Goal: Task Accomplishment & Management: Use online tool/utility

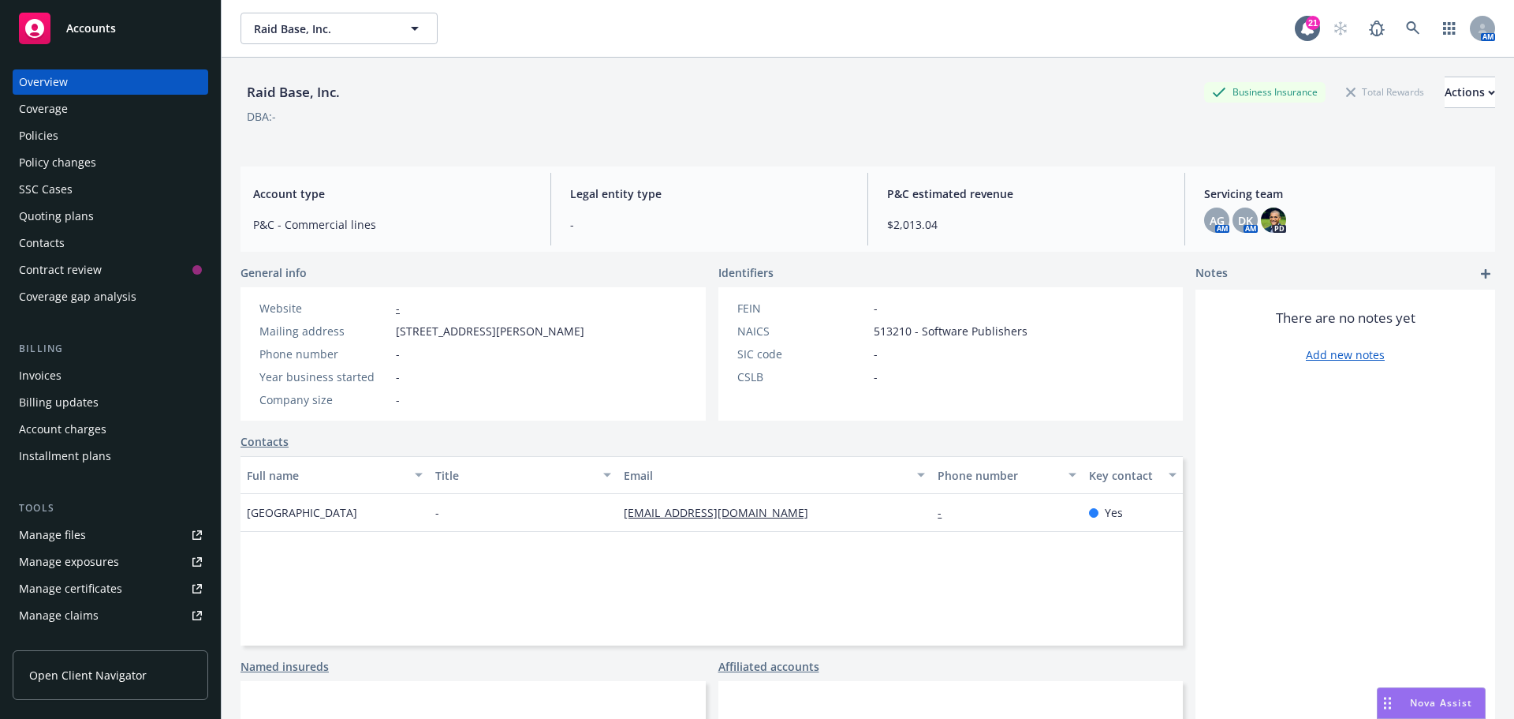
click at [628, 23] on div "Raid Base, Inc. Raid Base, Inc." at bounding box center [768, 29] width 1055 height 32
click at [52, 529] on div "Manage files" at bounding box center [52, 534] width 67 height 25
click at [18, 210] on link "Quoting plans" at bounding box center [111, 216] width 196 height 25
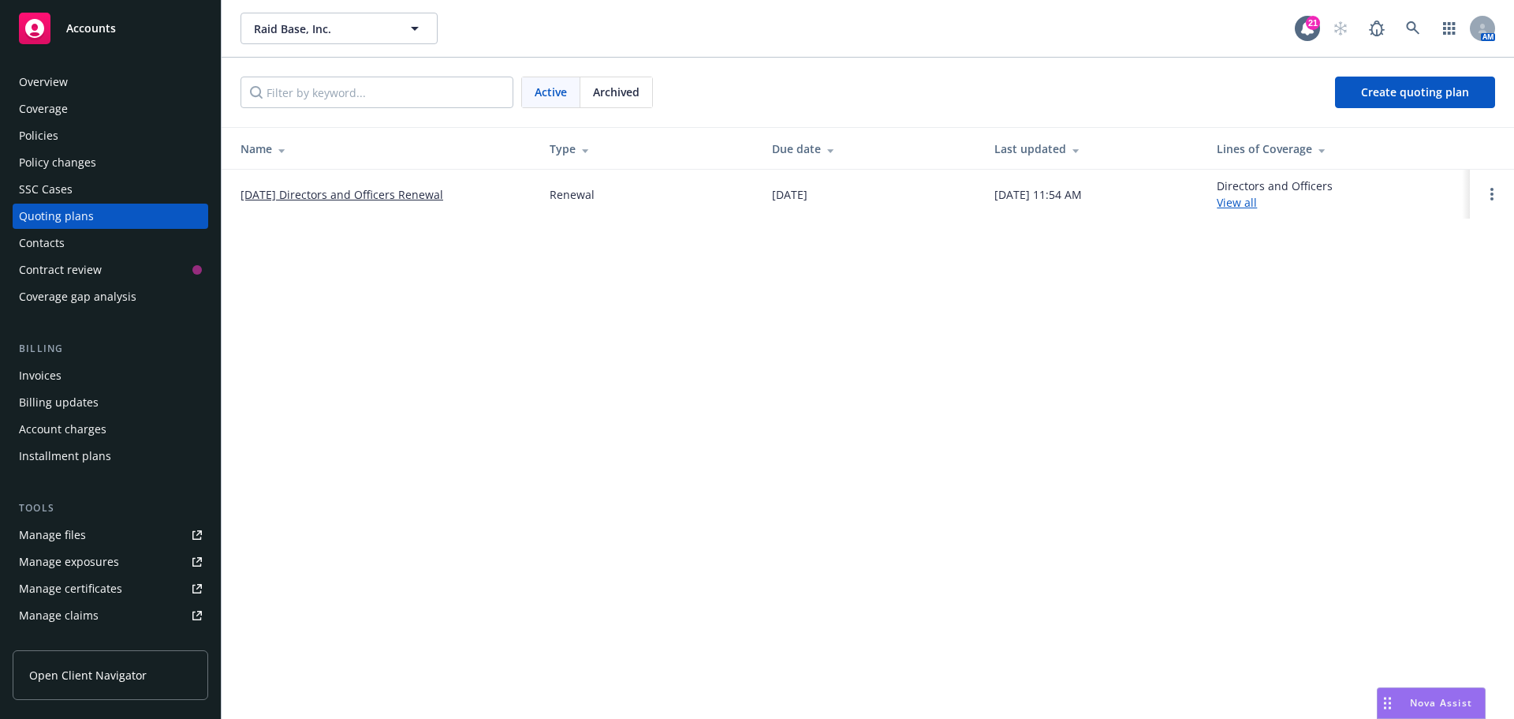
click at [338, 193] on link "09/05/25 Directors and Officers Renewal" at bounding box center [342, 194] width 203 height 17
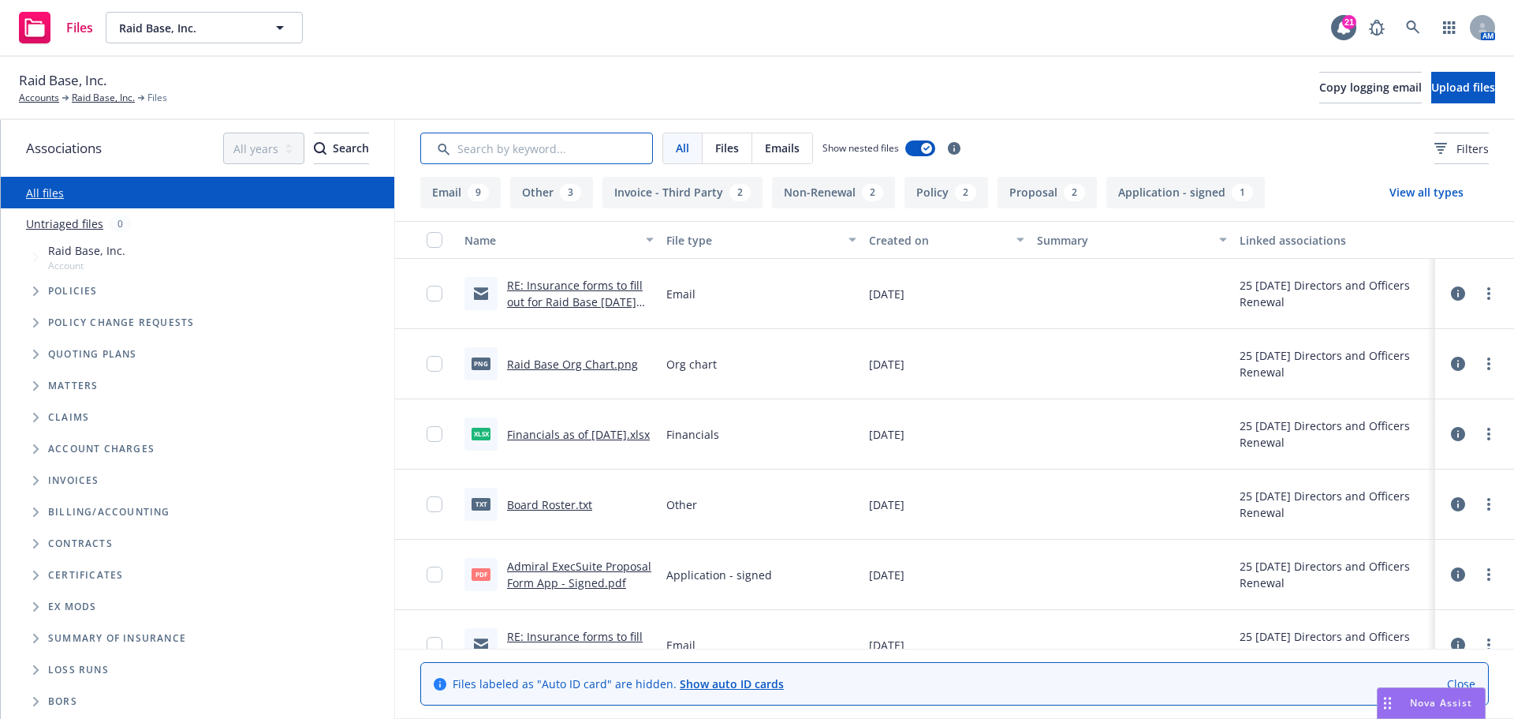
click at [506, 147] on input "Search by keyword..." at bounding box center [536, 149] width 233 height 32
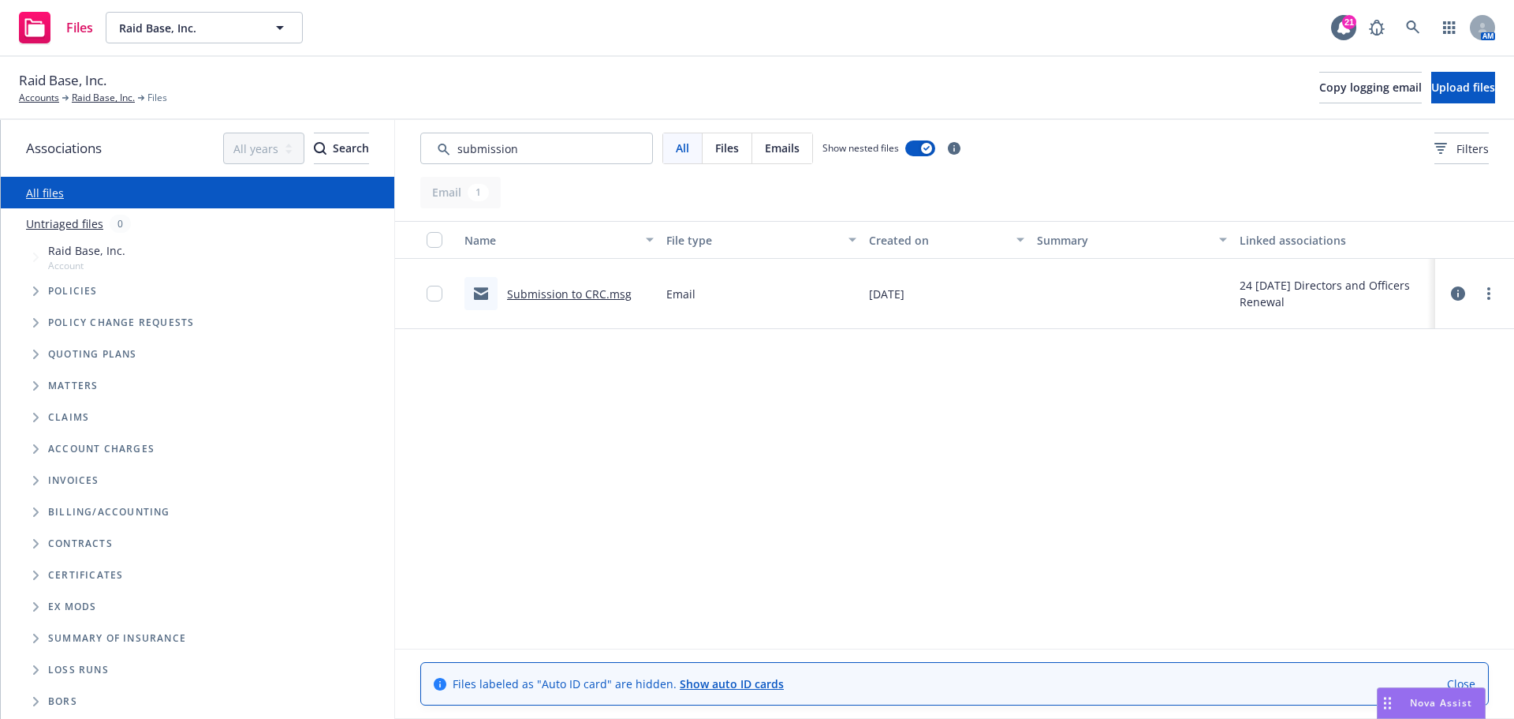
click at [553, 293] on link "Submission to CRC.msg" at bounding box center [569, 293] width 125 height 15
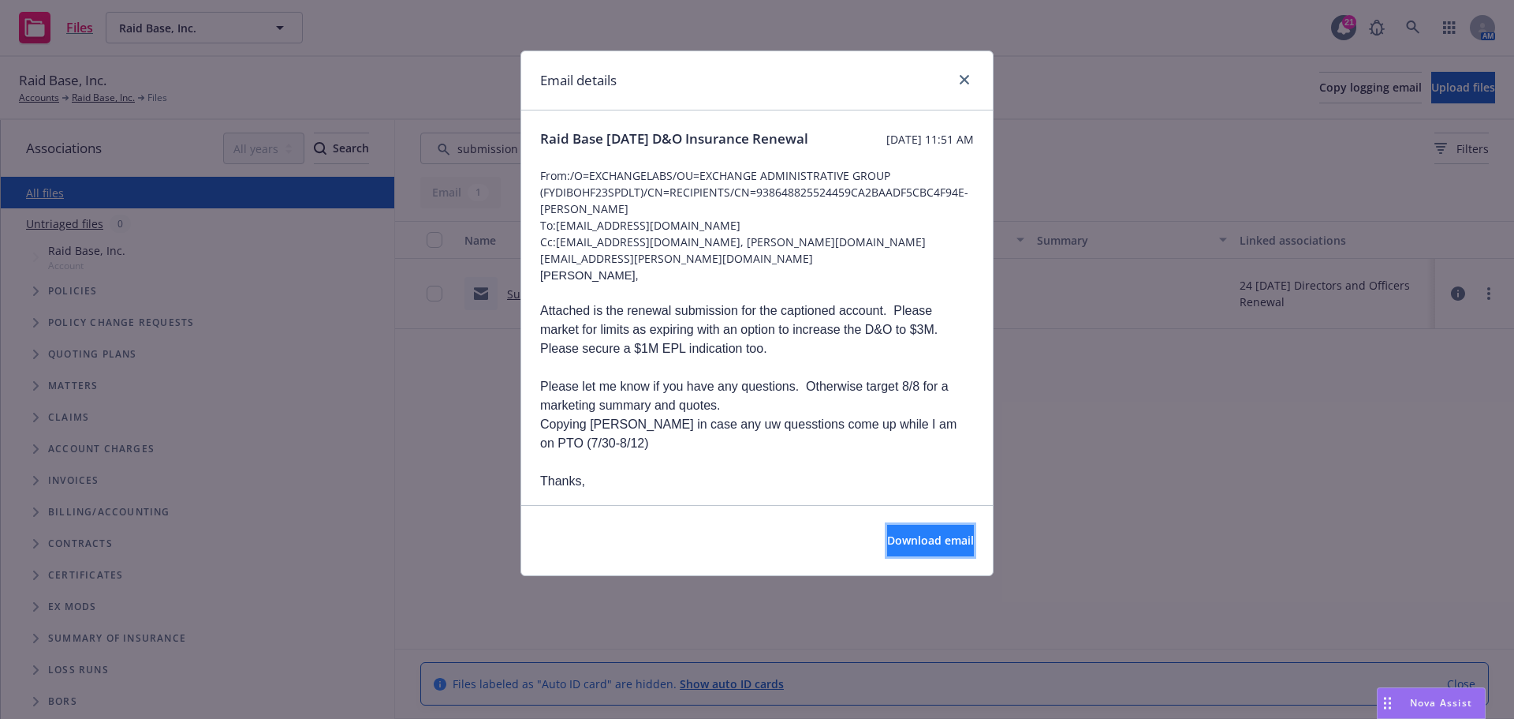
click at [917, 538] on span "Download email" at bounding box center [930, 539] width 87 height 15
click at [965, 75] on icon "close" at bounding box center [964, 79] width 9 height 9
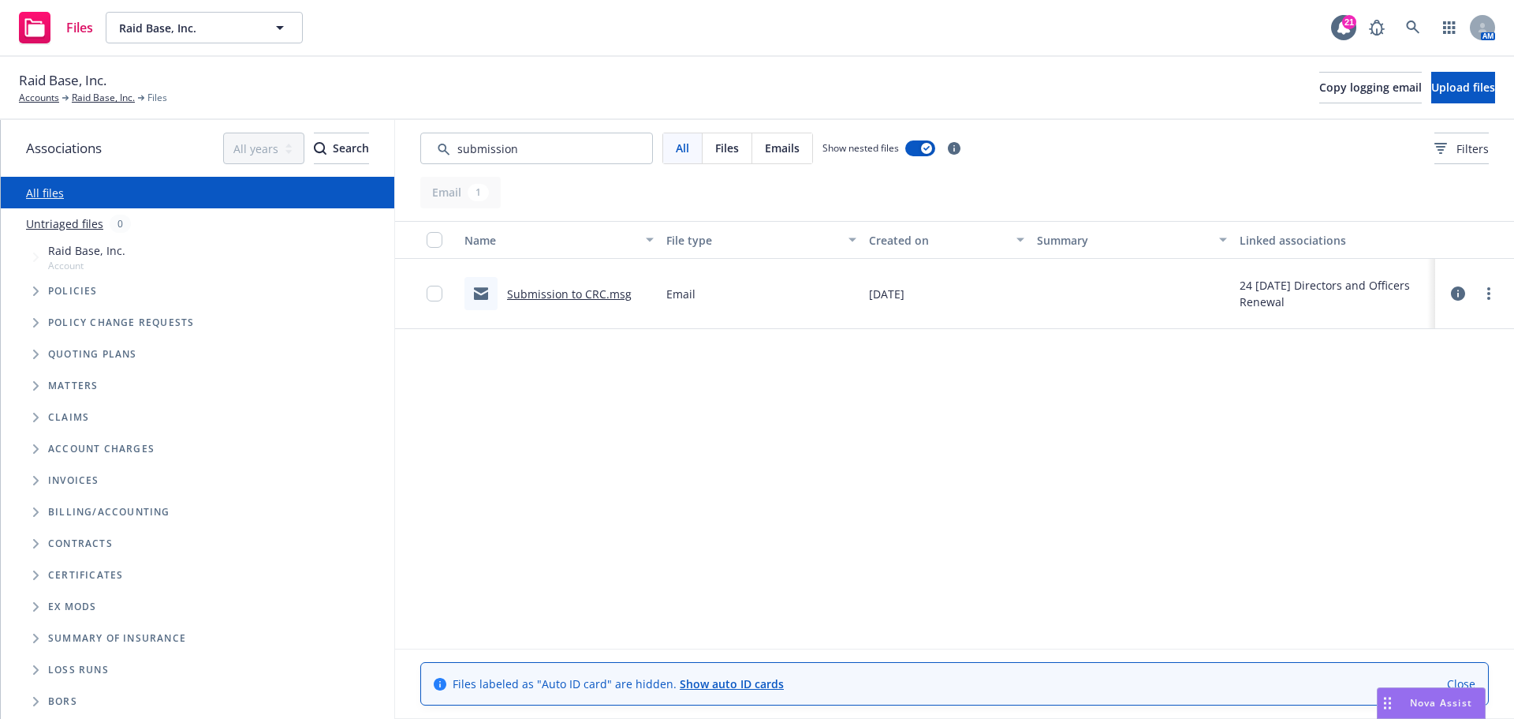
click at [72, 290] on span "Policies" at bounding box center [73, 290] width 50 height 9
click at [577, 147] on input "Search by keyword..." at bounding box center [536, 149] width 233 height 32
drag, startPoint x: 548, startPoint y: 144, endPoint x: 419, endPoint y: 155, distance: 129.8
click at [419, 155] on div "All Files Emails Show nested files Filters" at bounding box center [954, 148] width 1119 height 57
type input "bind order"
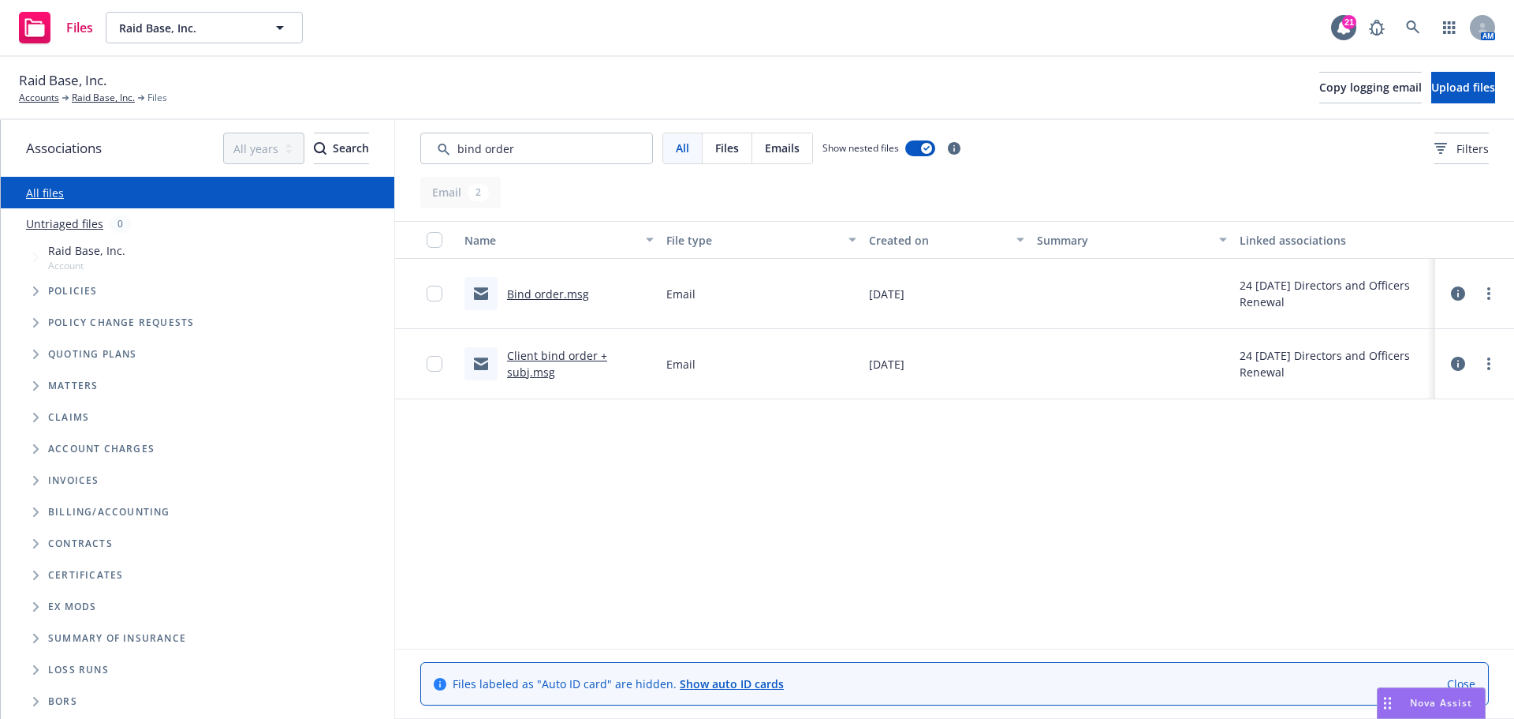
click at [545, 291] on link "Bind order.msg" at bounding box center [548, 293] width 82 height 15
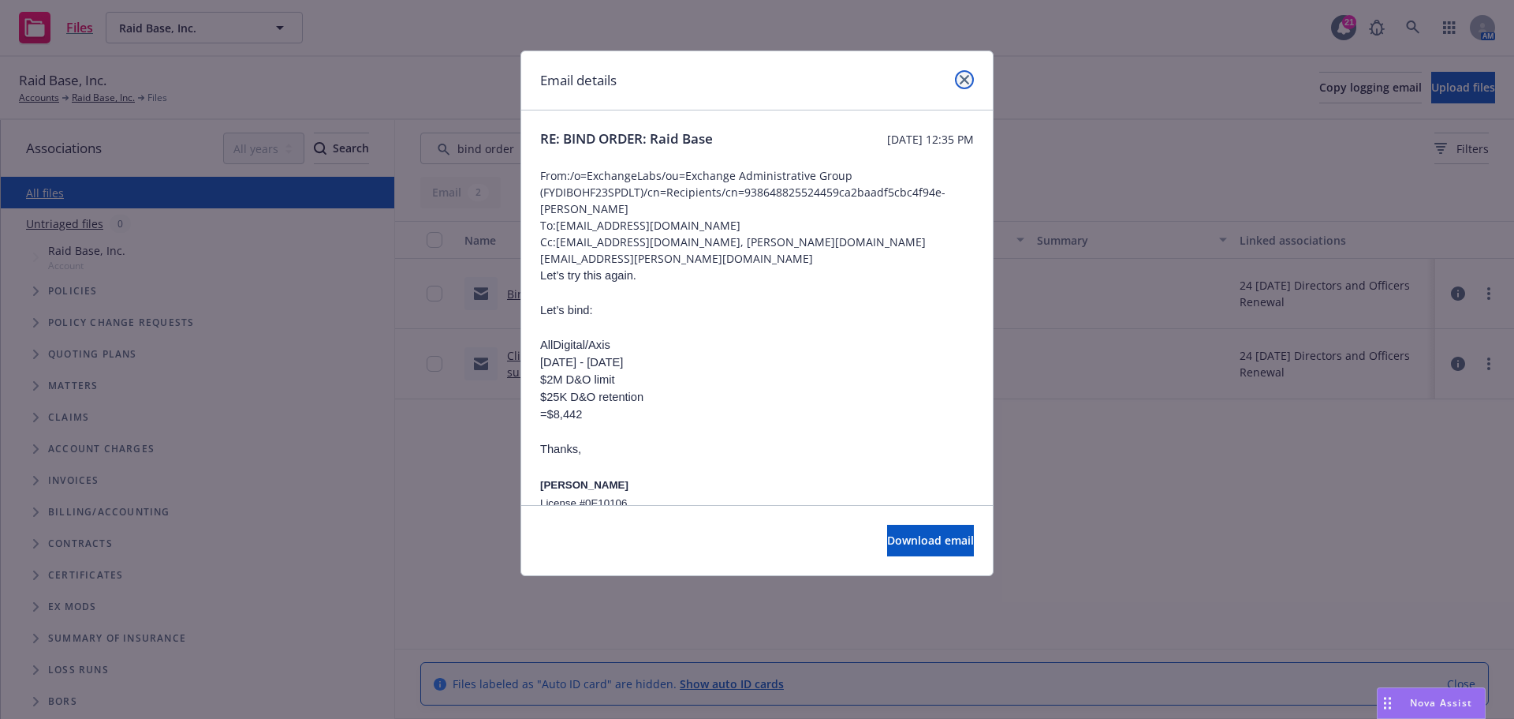
click at [968, 79] on icon "close" at bounding box center [964, 79] width 9 height 9
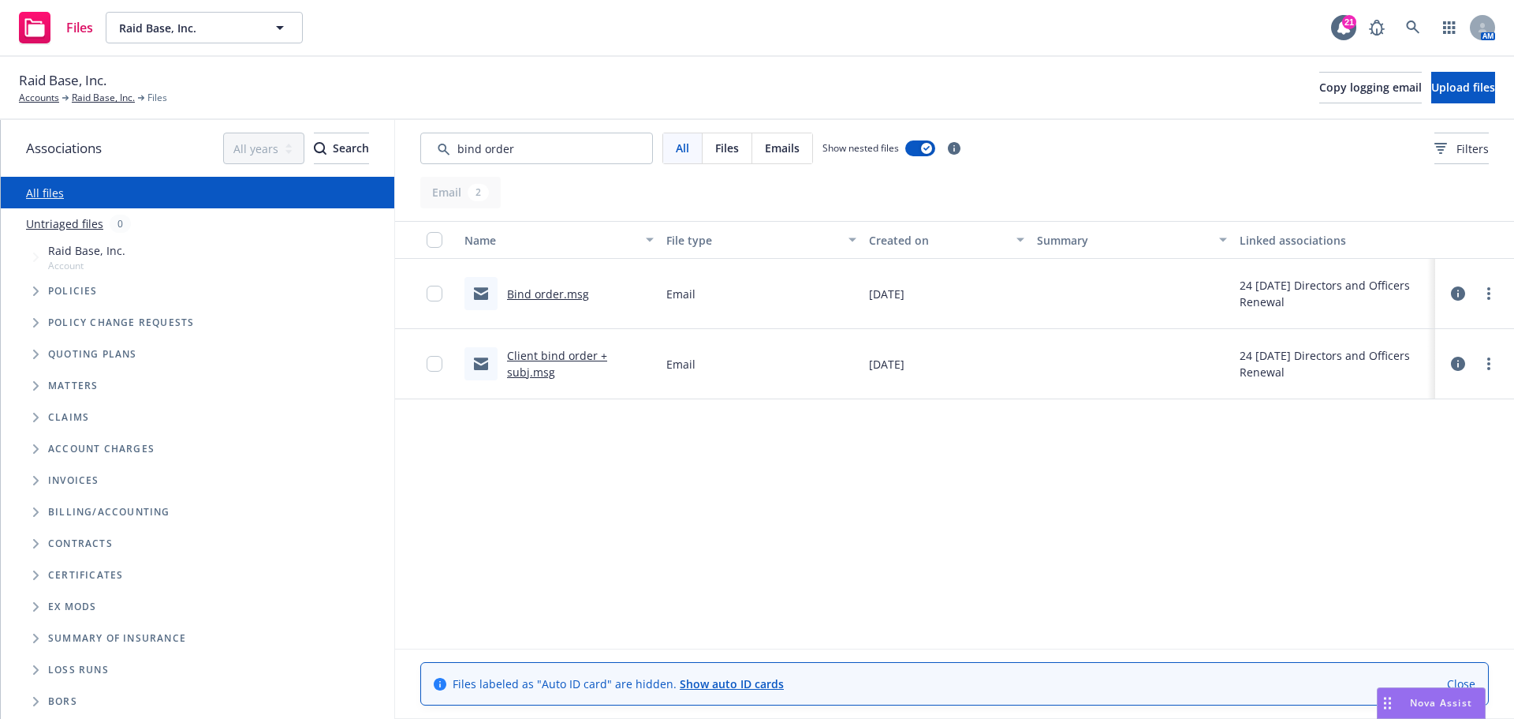
click at [807, 629] on div "Name File type Created on Summary Linked associations Bind order.msg Email 09/0…" at bounding box center [954, 435] width 1119 height 428
click at [547, 296] on link "Bind order.msg" at bounding box center [548, 293] width 82 height 15
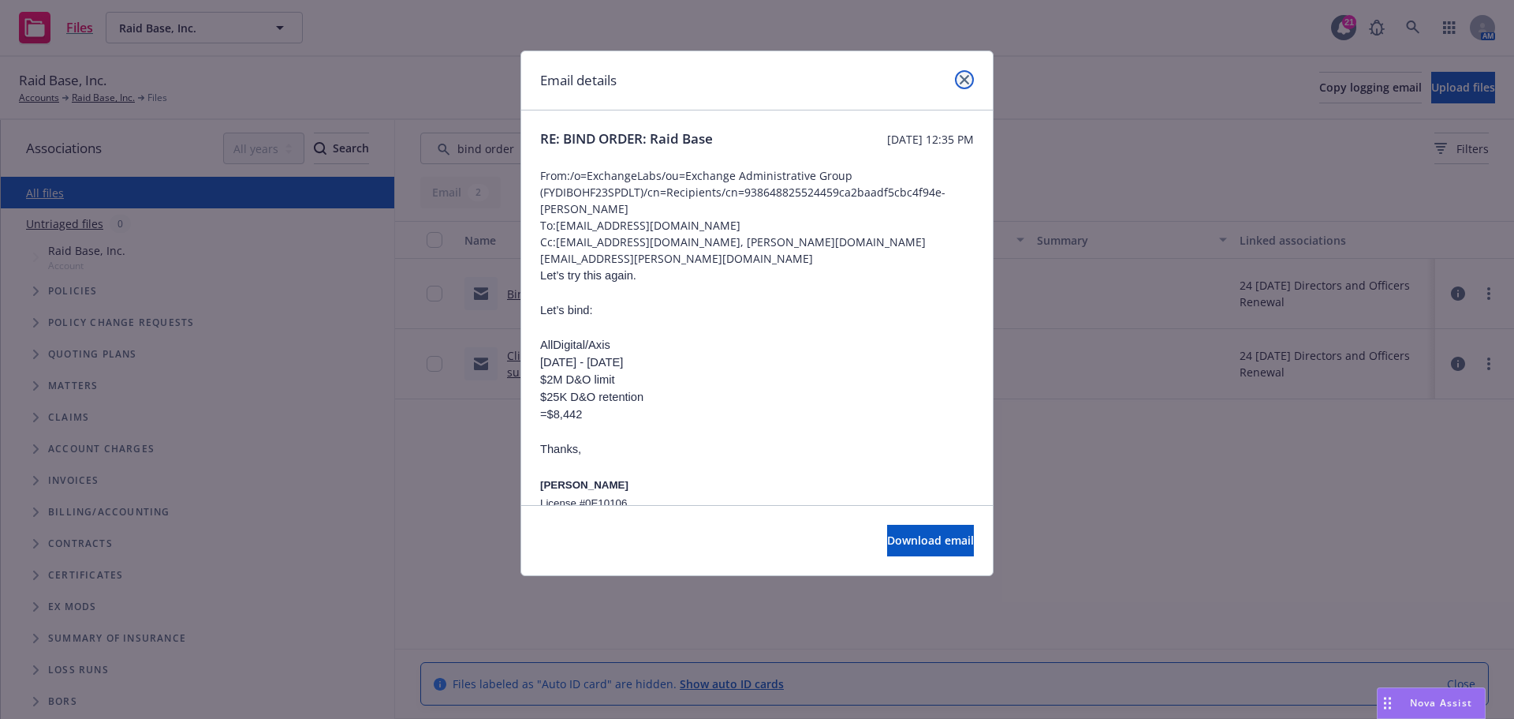
click at [968, 85] on link "close" at bounding box center [964, 79] width 19 height 19
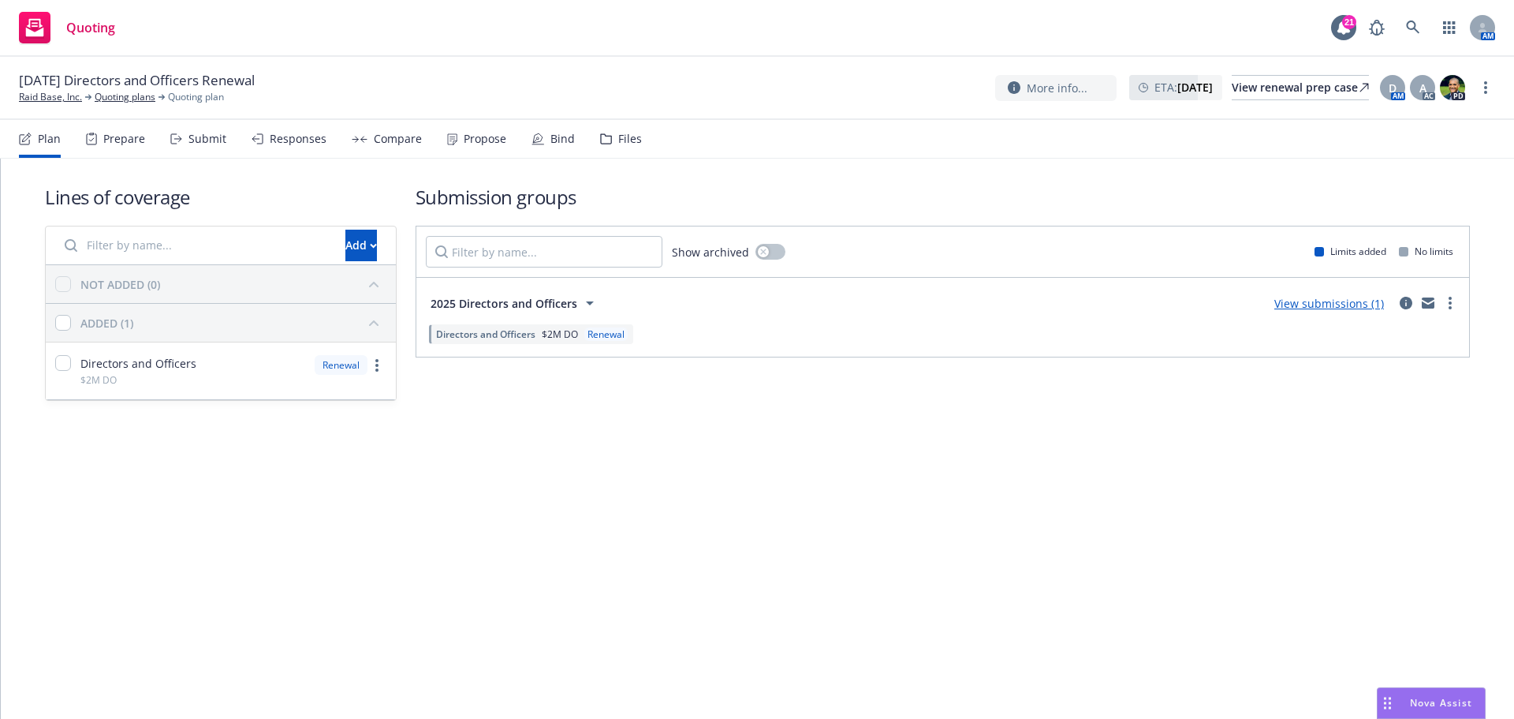
click at [1320, 308] on link "View submissions (1)" at bounding box center [1330, 303] width 110 height 15
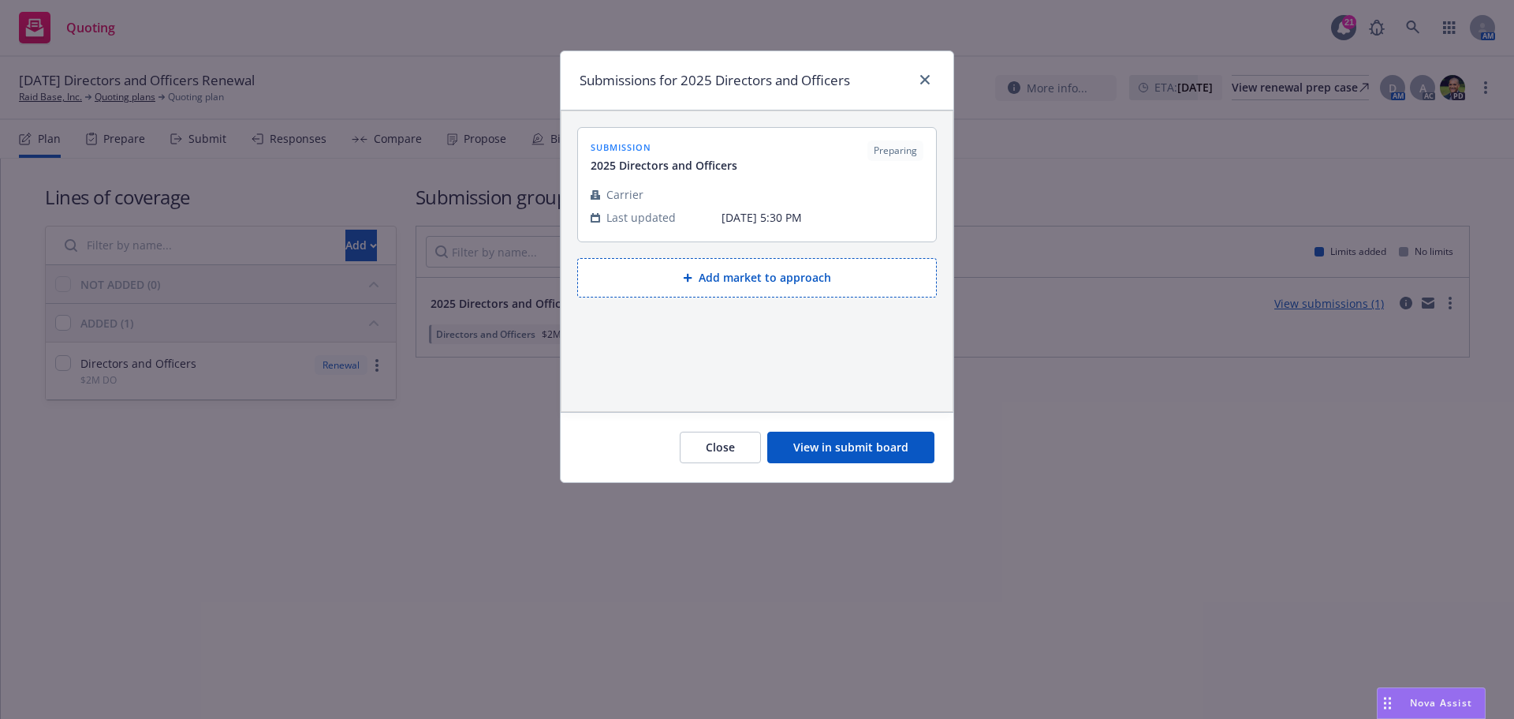
click at [861, 452] on button "View in submit board" at bounding box center [850, 447] width 167 height 32
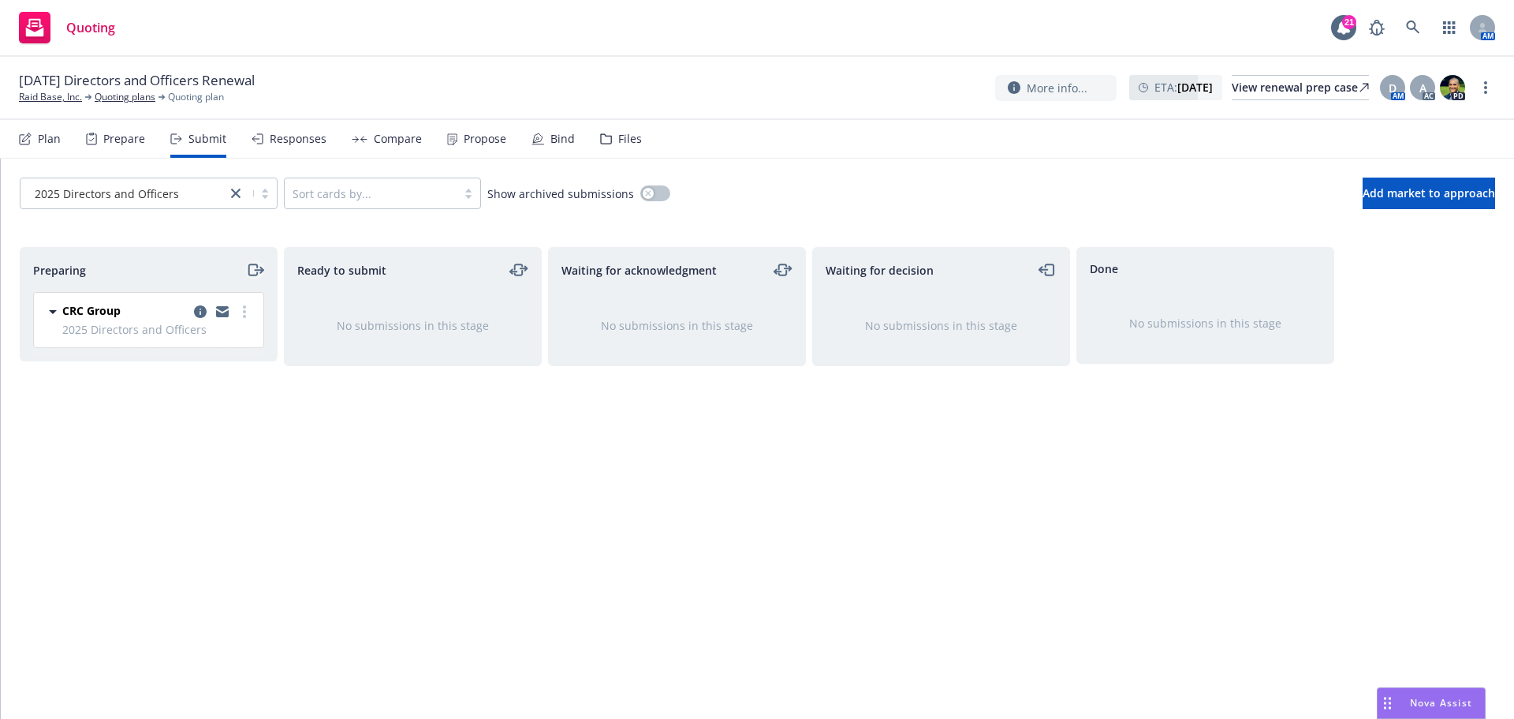
click at [263, 267] on icon "moveRight" at bounding box center [255, 269] width 18 height 19
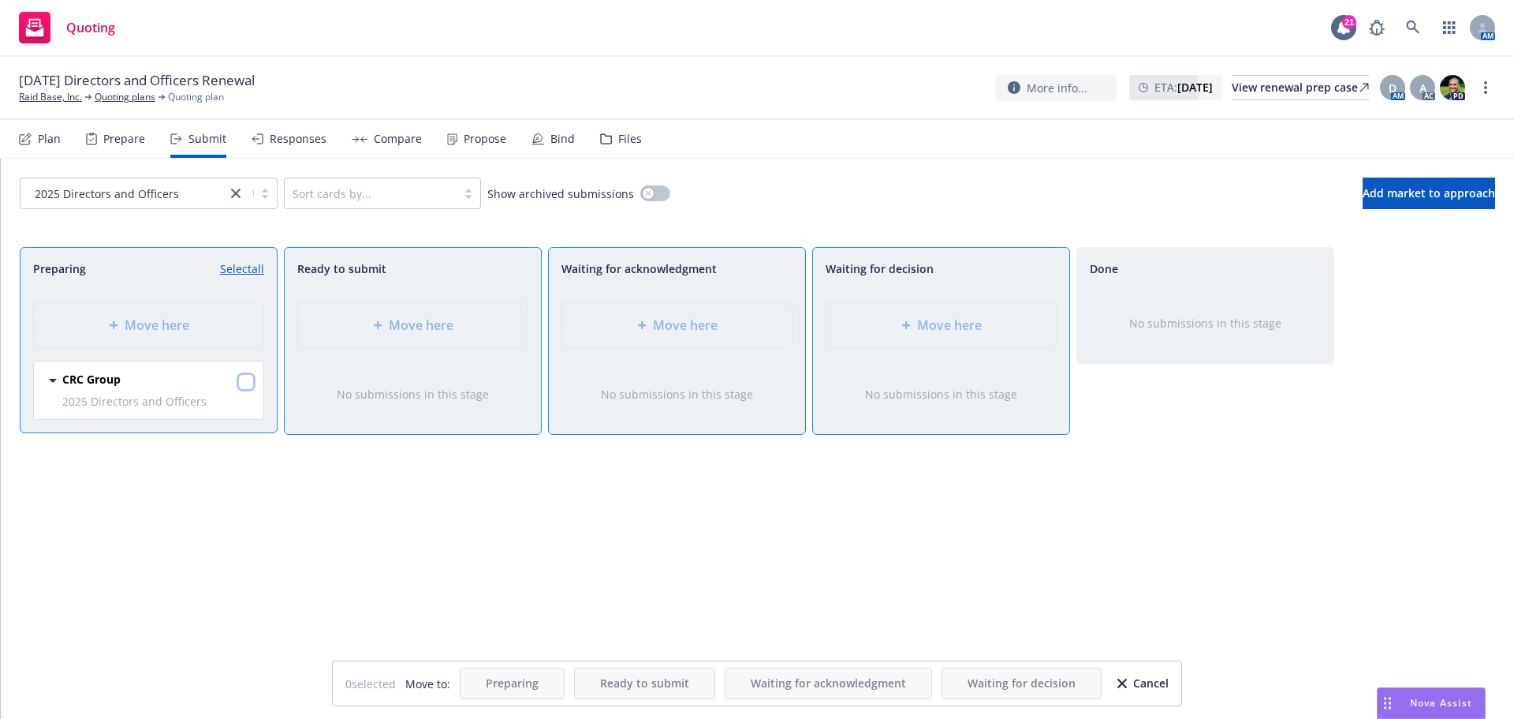
click at [250, 378] on input "checkbox" at bounding box center [246, 382] width 16 height 16
checkbox input "true"
drag, startPoint x: 913, startPoint y: 319, endPoint x: 906, endPoint y: 345, distance: 26.4
click at [913, 319] on div "Move here" at bounding box center [941, 325] width 204 height 19
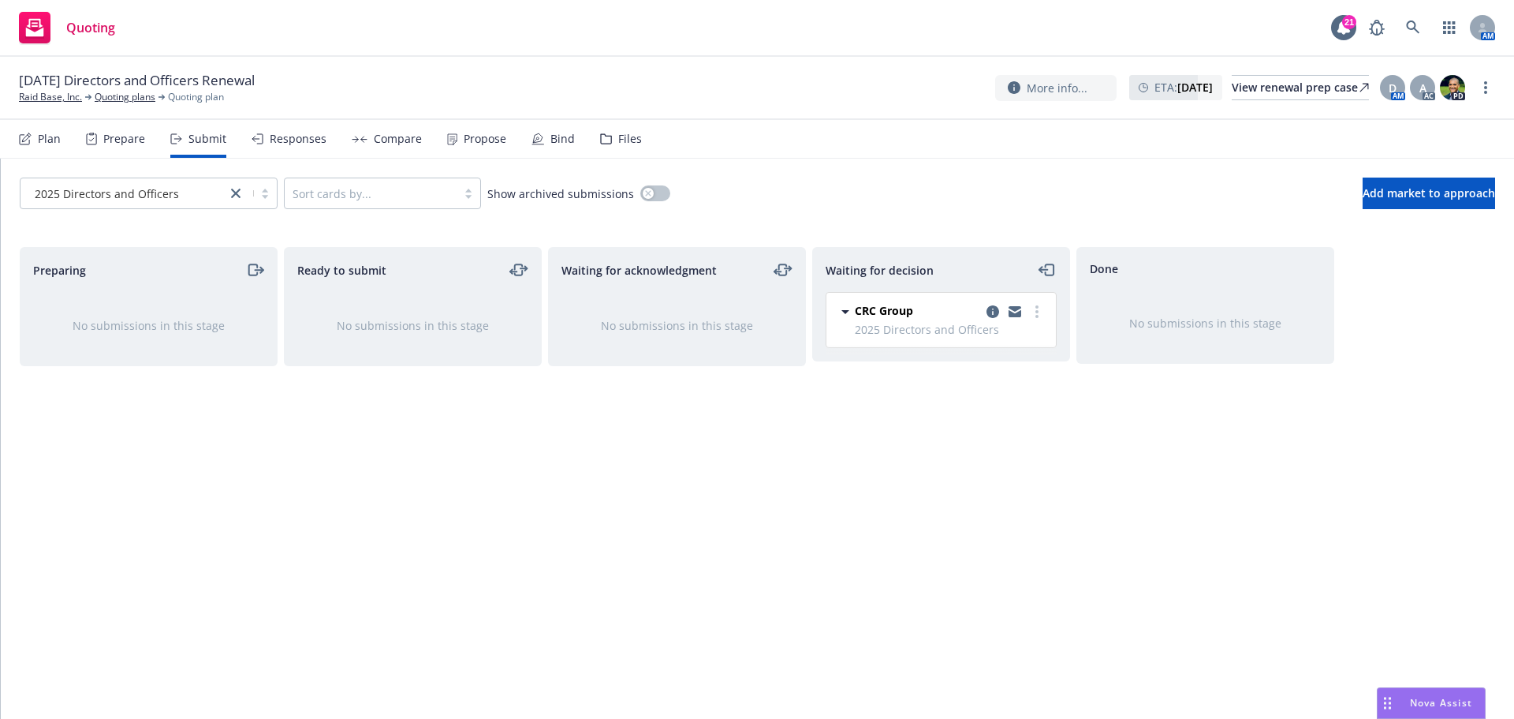
click at [619, 137] on div "Files" at bounding box center [630, 139] width 24 height 13
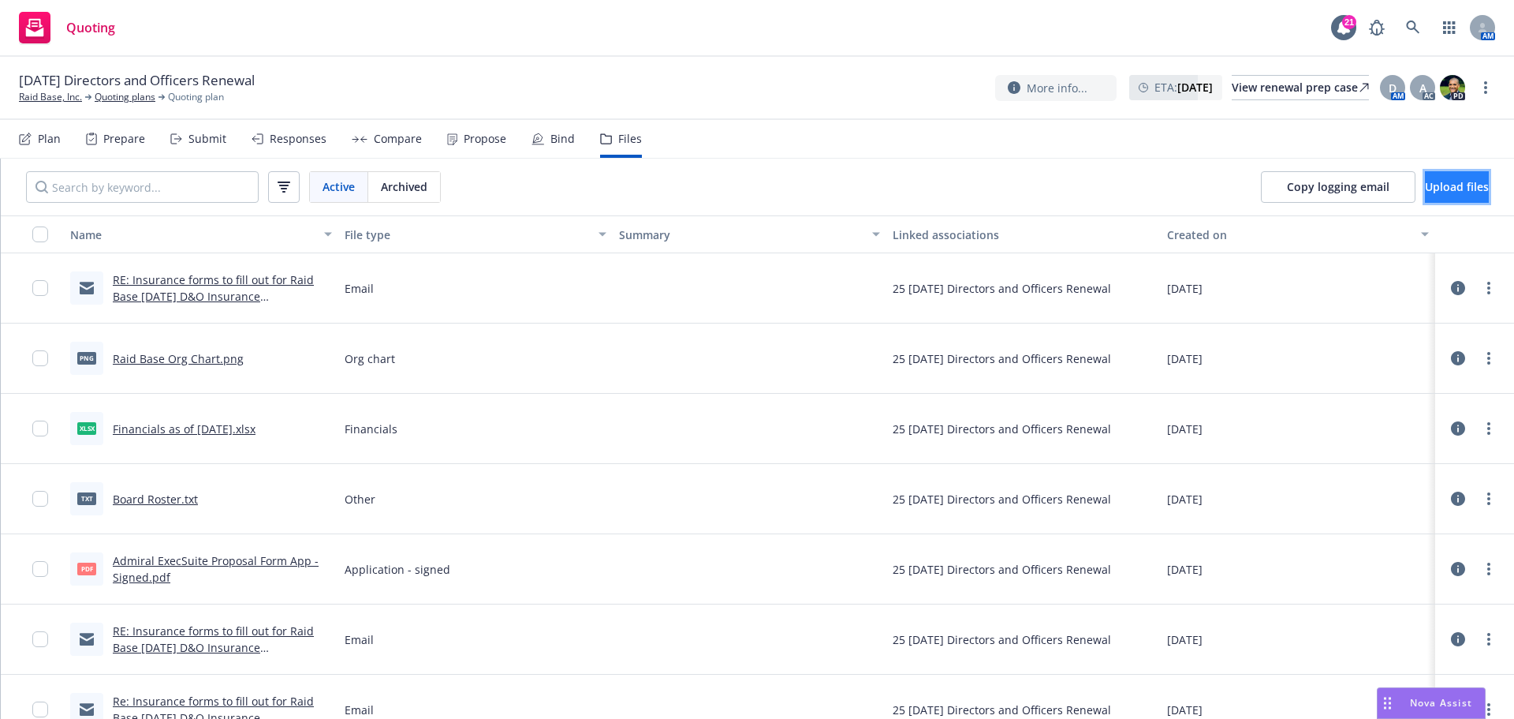
click at [1425, 194] on button "Upload files" at bounding box center [1457, 187] width 64 height 32
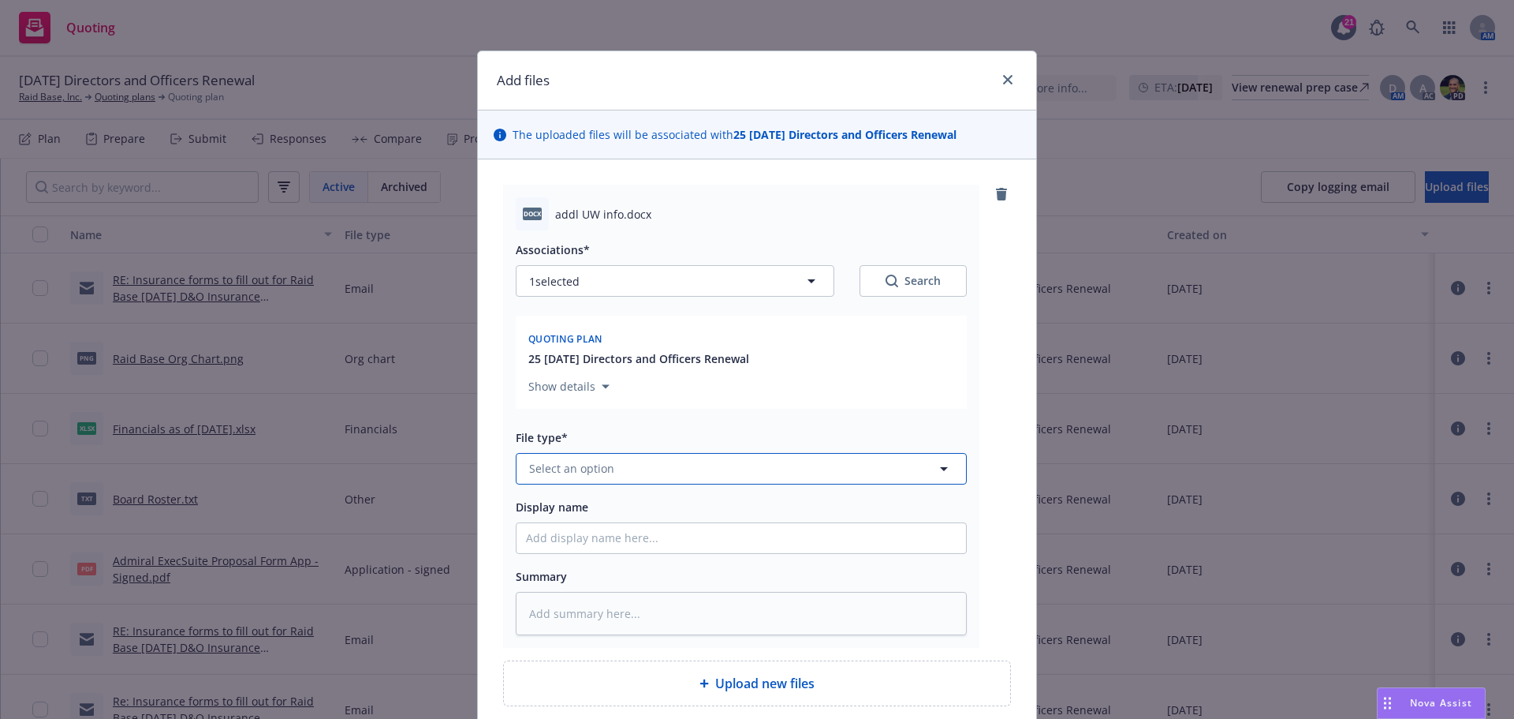
click at [584, 469] on span "Select an option" at bounding box center [571, 468] width 85 height 17
type input "other"
click at [579, 435] on div "Other" at bounding box center [741, 424] width 431 height 23
click at [558, 543] on input "Display name" at bounding box center [742, 538] width 450 height 30
type textarea "x"
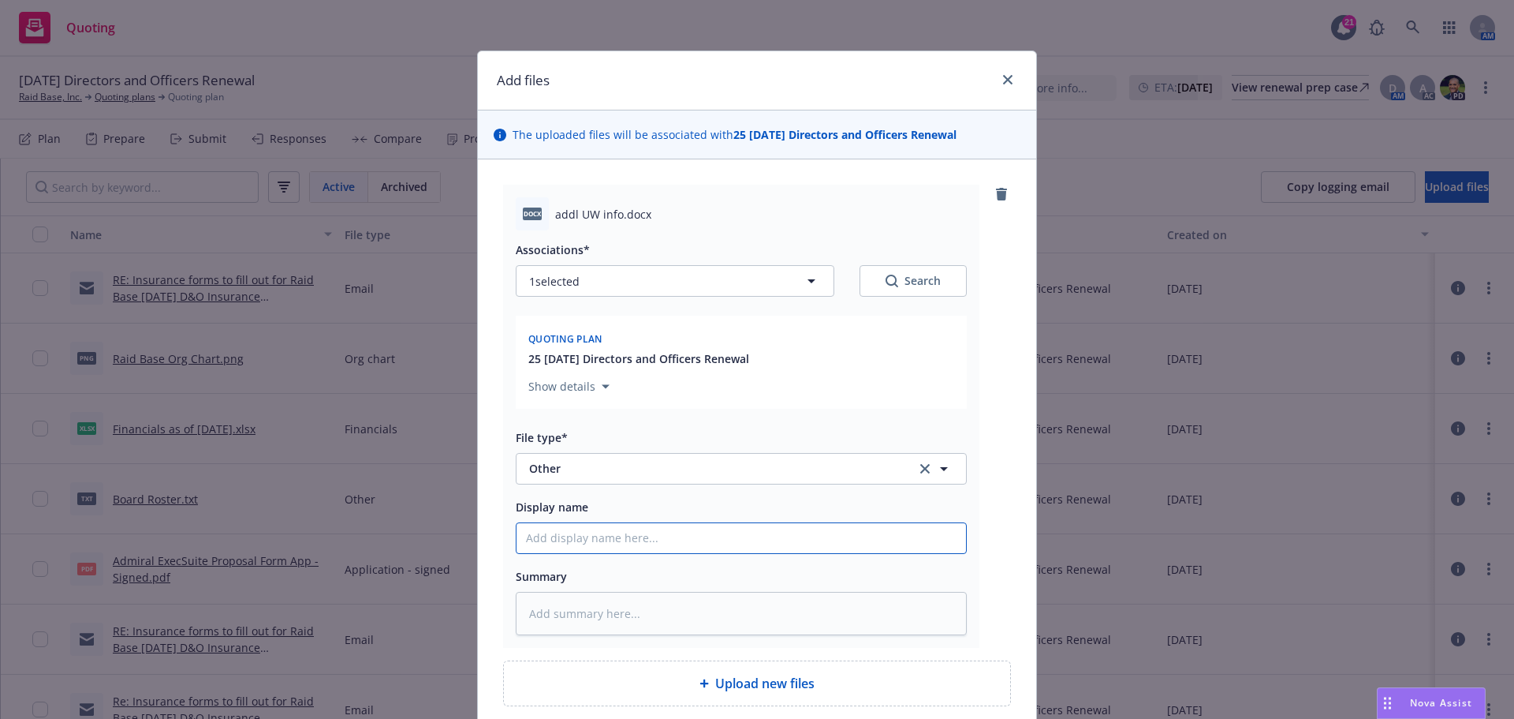
type input "C"
type textarea "x"
type input "Co"
type textarea "x"
type input "Con"
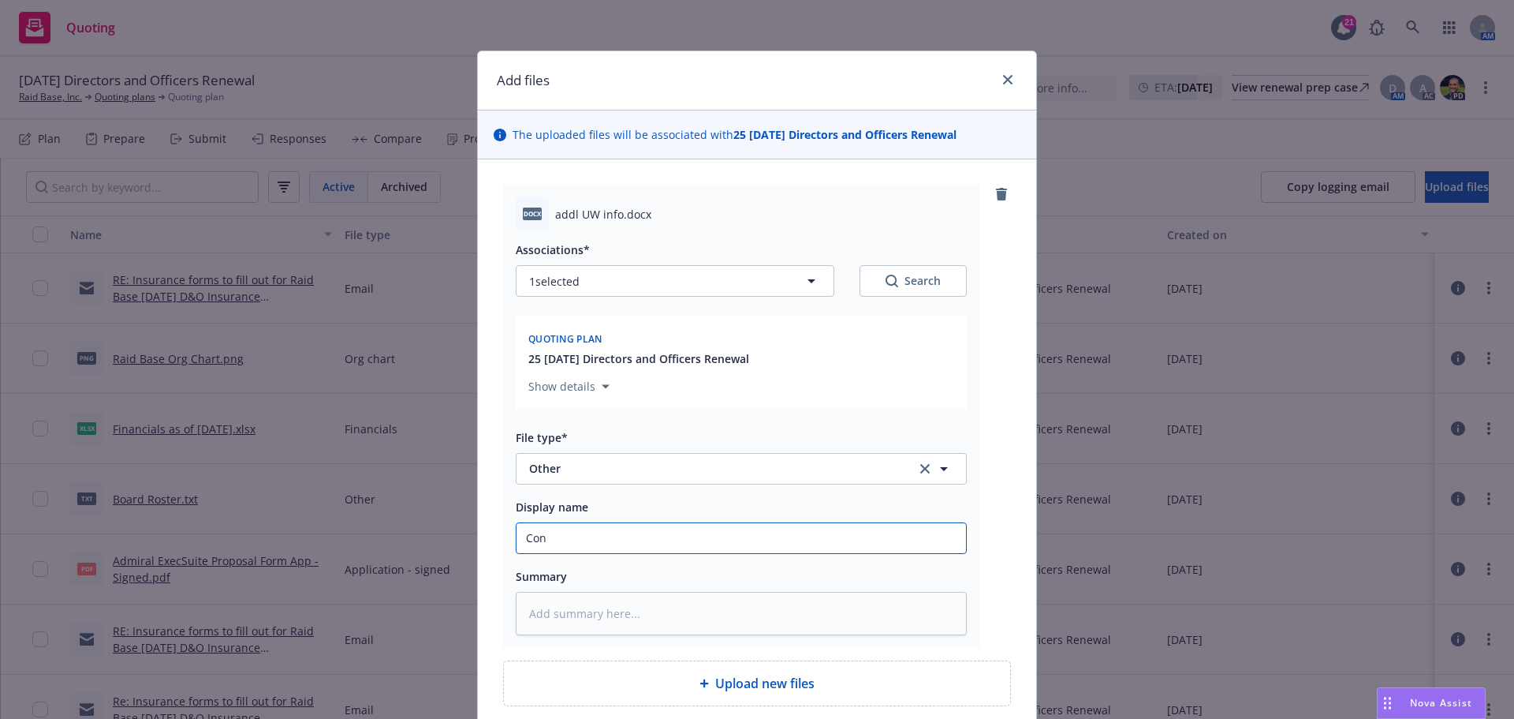
type textarea "x"
type input "Conf"
type textarea "x"
type input "Conf"
type textarea "x"
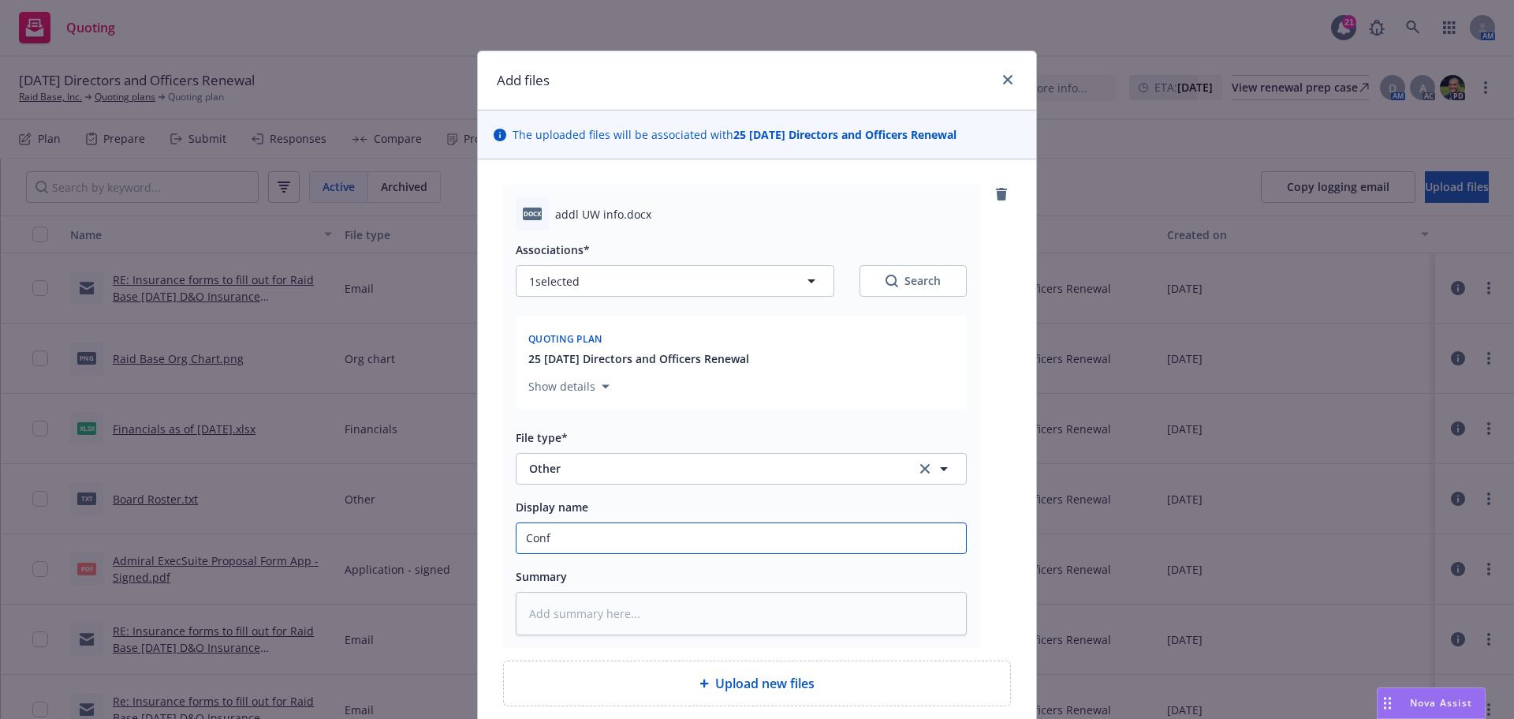
type input "Conf o"
type textarea "x"
type input "Conf on"
type textarea "x"
type input "Conf on"
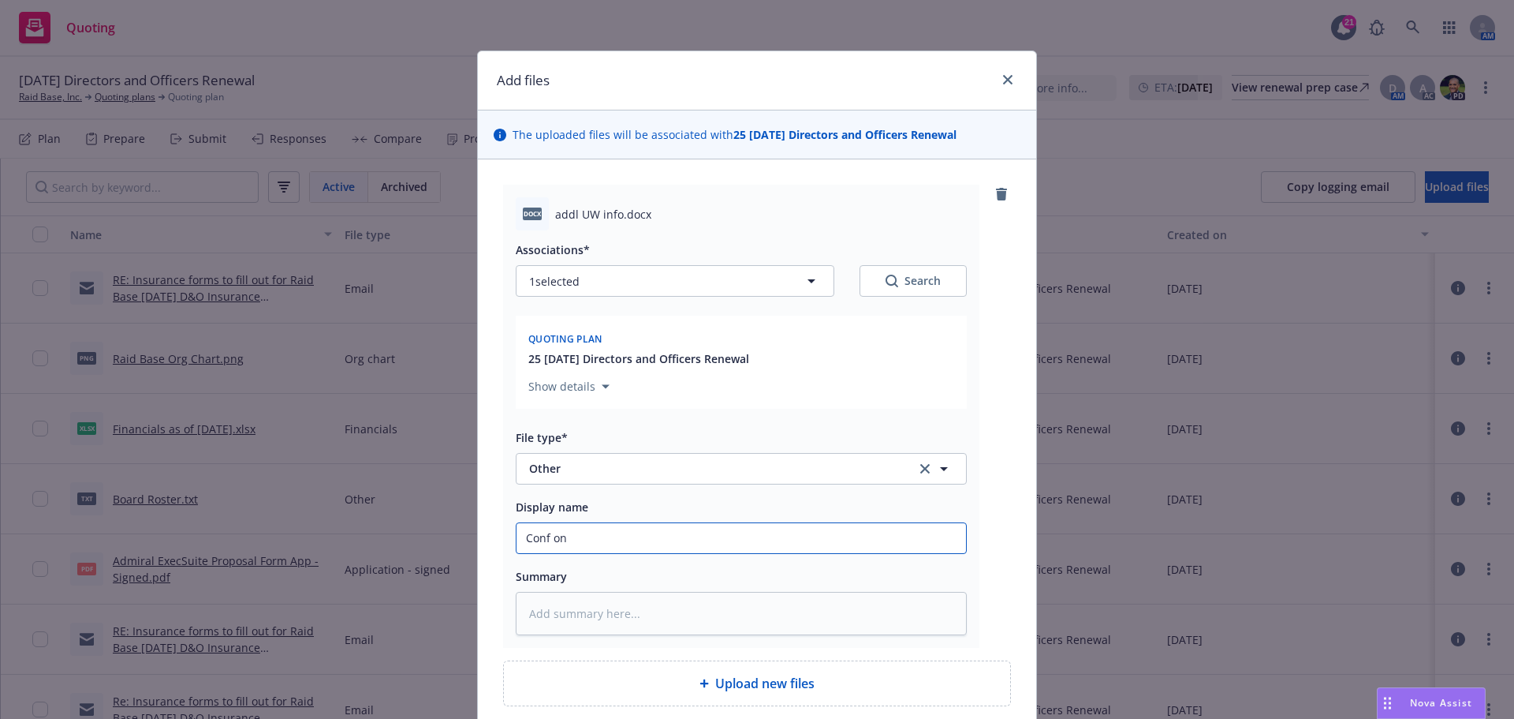
type textarea "x"
type input "Conf on 1"
type textarea "x"
type input "Conf on 10"
type textarea "x"
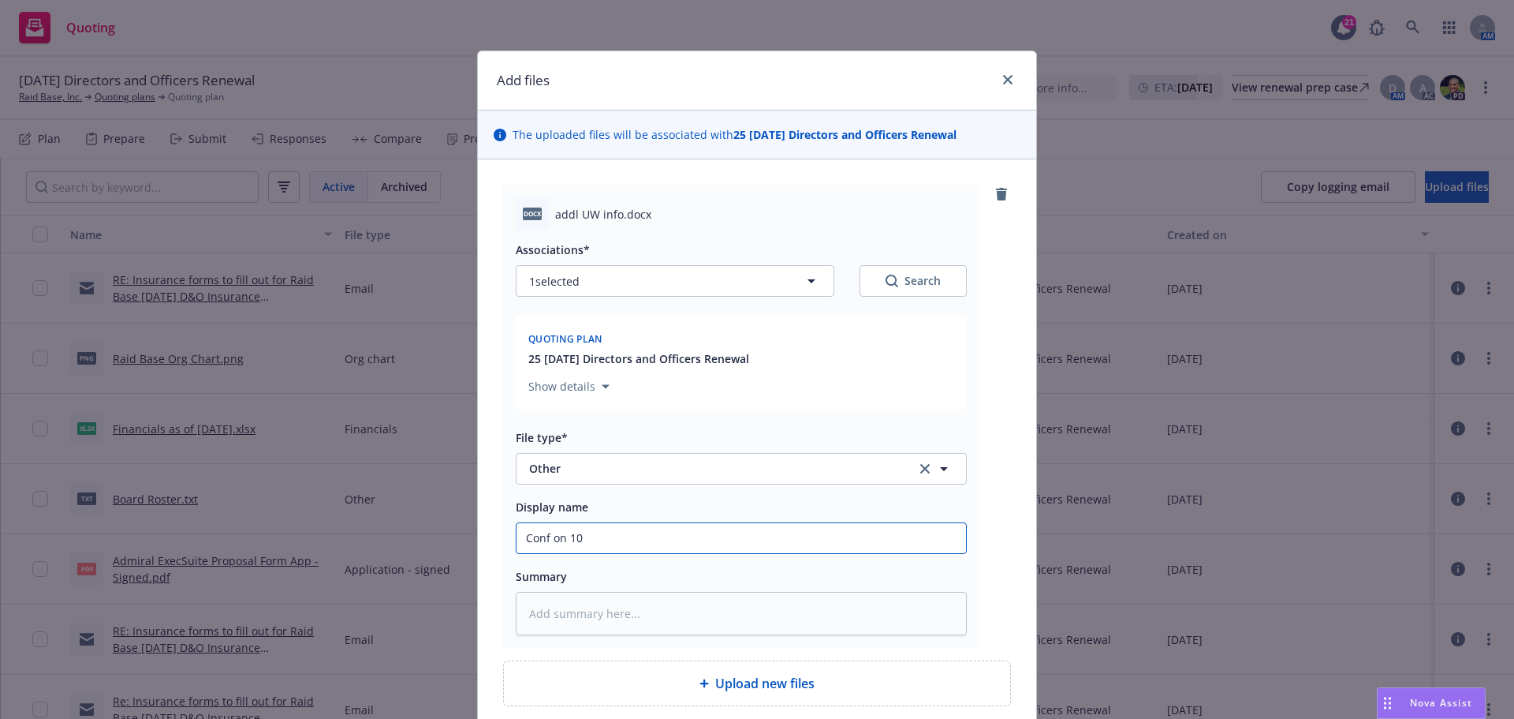
type input "Conf on 10%"
type textarea "x"
type input "Conf on 10%>"
type textarea "x"
type input "Conf on 10%>"
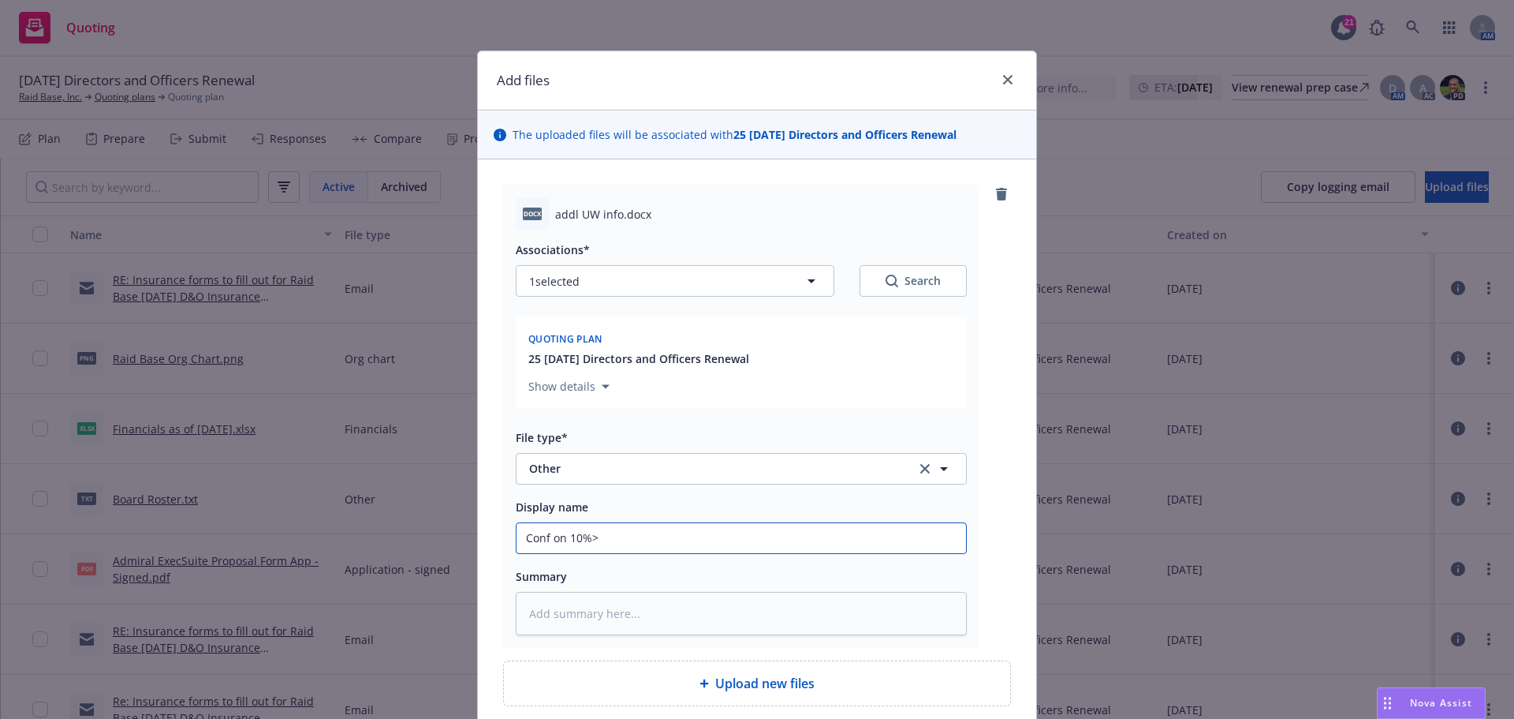
type textarea "x"
type input "Conf on 10%> o"
type textarea "x"
type input "Conf on 10%> ow"
type textarea "x"
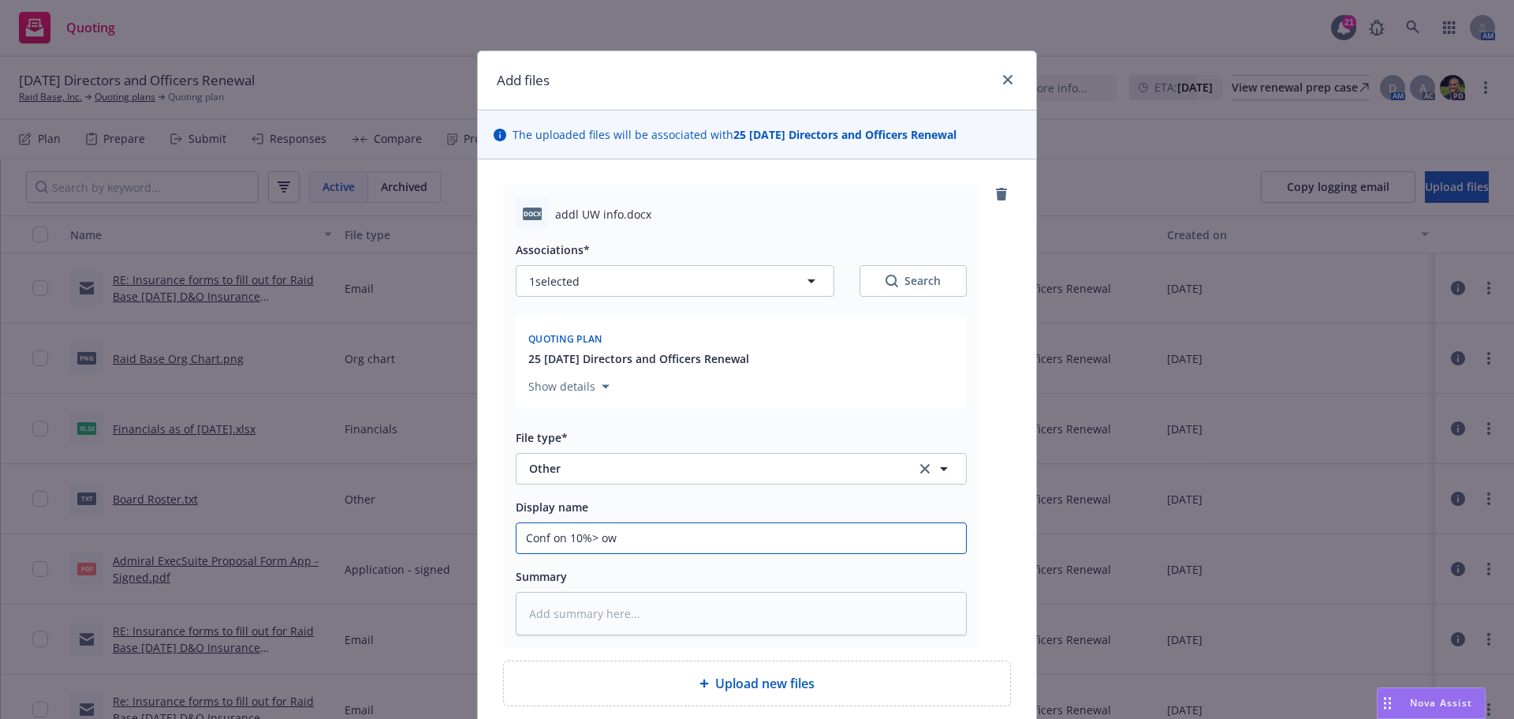
type input "Conf on 10%> own"
type textarea "x"
type input "Conf on 10%> owne"
type textarea "x"
type input "Conf on 10%> owner"
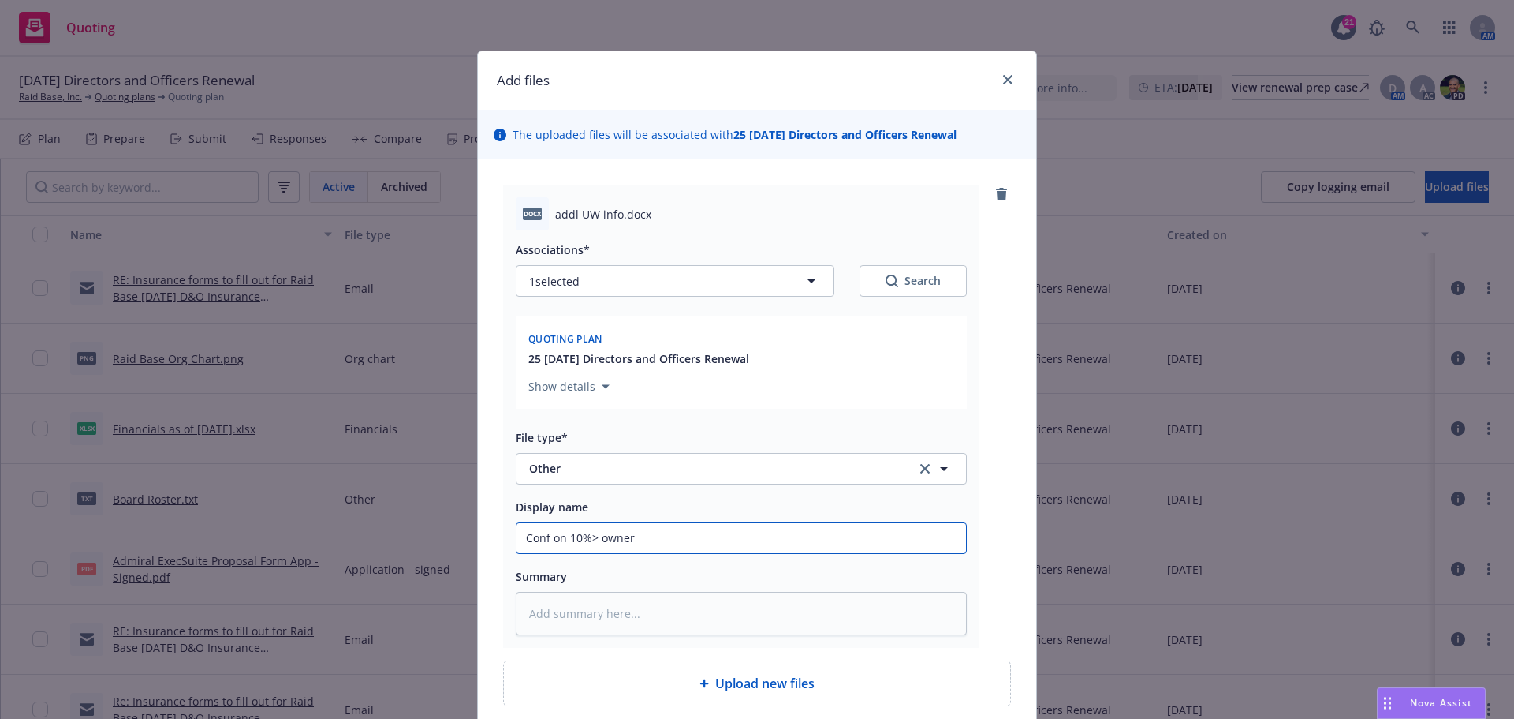
type textarea "x"
type input "Conf on 10%> owners"
type textarea "x"
type input "Conf on 10%> ownersh"
type textarea "x"
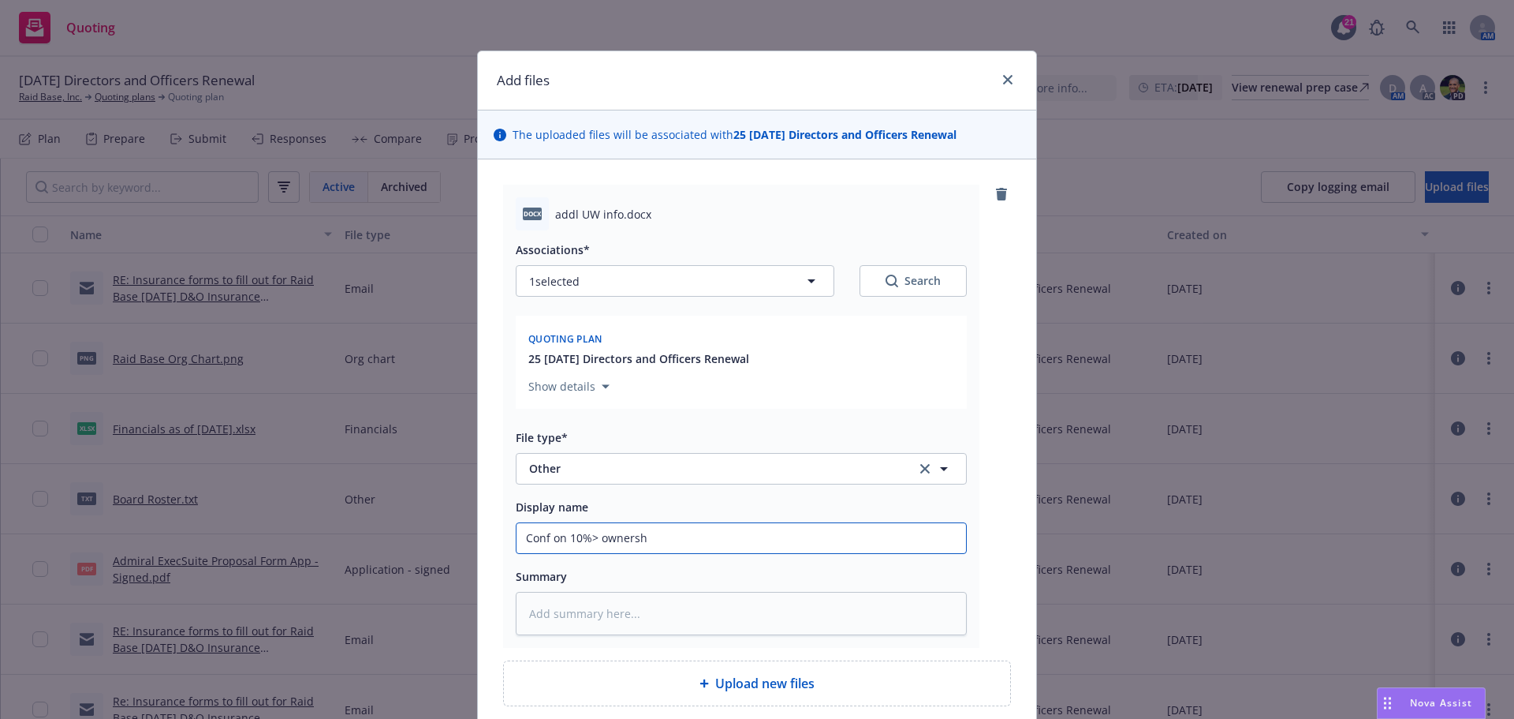
type input "Conf on 10%> ownershi"
type textarea "x"
type input "Conf on 10%> ownership"
type textarea "x"
type input "Conf on 10%> ownership"
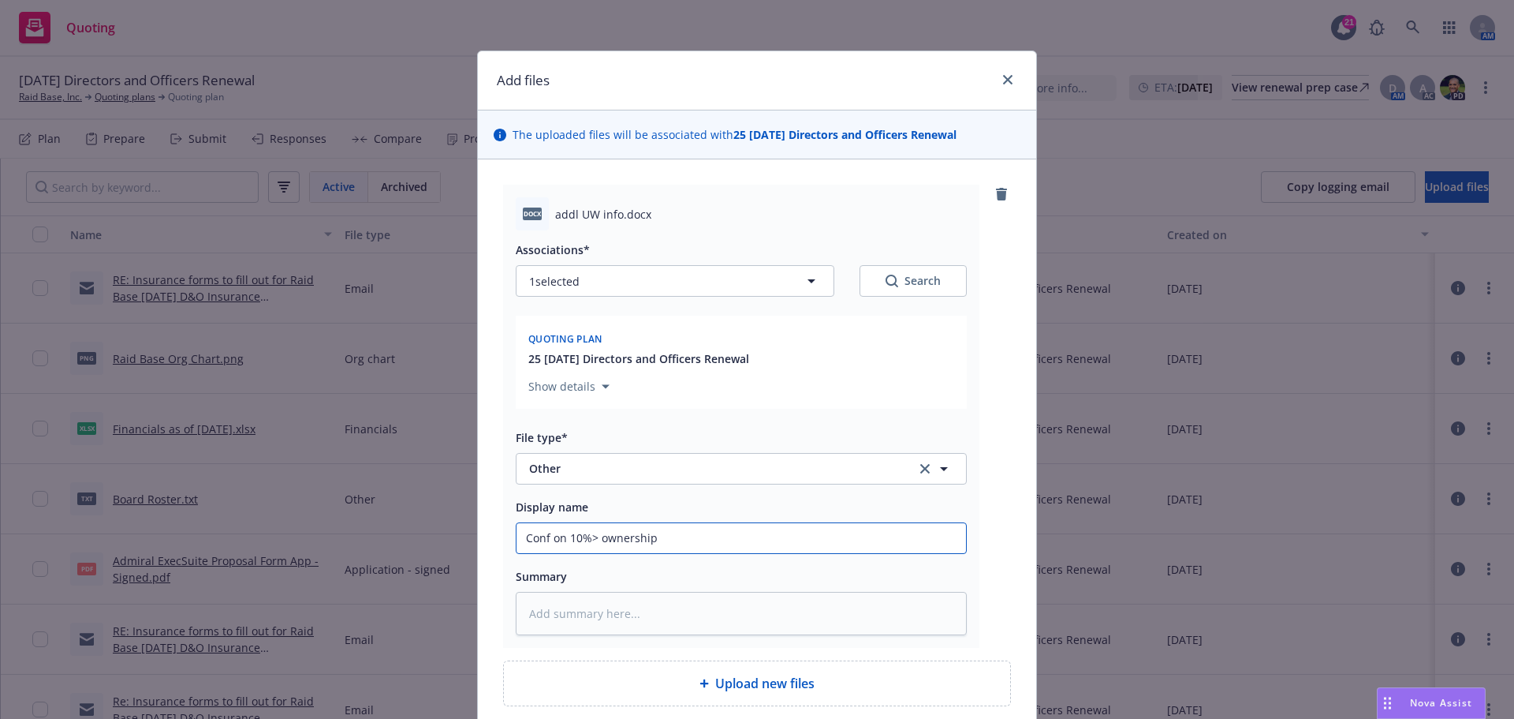
click at [655, 541] on input "Conf on 10%> ownership" at bounding box center [742, 538] width 450 height 30
type textarea "x"
type input "Conf on 10%> ownership -"
type textarea "x"
type input "Conf on 10%> ownership -"
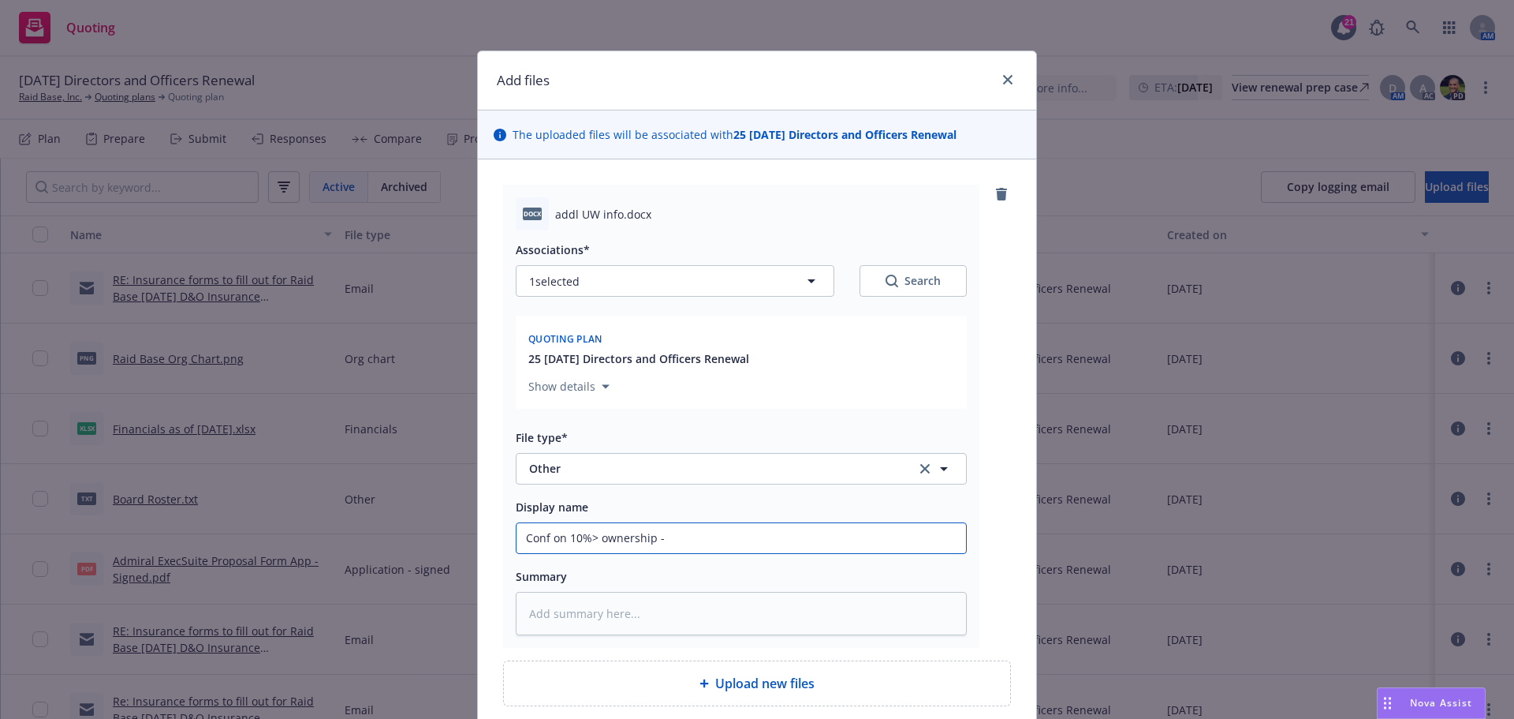
type textarea "x"
type input "Conf on 10%> ownership - 2"
type textarea "x"
type input "Conf on 10%> ownership - 26"
type textarea "x"
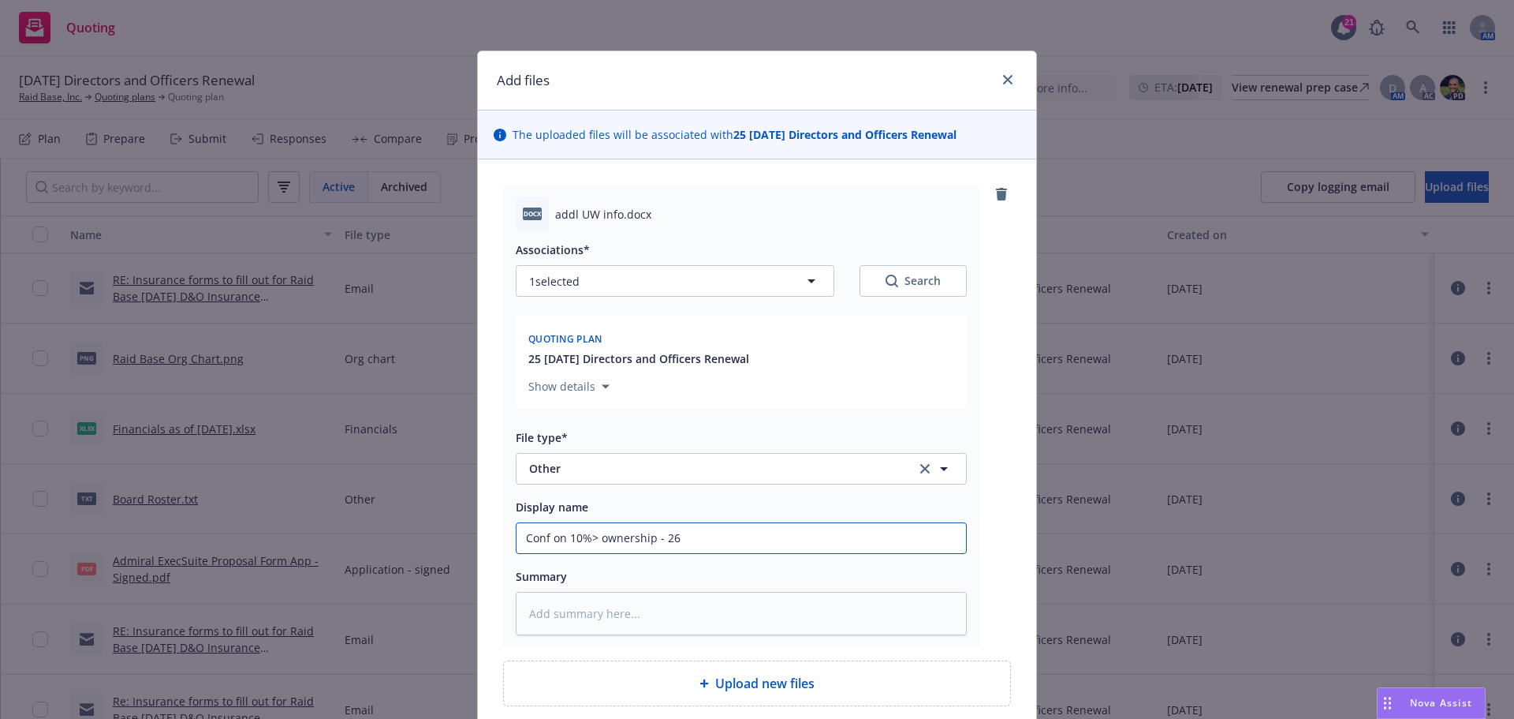
type input "Conf on 10%> ownership - 26"
type textarea "x"
type input "Conf on 10%> ownership - 26 F"
type textarea "x"
type input "Conf on 10%> ownership - 26 FT"
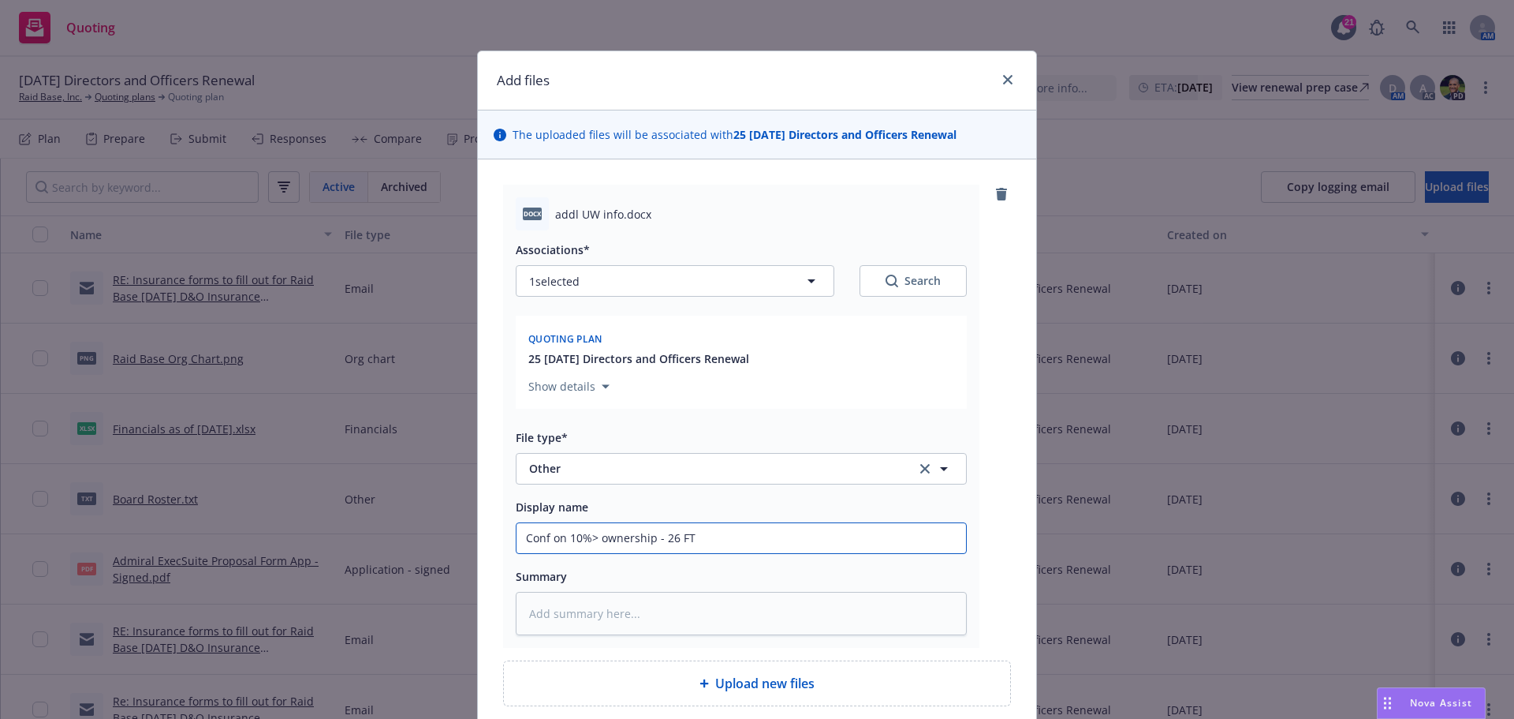
type textarea "x"
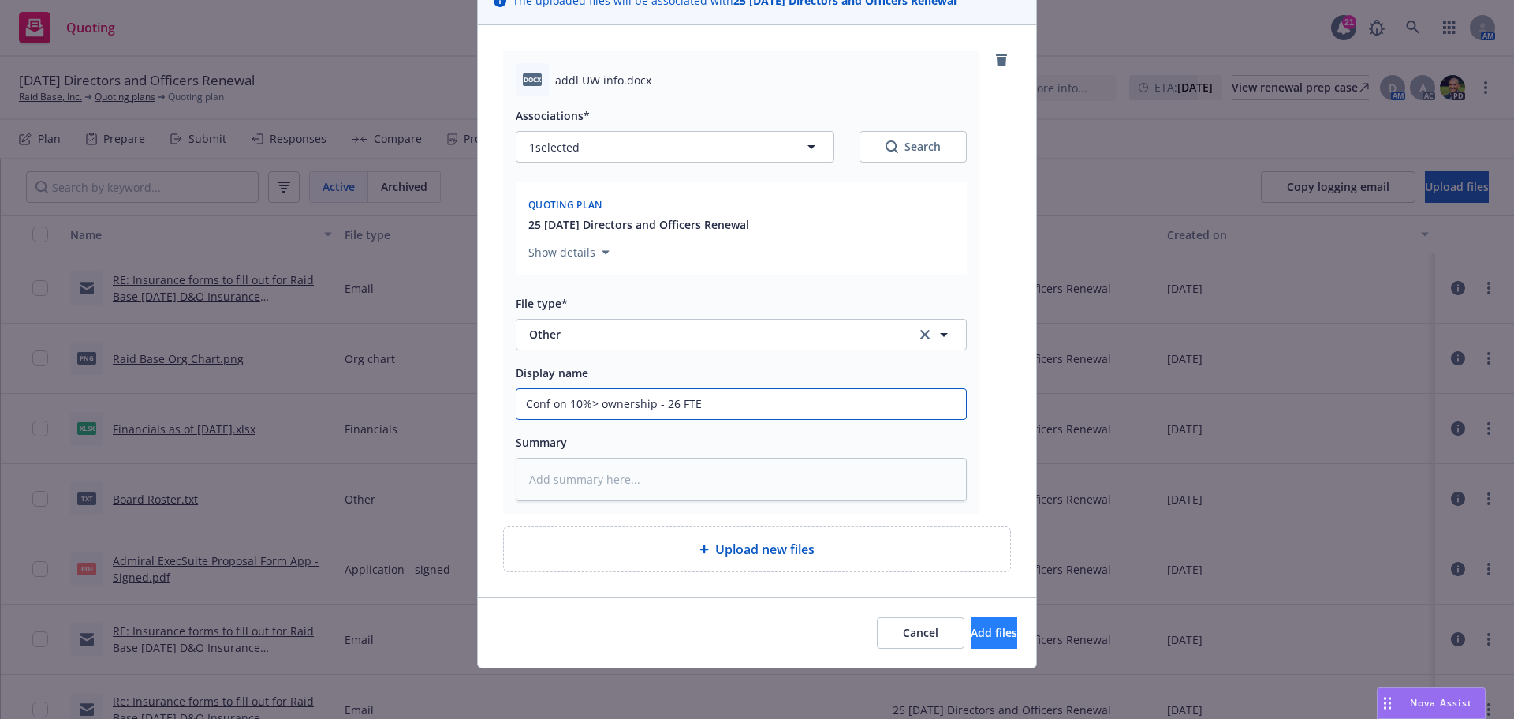
type input "Conf on 10%> ownership - 26 FTE"
click at [971, 625] on span "Add files" at bounding box center [994, 632] width 47 height 15
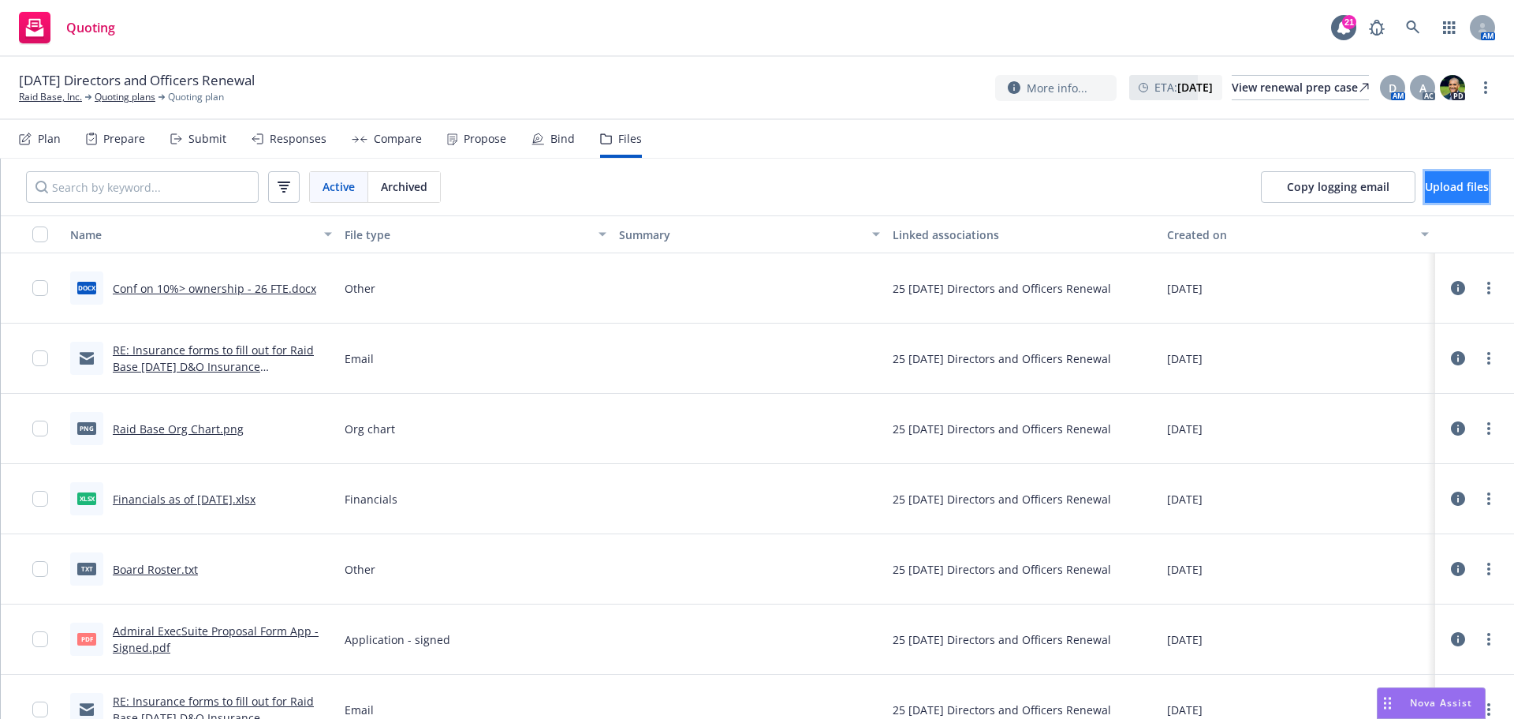
click at [1459, 189] on span "Upload files" at bounding box center [1457, 186] width 64 height 15
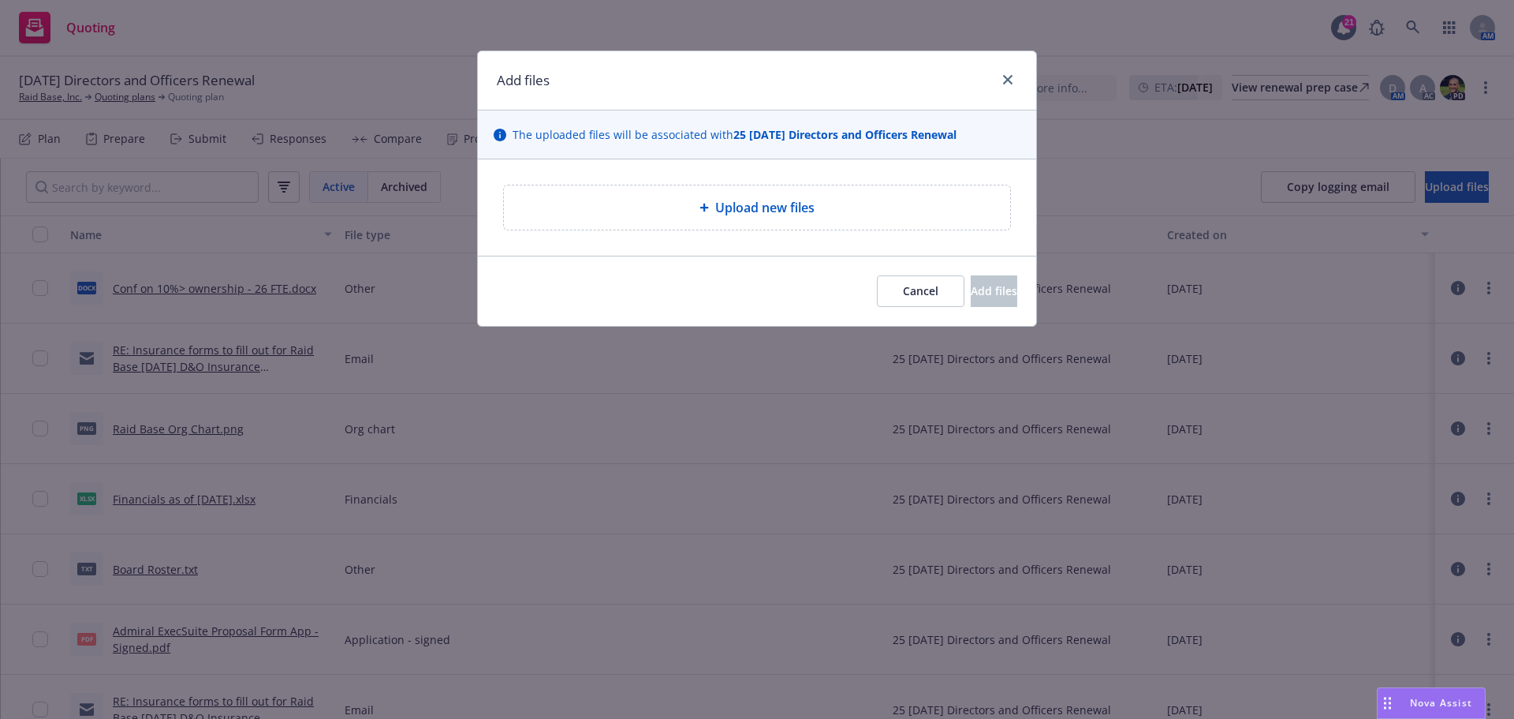
type textarea "x"
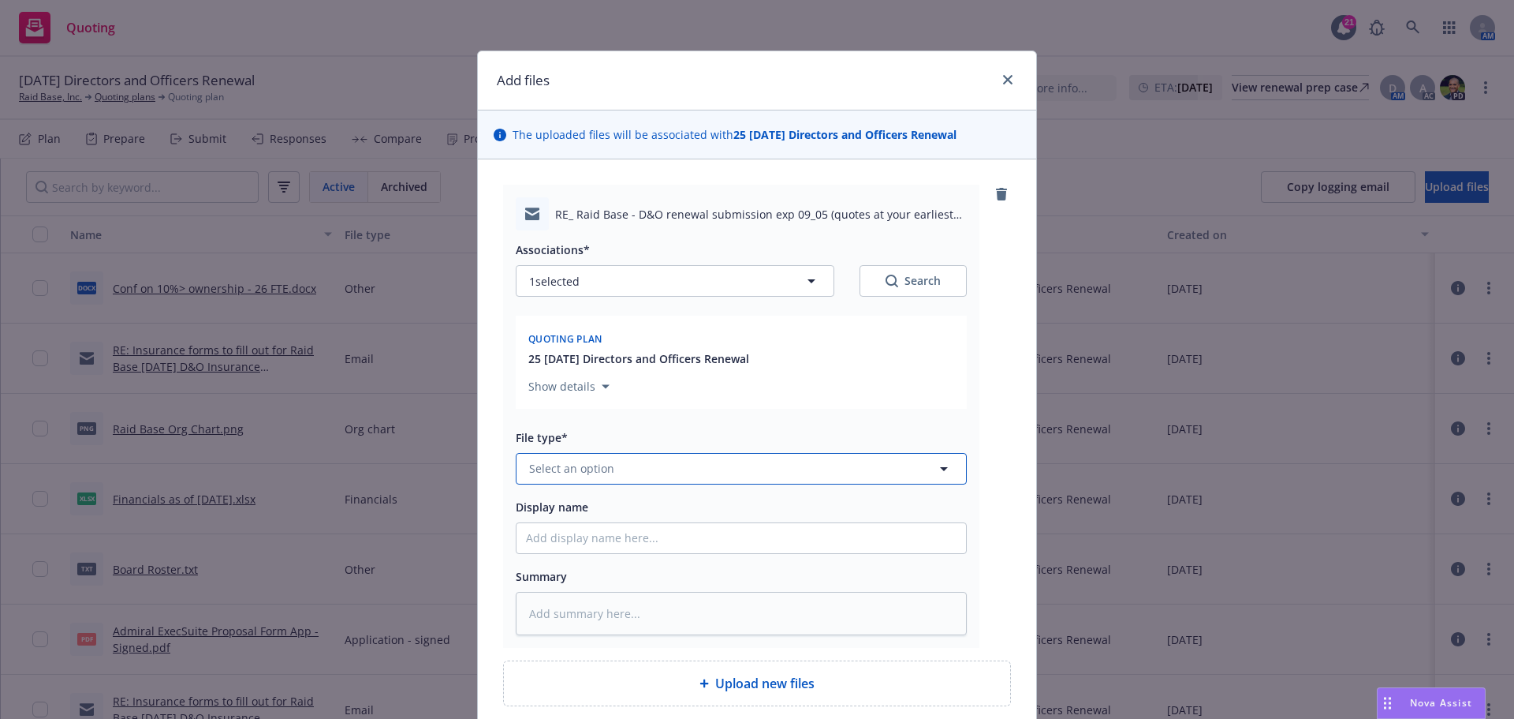
click at [556, 481] on button "Select an option" at bounding box center [741, 469] width 451 height 32
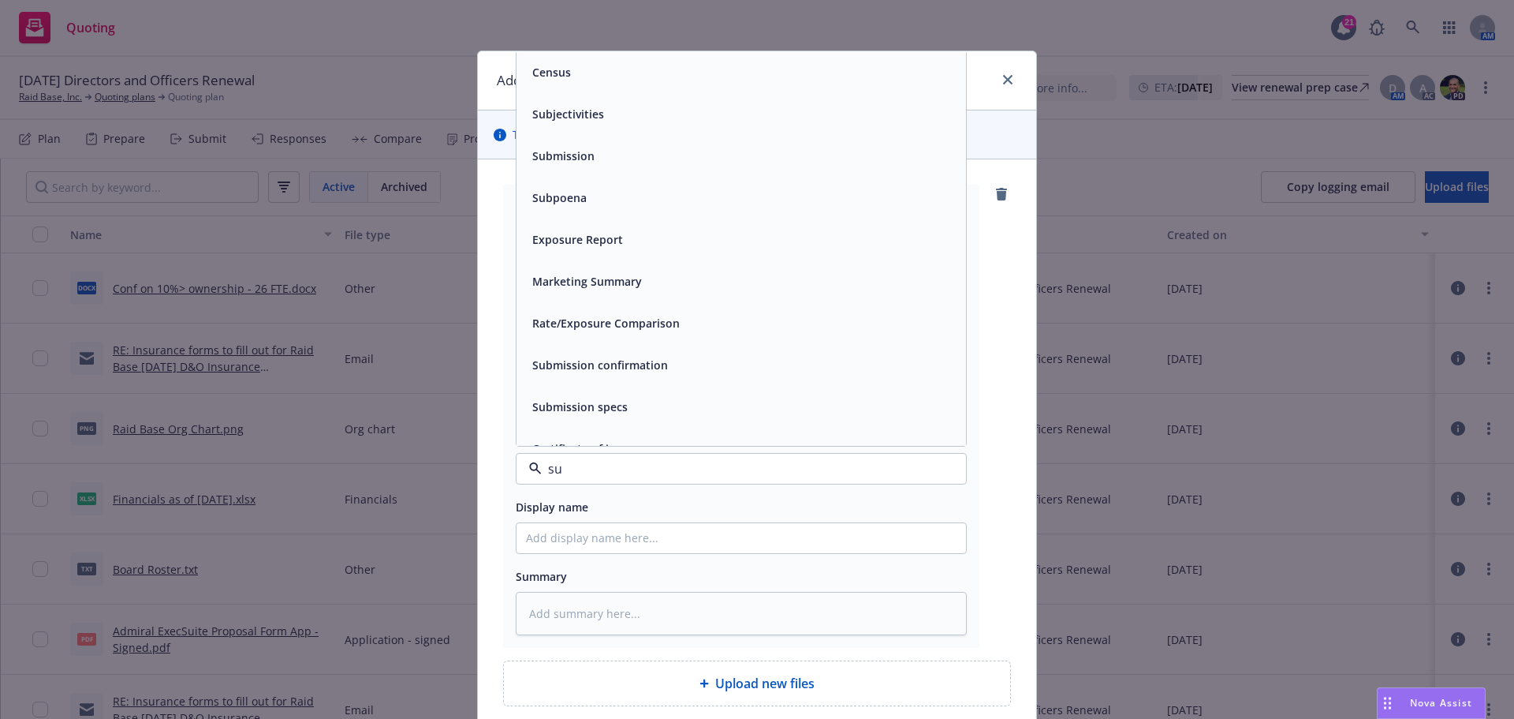
type input "sub"
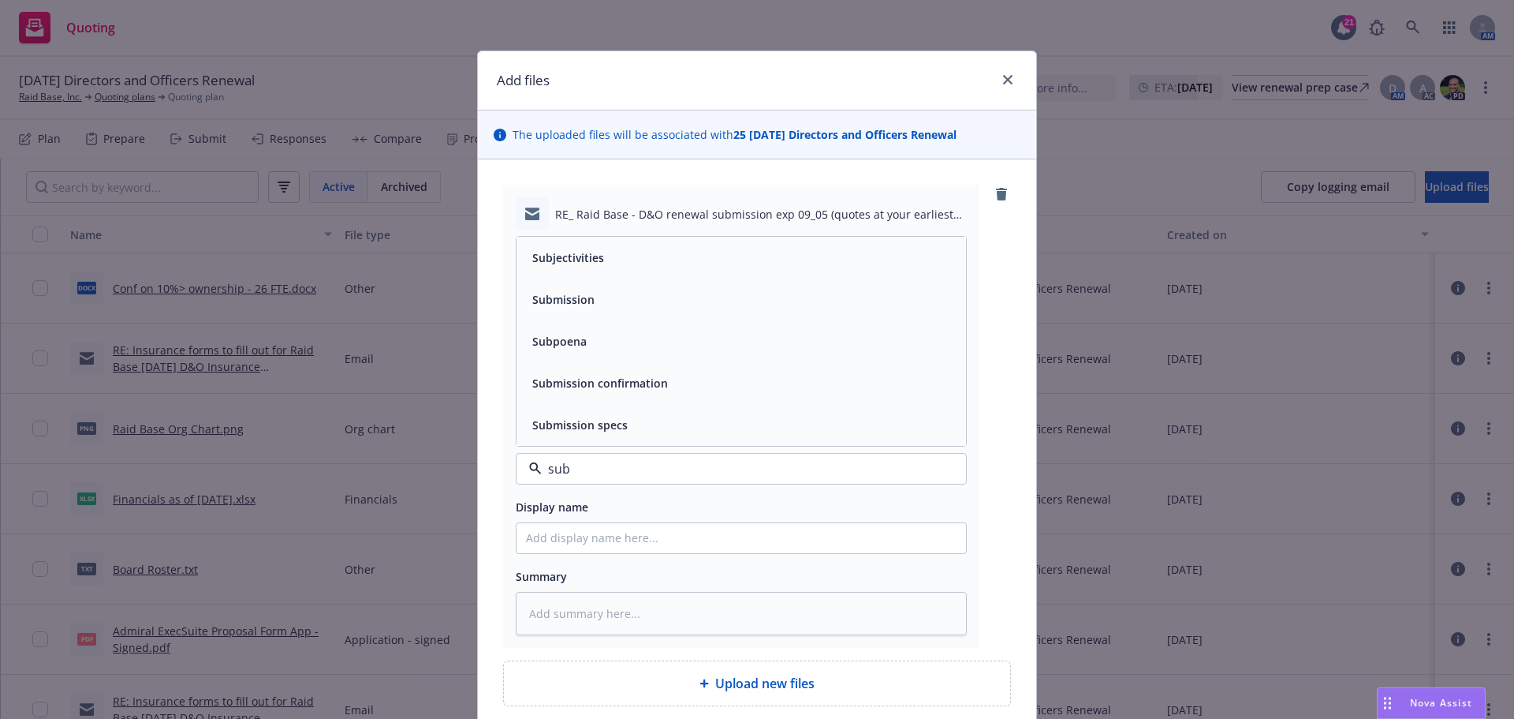
click at [555, 304] on span "Submission" at bounding box center [563, 299] width 62 height 17
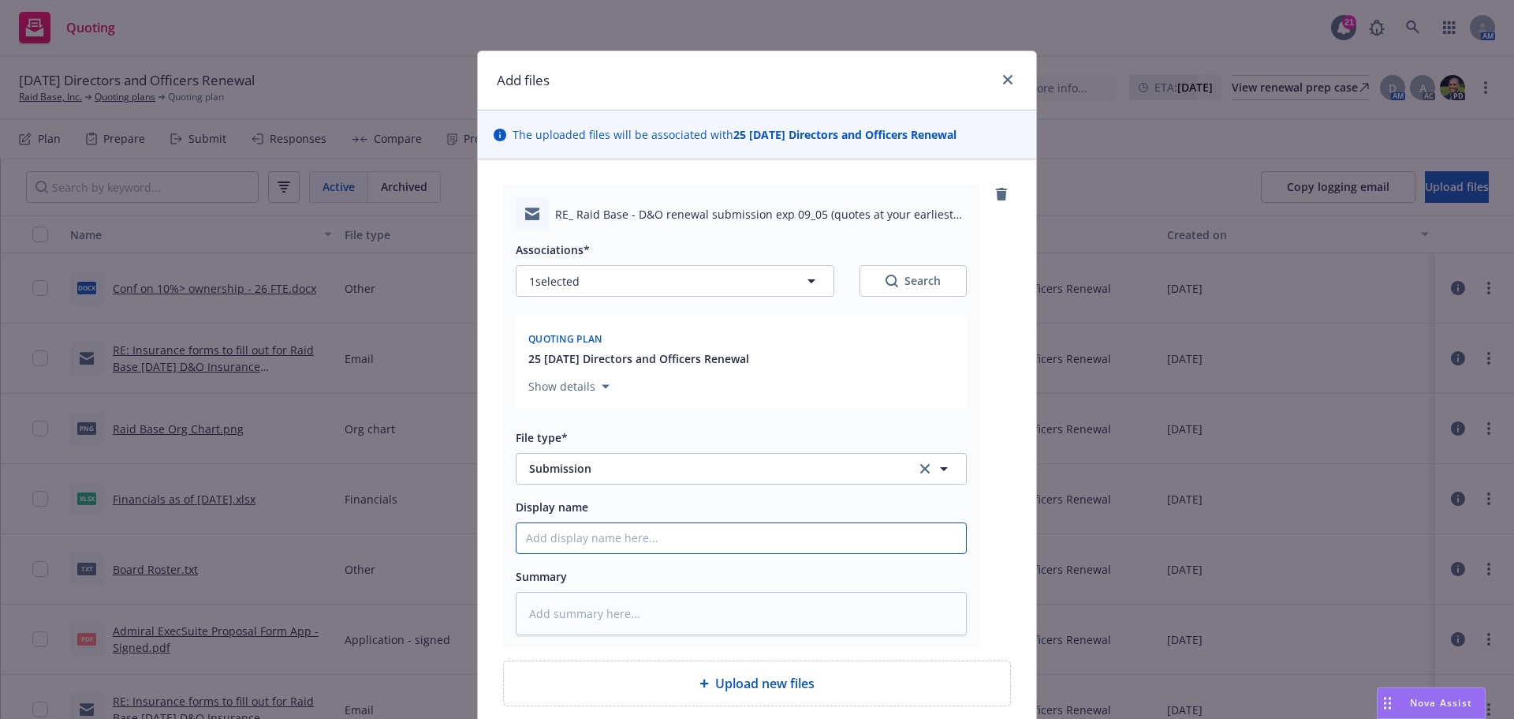
click at [570, 544] on input "Display name" at bounding box center [742, 538] width 450 height 30
type textarea "x"
type input "2"
type textarea "x"
type input "25"
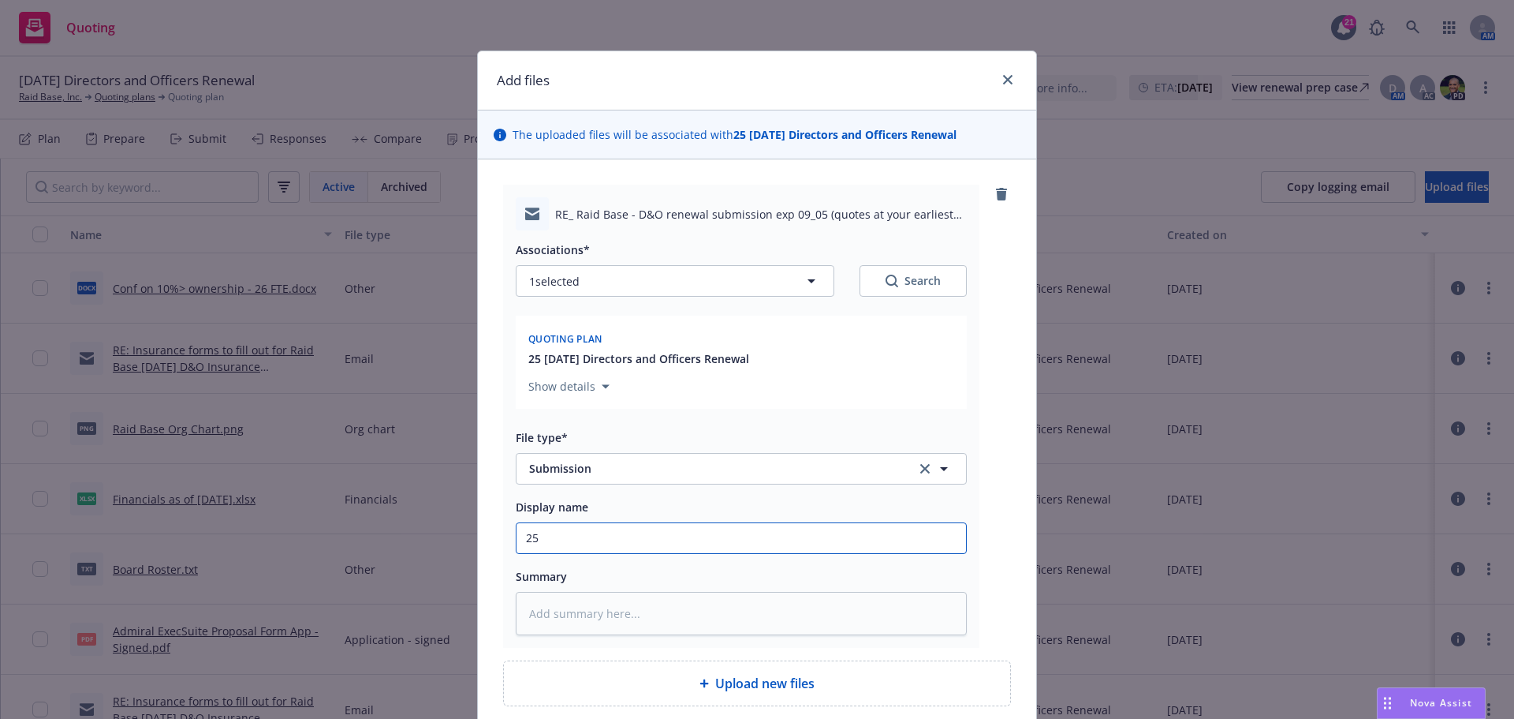
type textarea "x"
type input "25-"
type textarea "x"
type input "25-2"
type textarea "x"
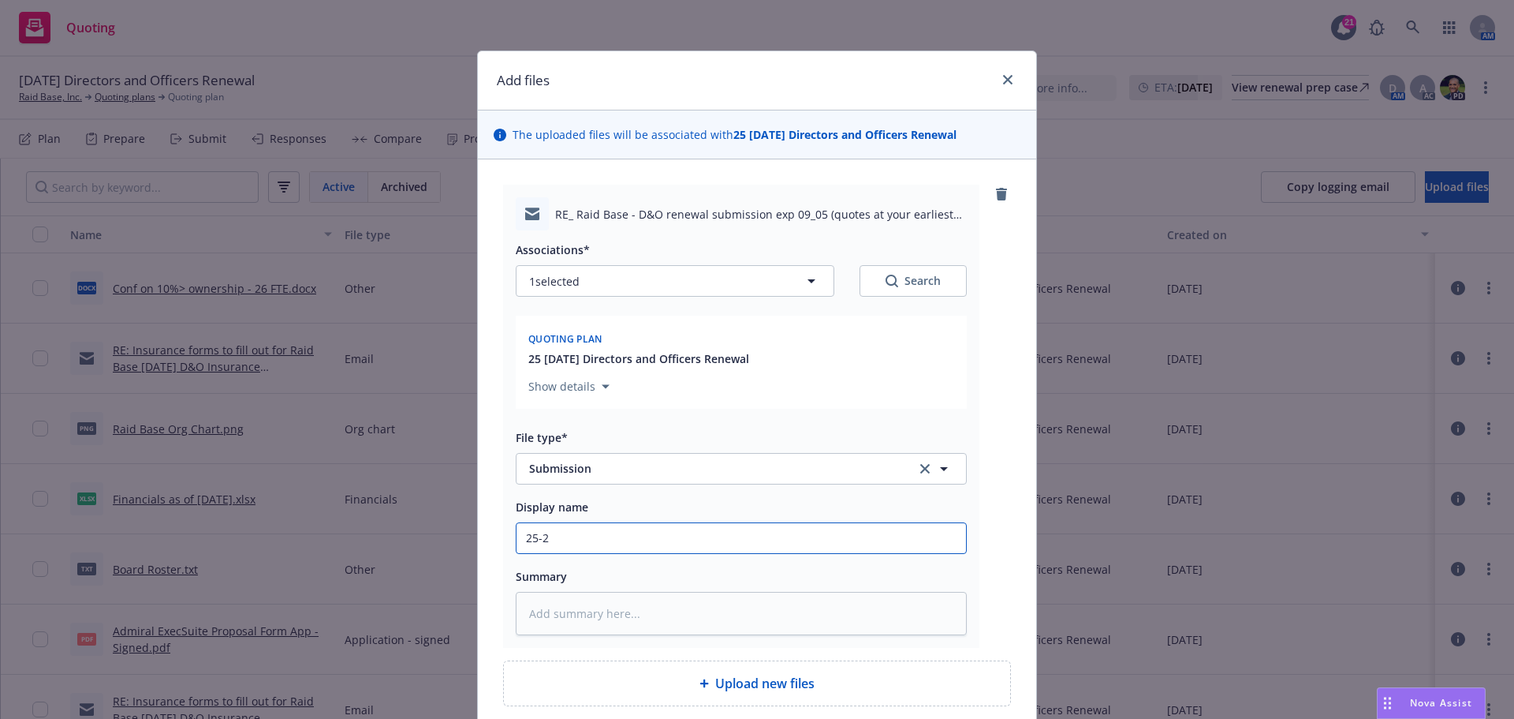
type input "25-26"
type textarea "x"
type input "25-26"
type textarea "x"
type input "25-26 C"
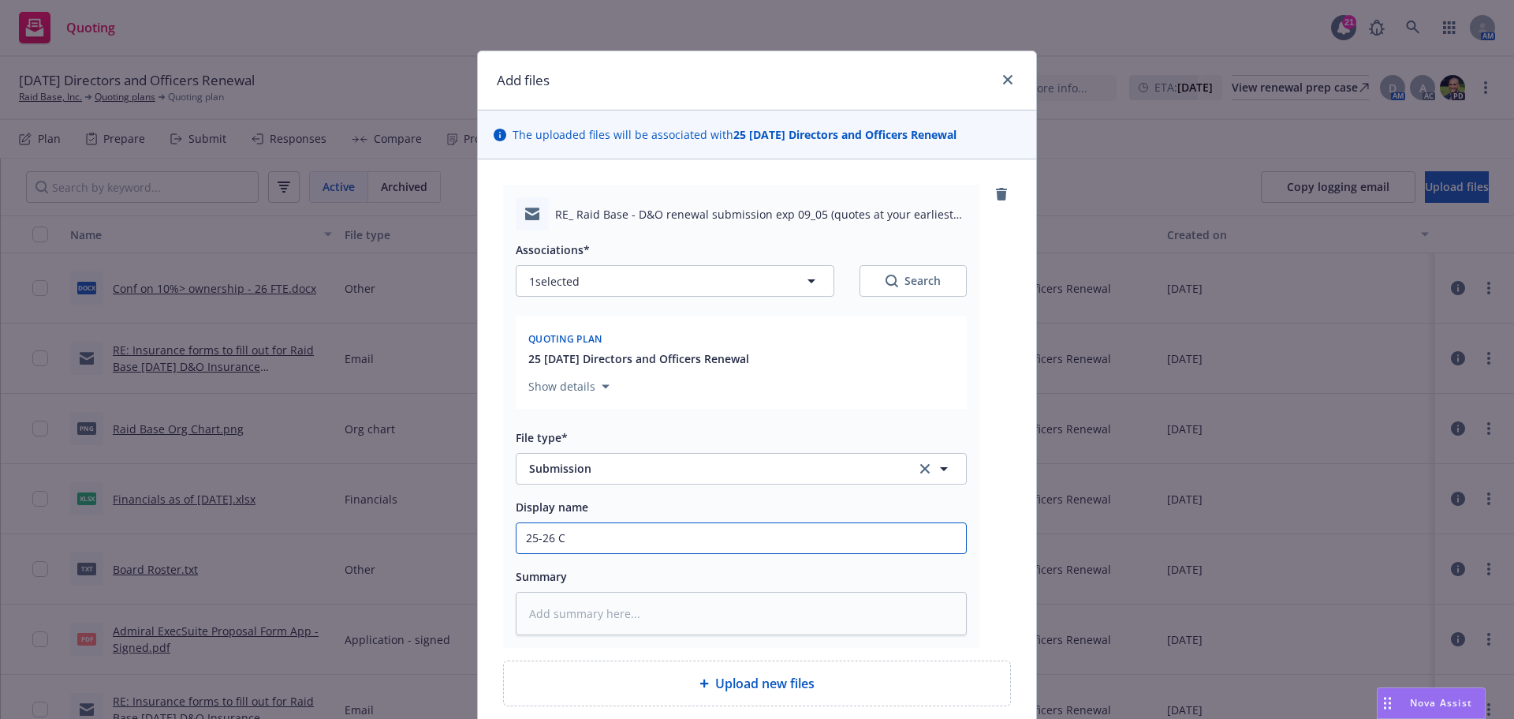
type textarea "x"
type input "25-26 CR"
type textarea "x"
type input "25-26 CRC"
type textarea "x"
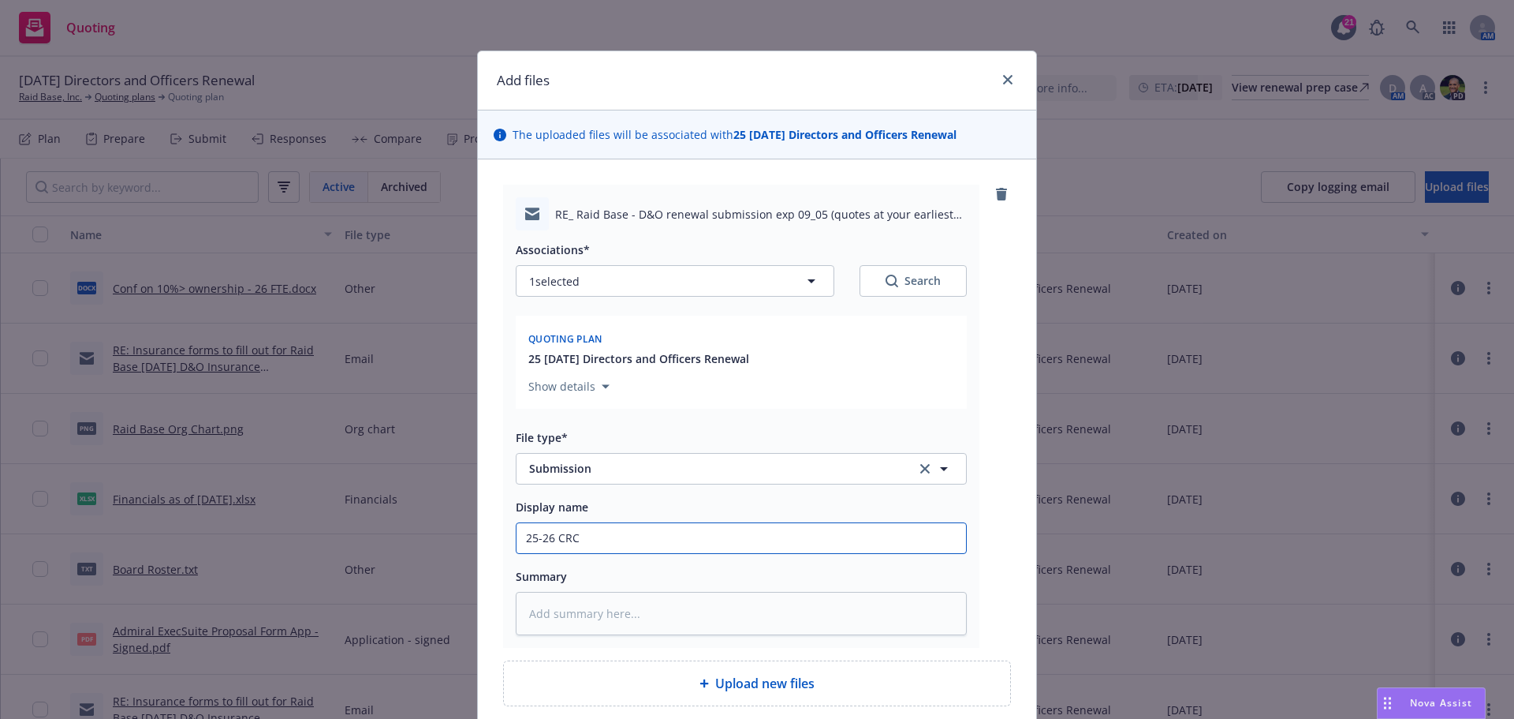
type input "25-26 CRC"
paste input "Raid Base - D&O renewal submission exp 09/05 (quotes at your earliest opportuni…"
type textarea "x"
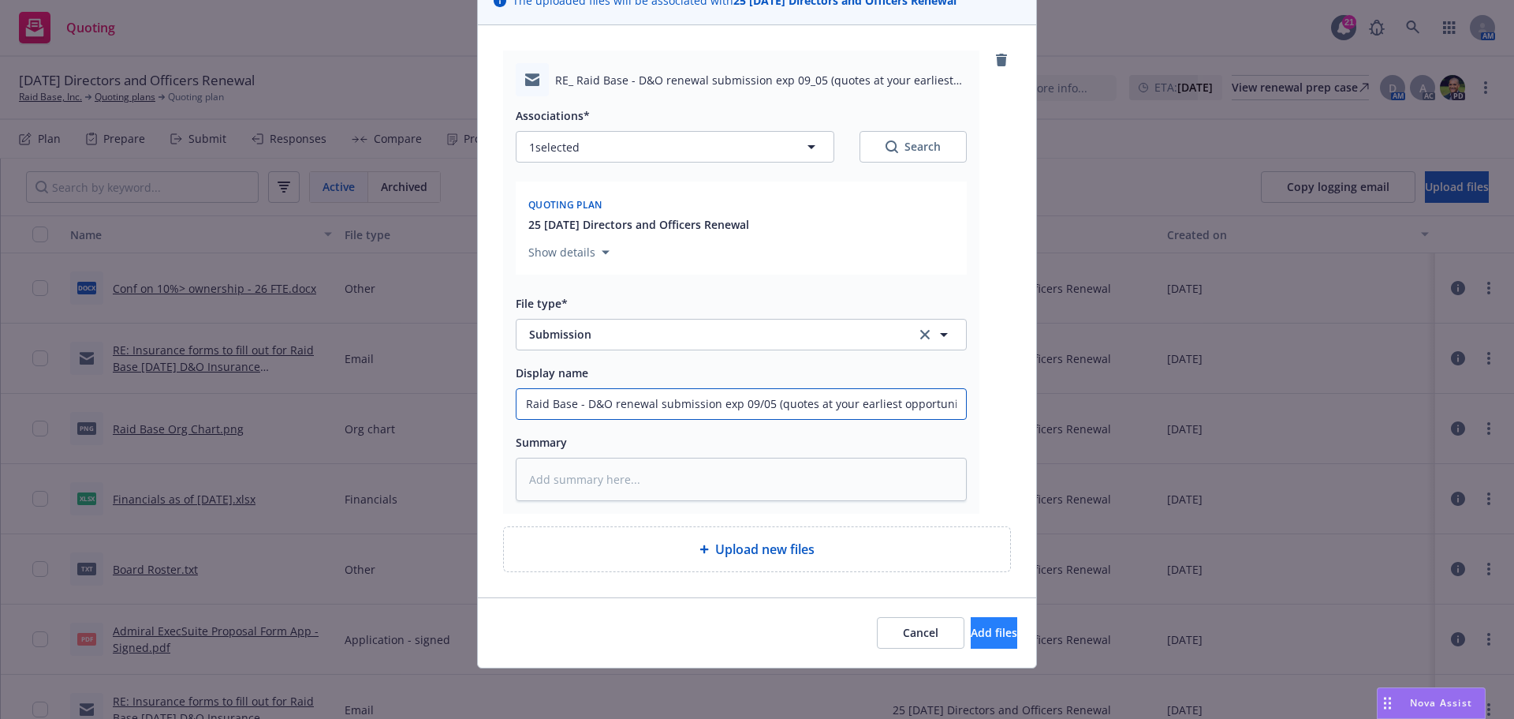
type input "25-26 CRC Raid Base - D&O renewal submission exp 09/05 (quotes at your earliest…"
click at [971, 625] on span "Add files" at bounding box center [994, 632] width 47 height 15
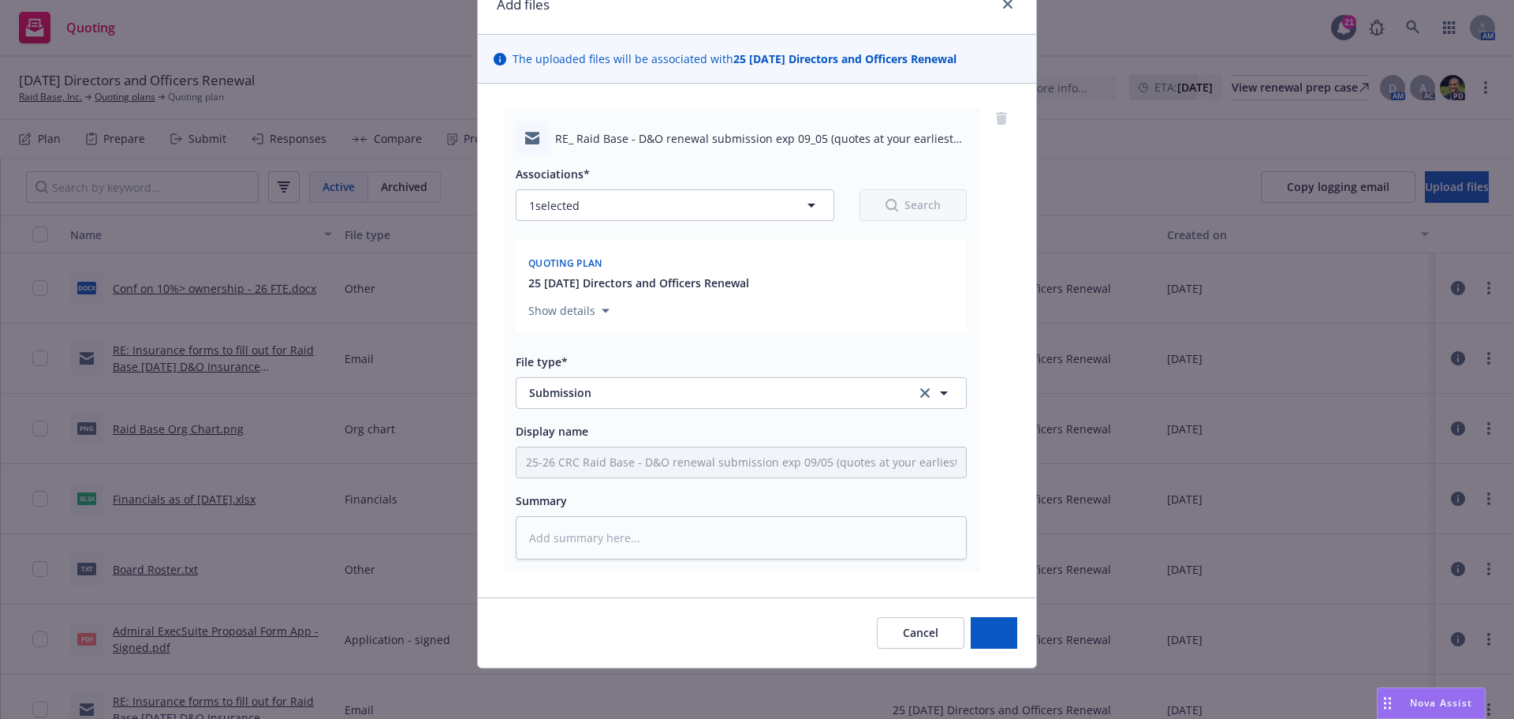
scroll to position [76, 0]
type textarea "x"
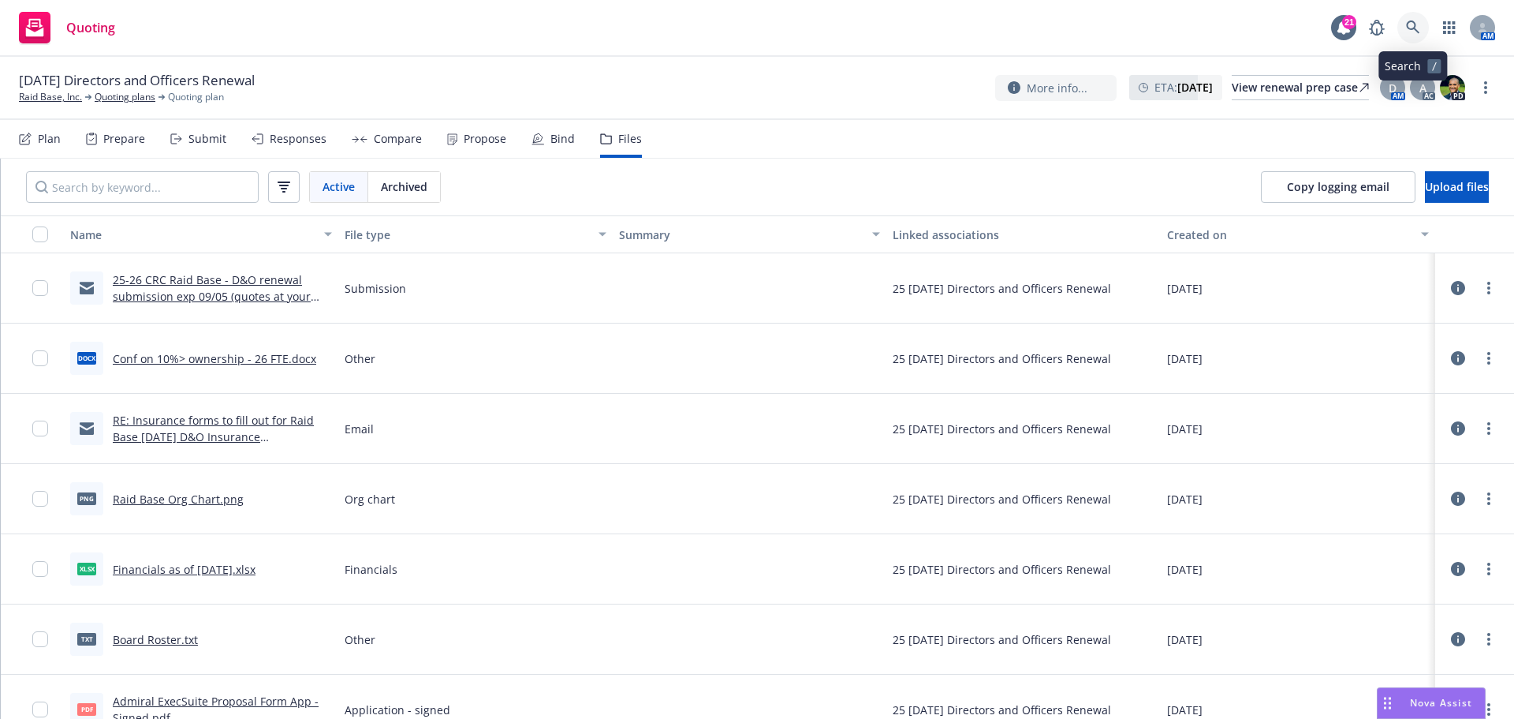
click at [1404, 31] on link at bounding box center [1414, 28] width 32 height 32
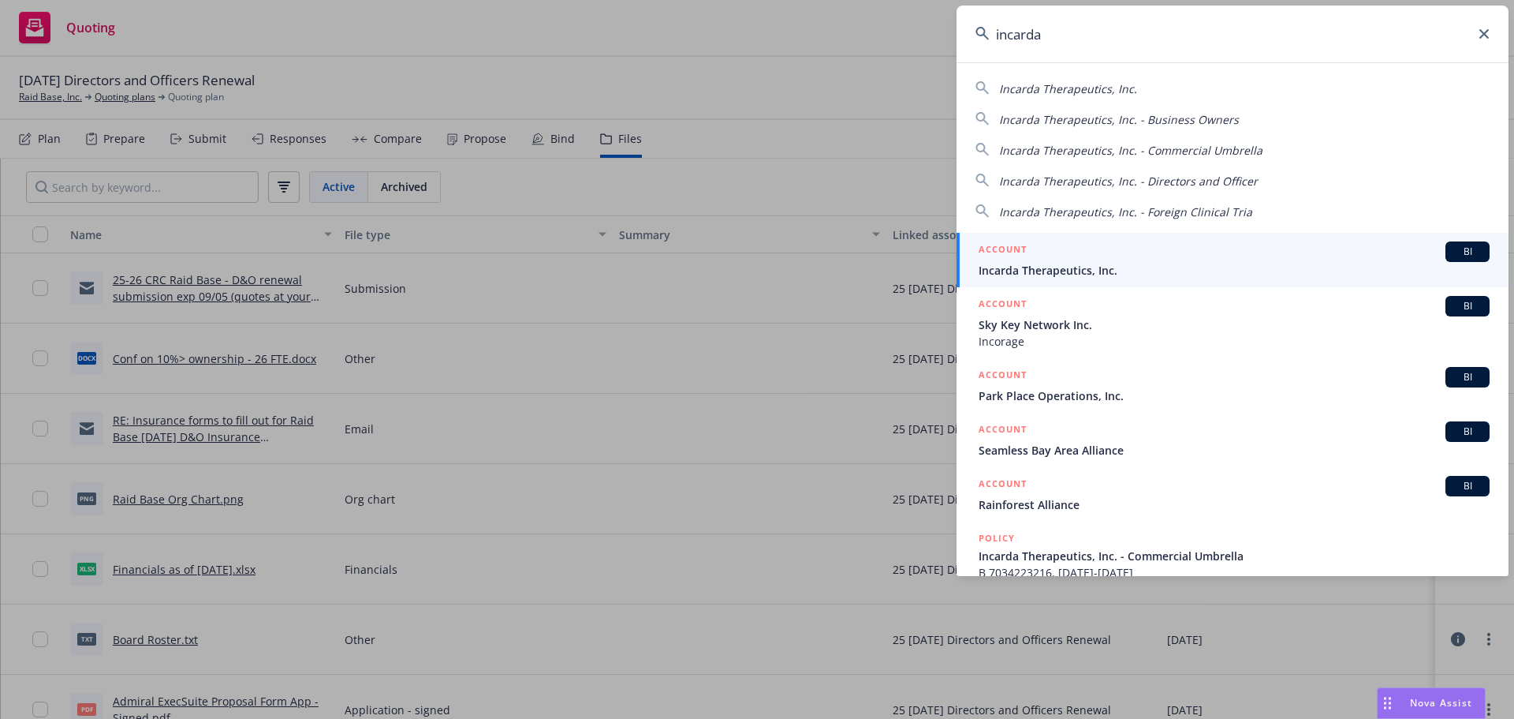
type input "incarda"
click at [1049, 267] on span "Incarda Therapeutics, Inc." at bounding box center [1234, 270] width 511 height 17
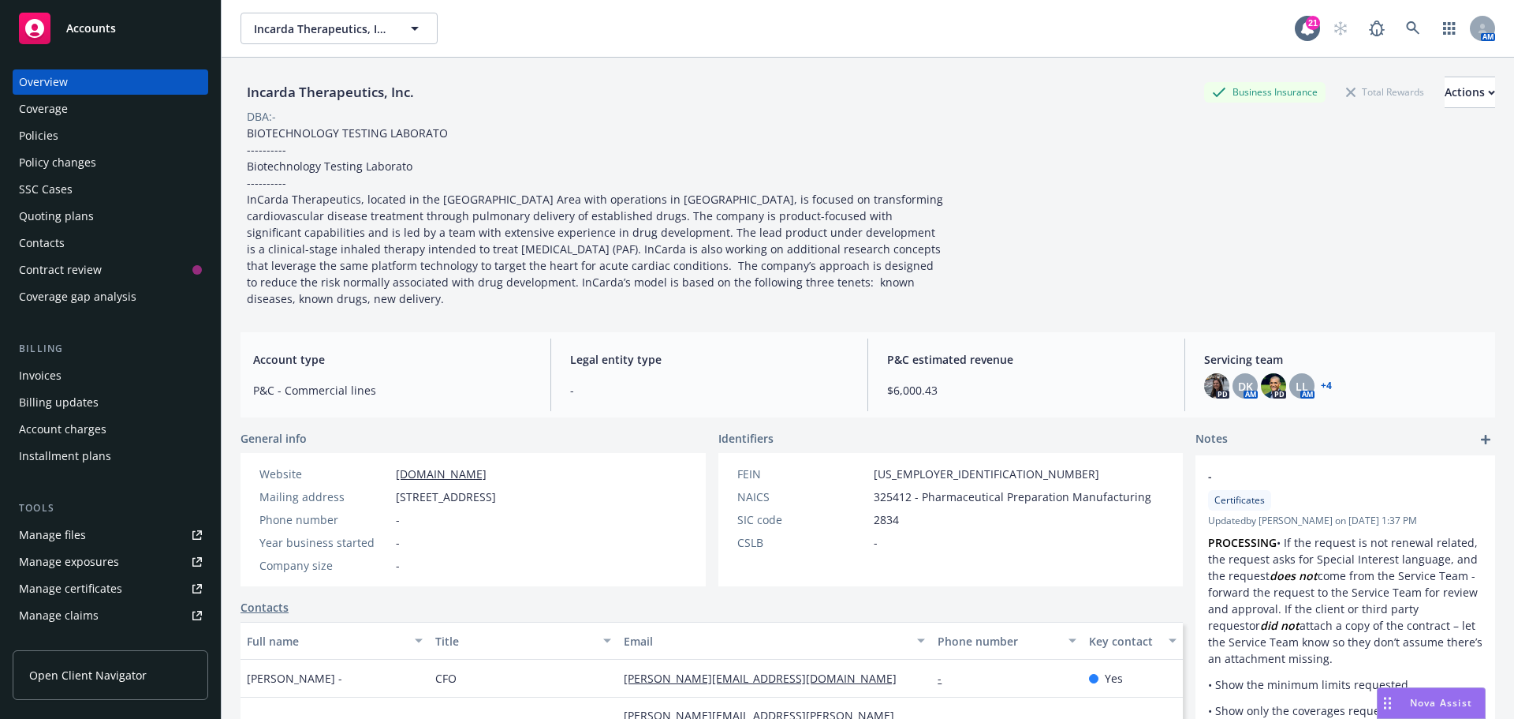
click at [1321, 387] on link "+ 4" at bounding box center [1326, 385] width 11 height 9
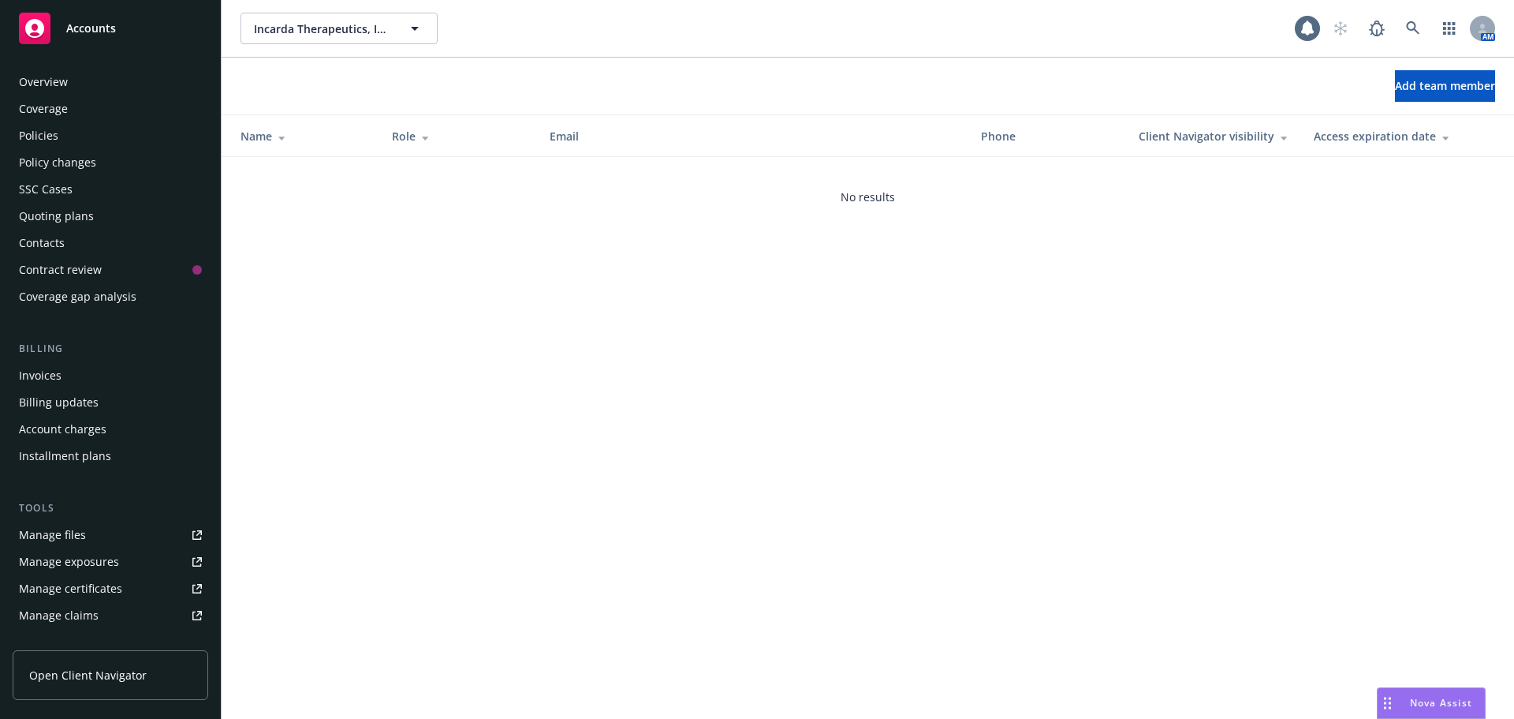
scroll to position [309, 0]
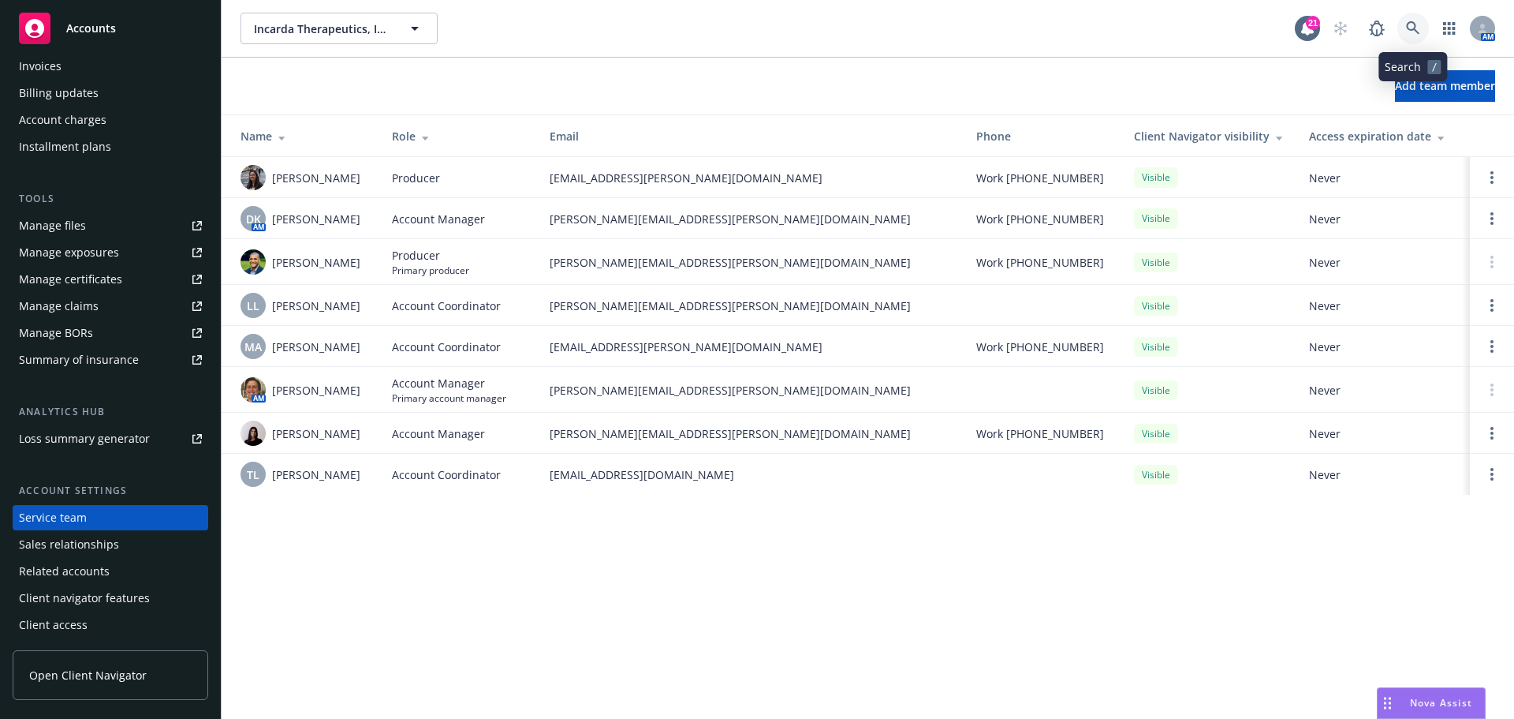
click at [1411, 22] on icon at bounding box center [1412, 27] width 13 height 13
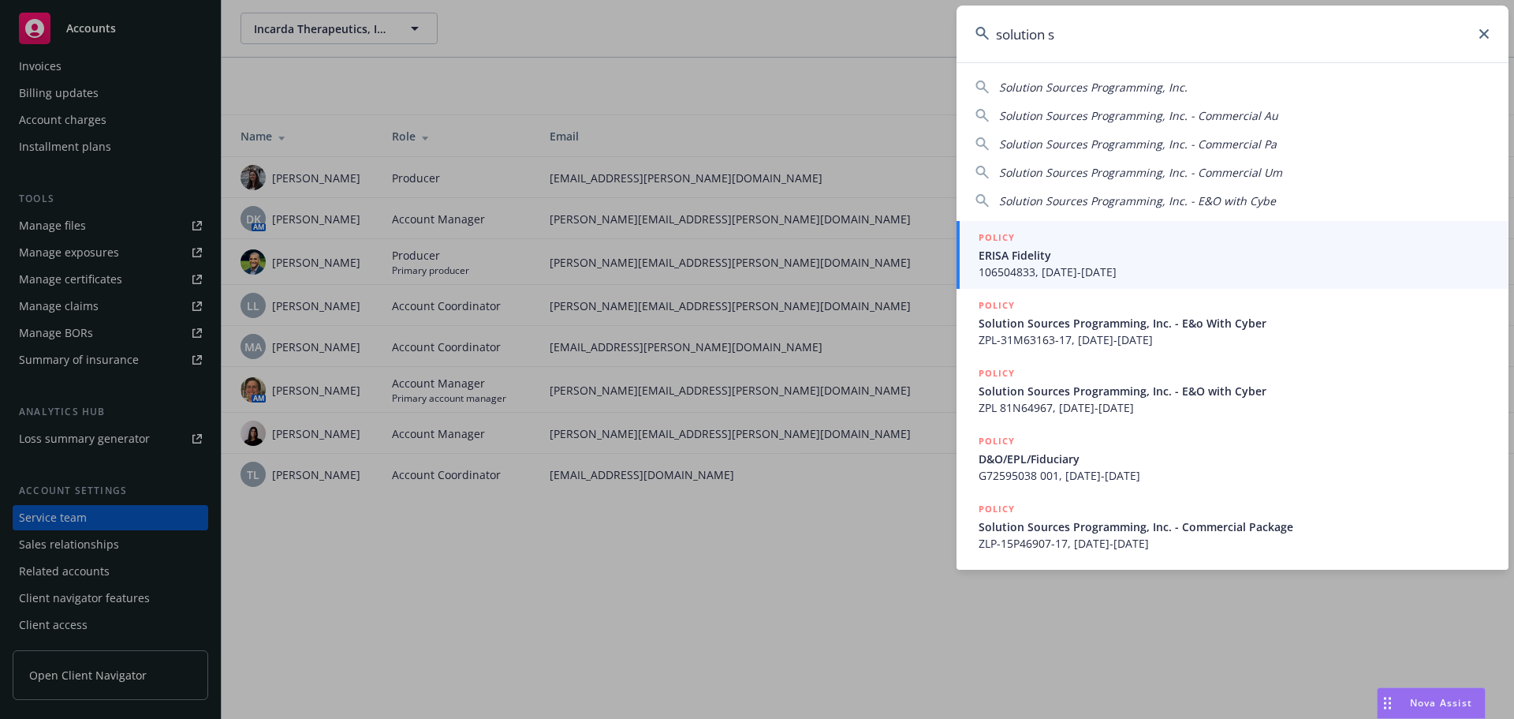
click at [1087, 84] on span "Solution Sources Programming, Inc." at bounding box center [1093, 87] width 189 height 15
type input "Solution Sources Programming, Inc."
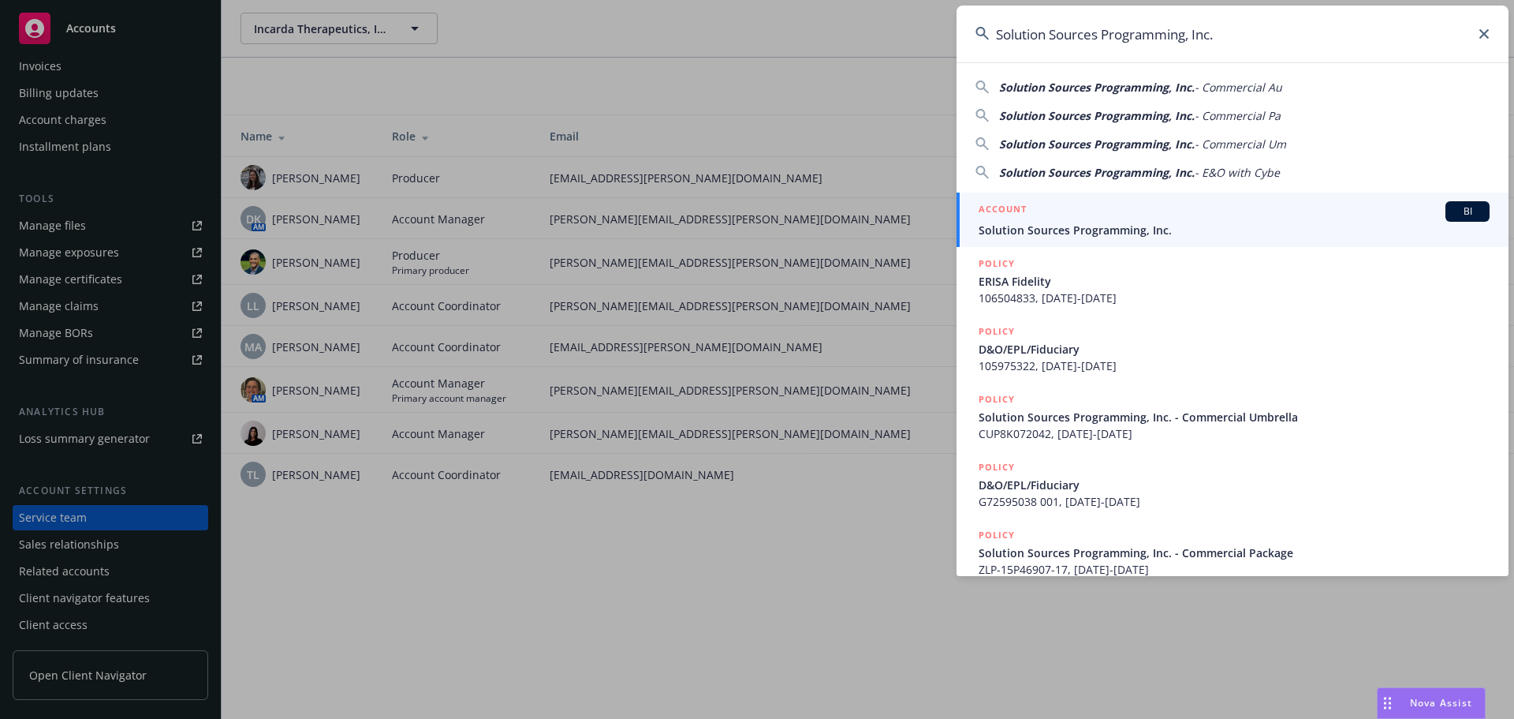
click at [1059, 219] on div "ACCOUNT BI" at bounding box center [1234, 211] width 511 height 21
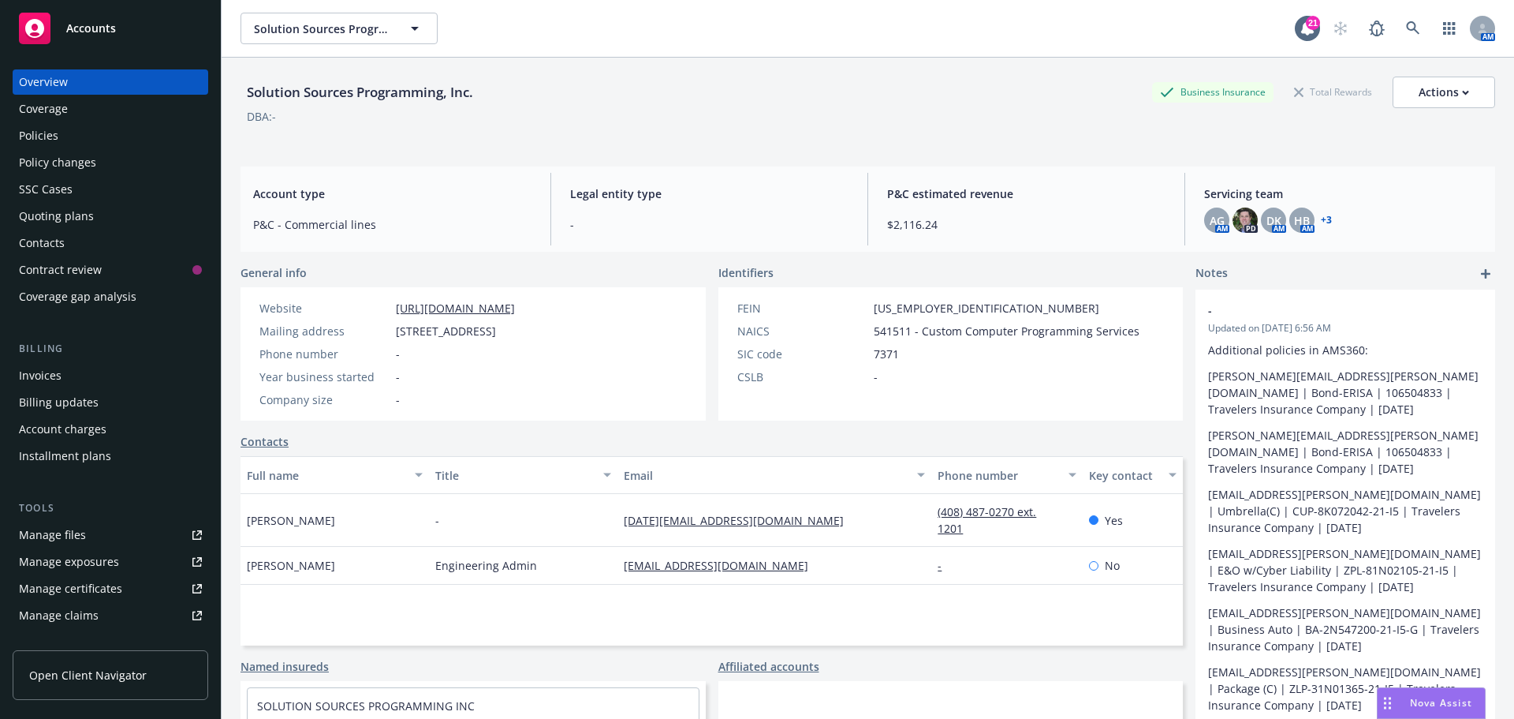
click at [1321, 222] on link "+ 3" at bounding box center [1326, 219] width 11 height 9
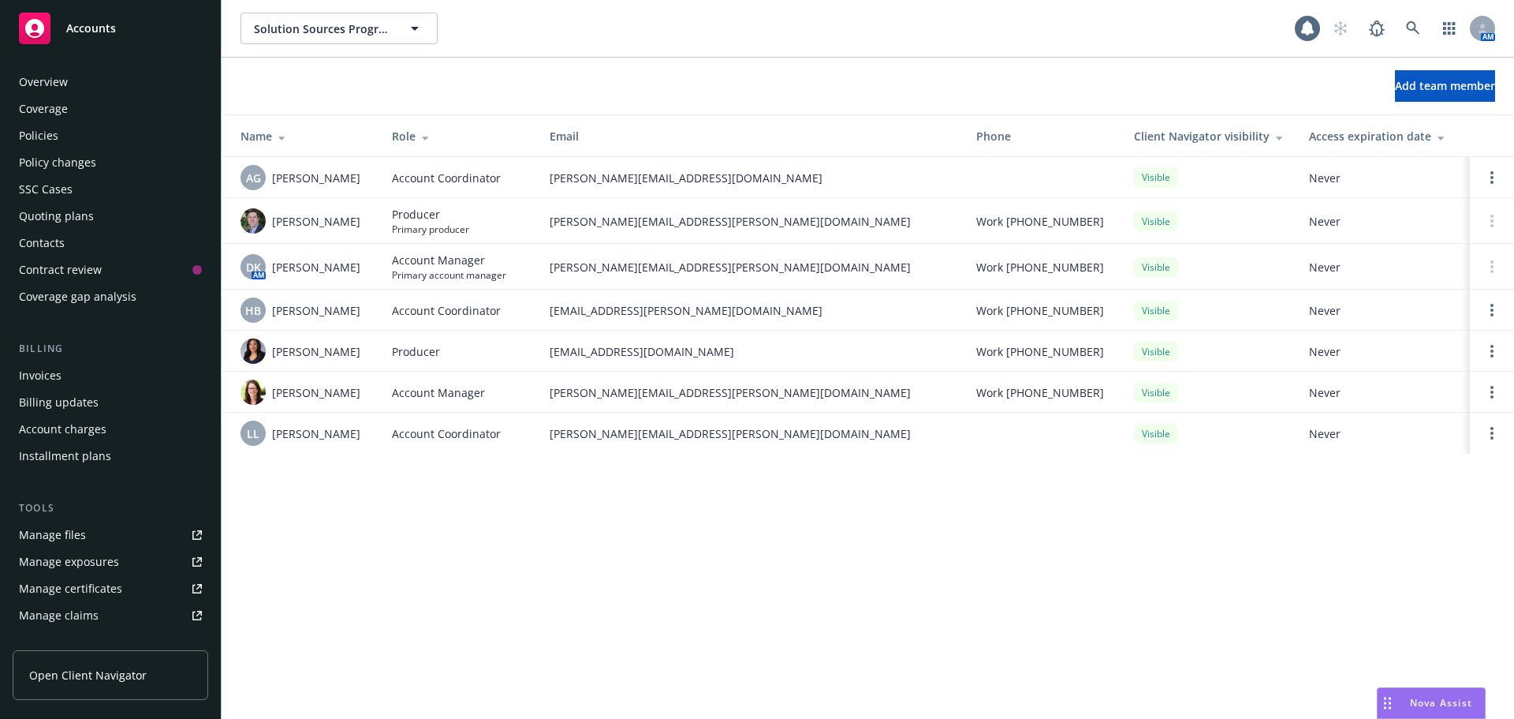
scroll to position [309, 0]
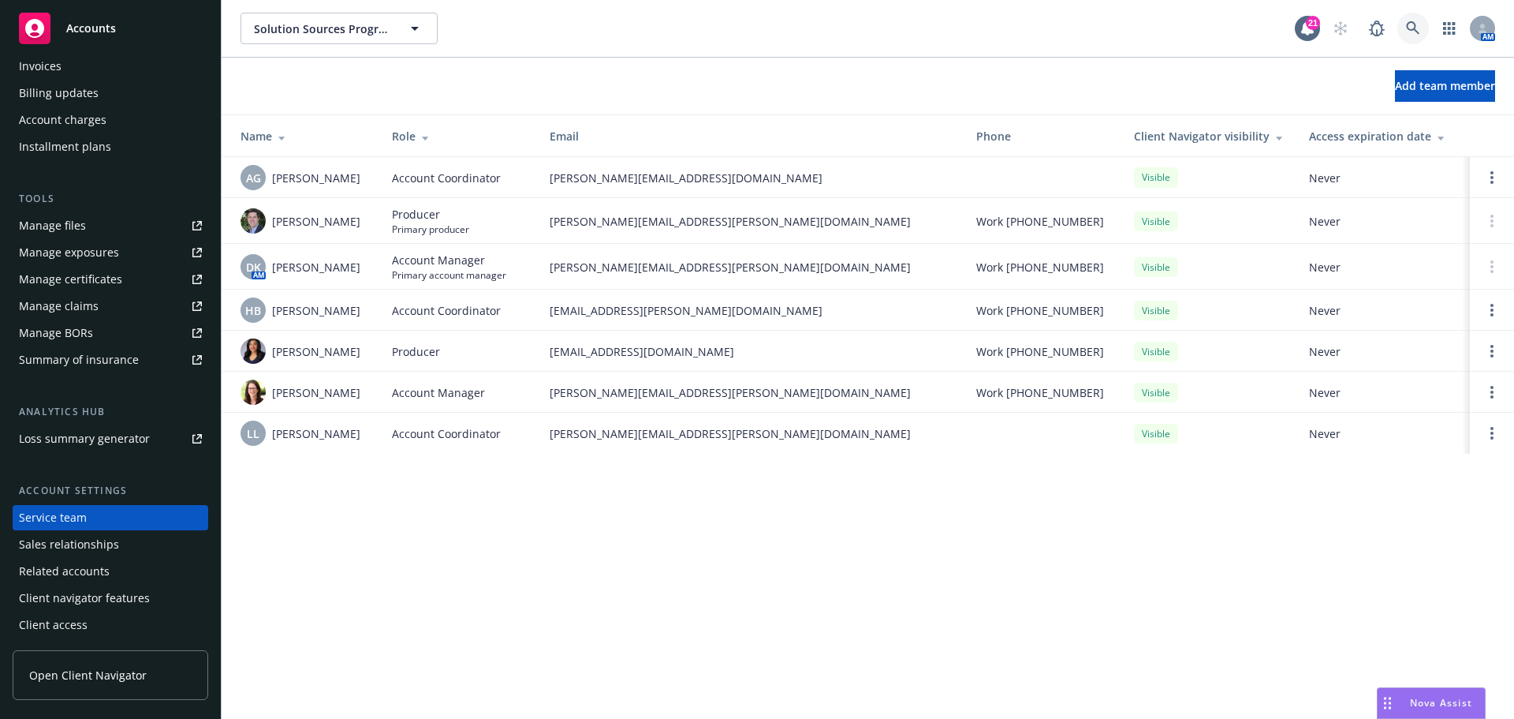
click at [1404, 32] on link at bounding box center [1414, 29] width 32 height 32
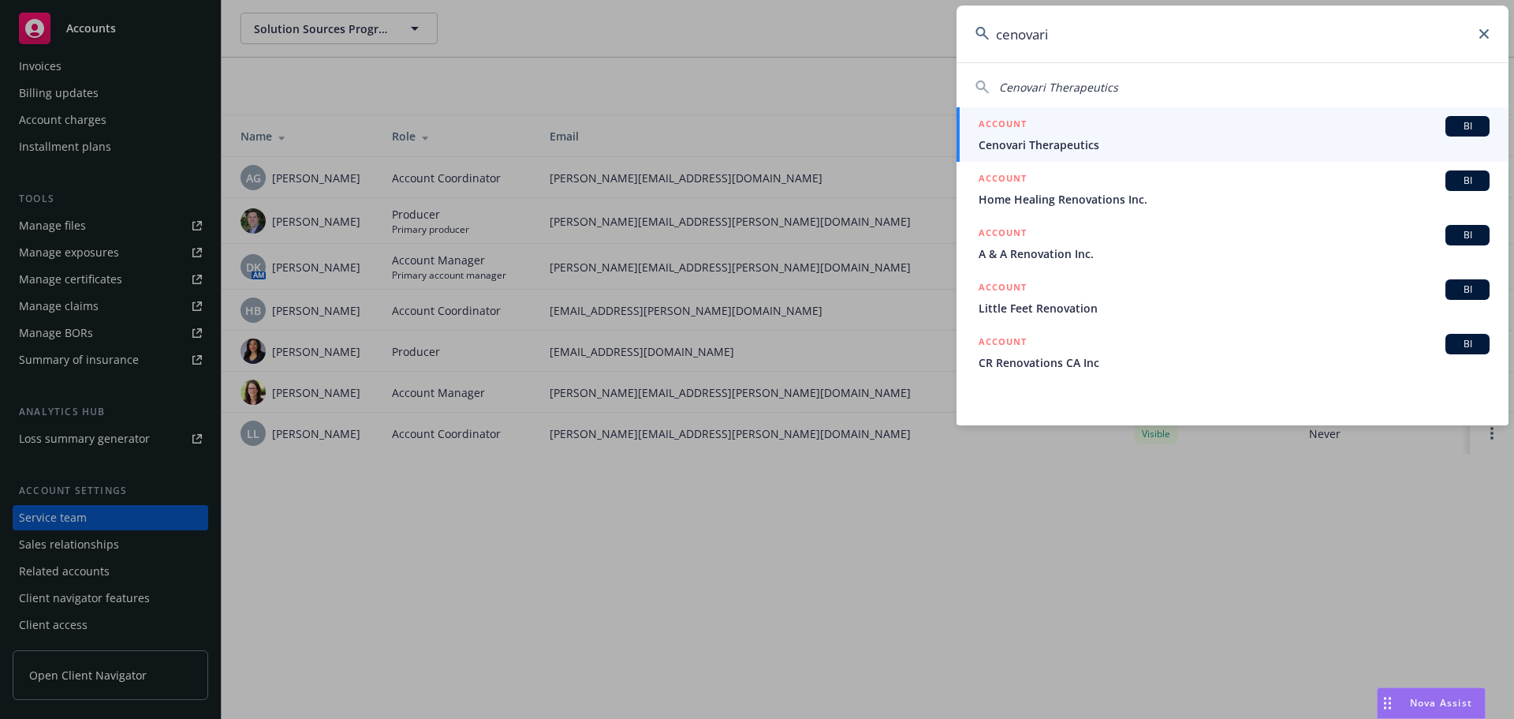
type input "cenovari"
click at [1060, 139] on span "Cenovari Therapeutics" at bounding box center [1234, 144] width 511 height 17
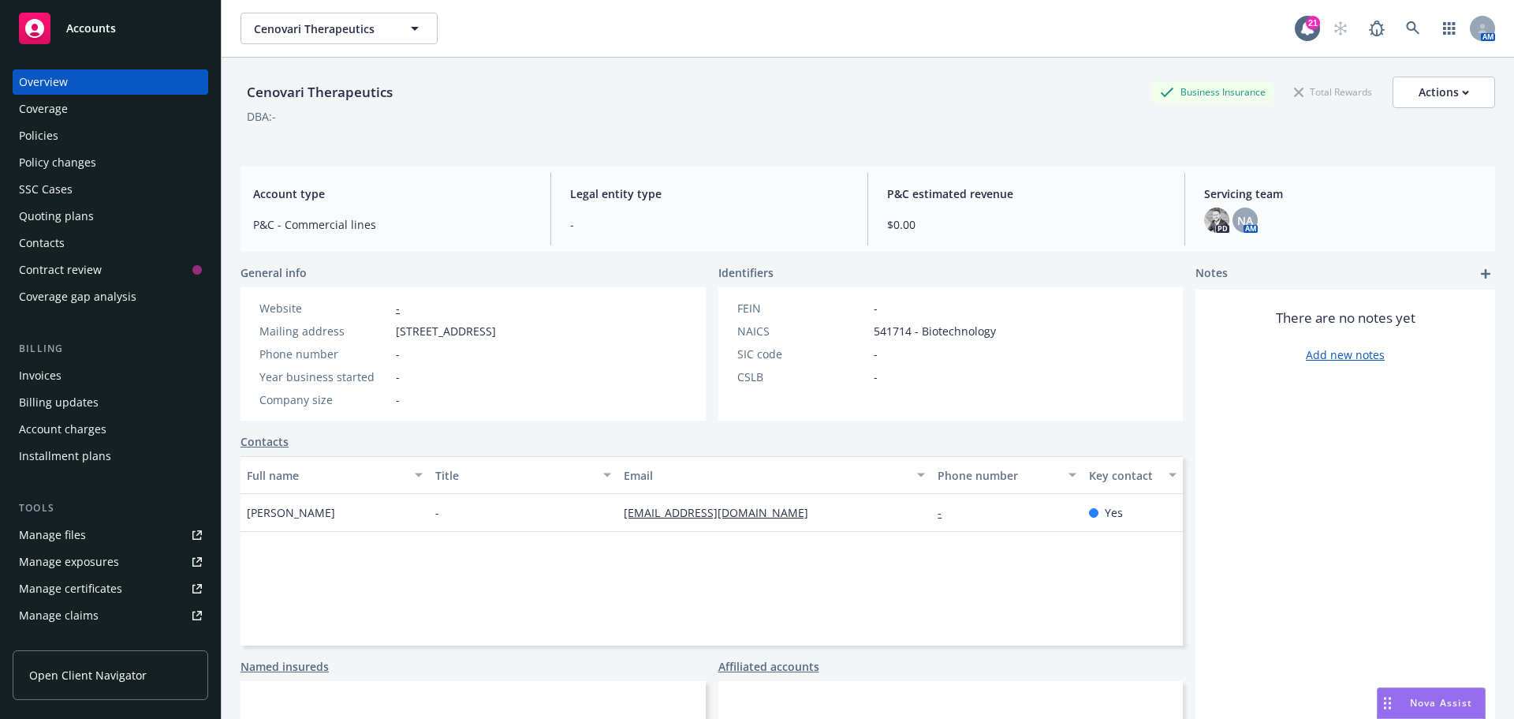
click at [61, 215] on div "Quoting plans" at bounding box center [56, 216] width 75 height 25
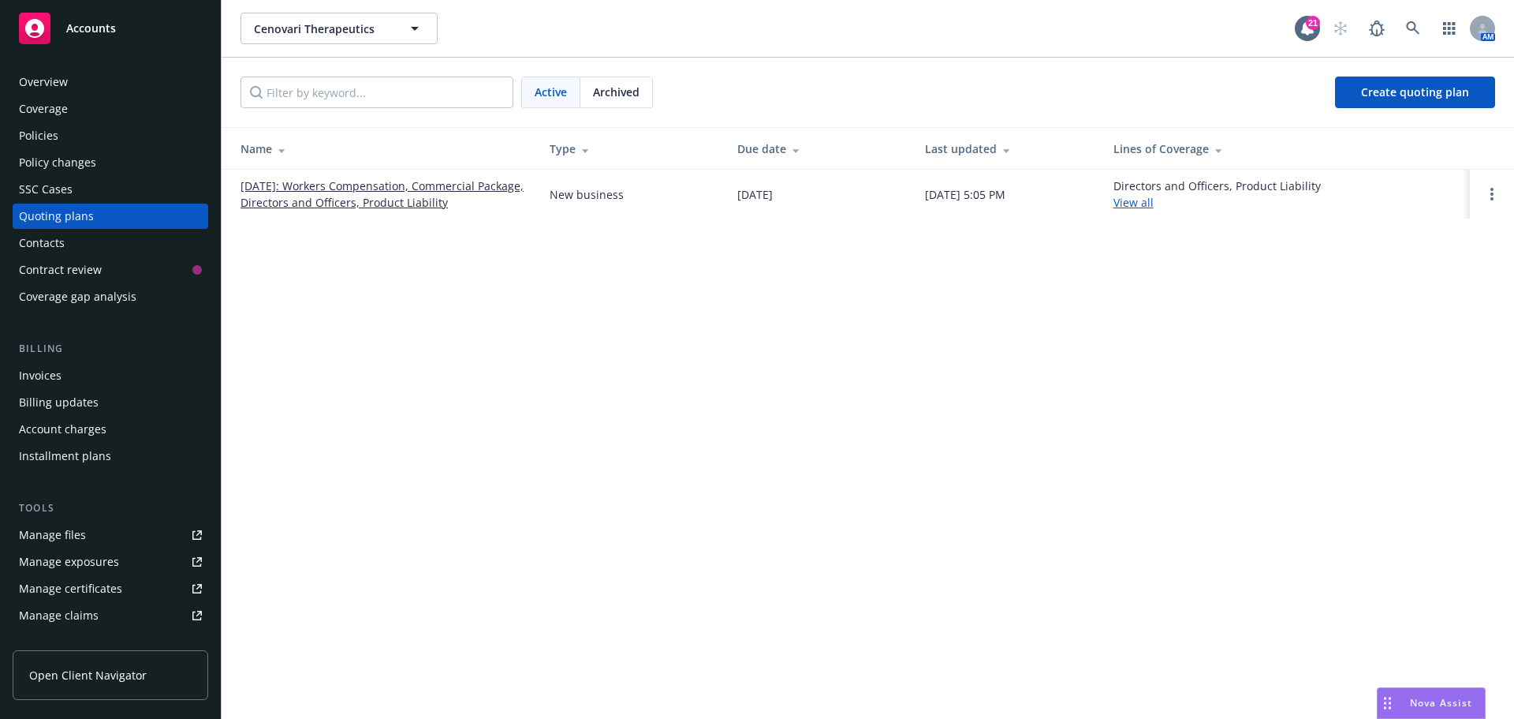
click at [381, 204] on link "[DATE]: Workers Compensation, Commercial Package, Directors and Officers, Produ…" at bounding box center [383, 193] width 284 height 33
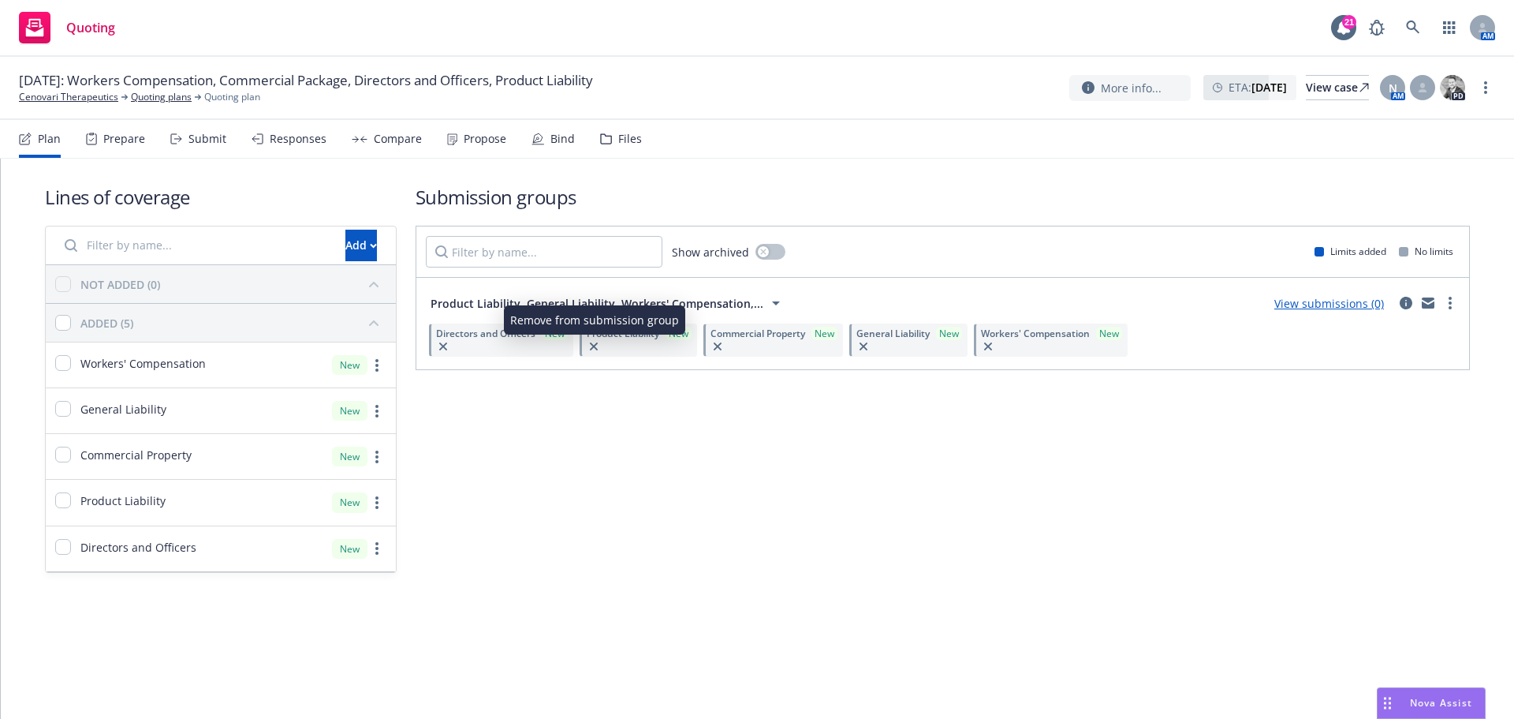
click at [592, 348] on icon "button" at bounding box center [594, 346] width 8 height 8
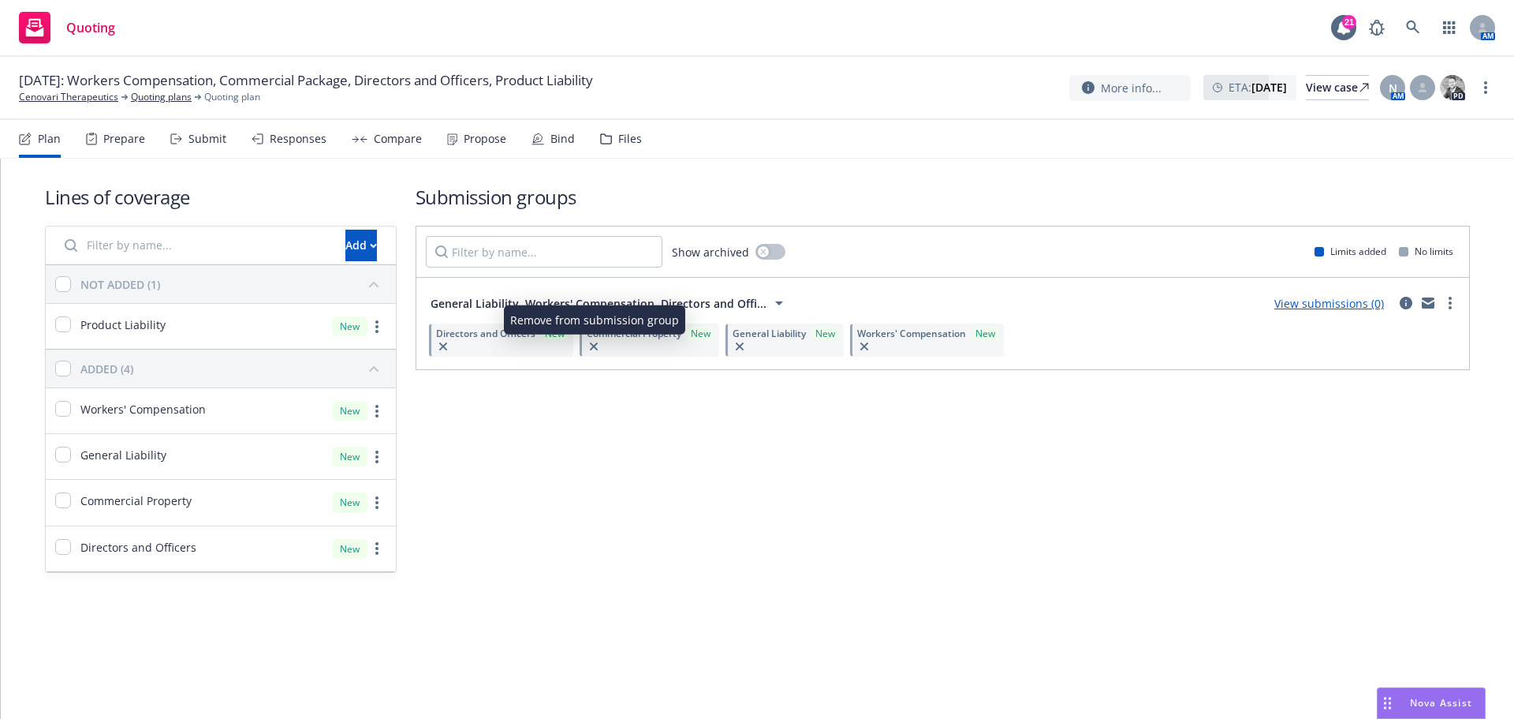
click at [596, 348] on icon "button" at bounding box center [594, 346] width 8 height 8
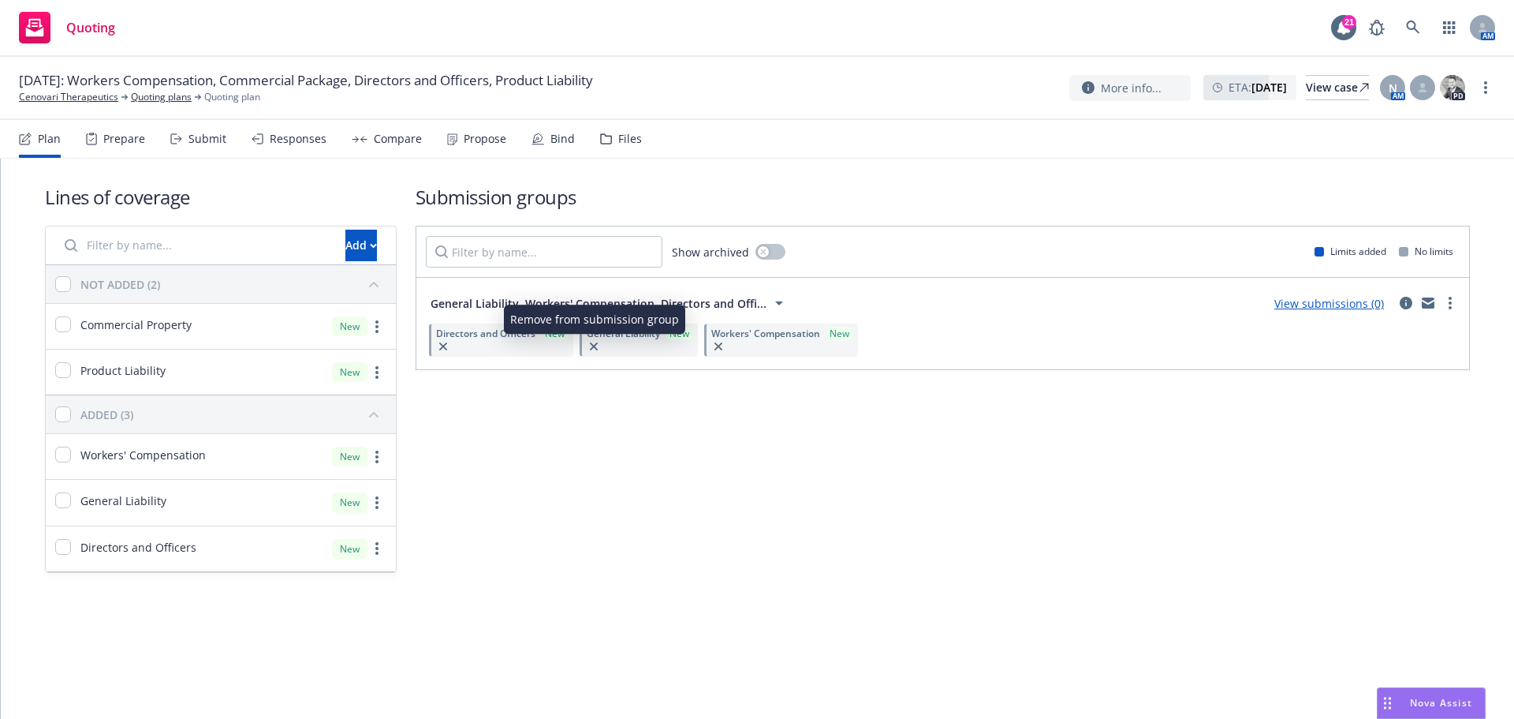
click at [595, 350] on icon "button" at bounding box center [594, 346] width 8 height 8
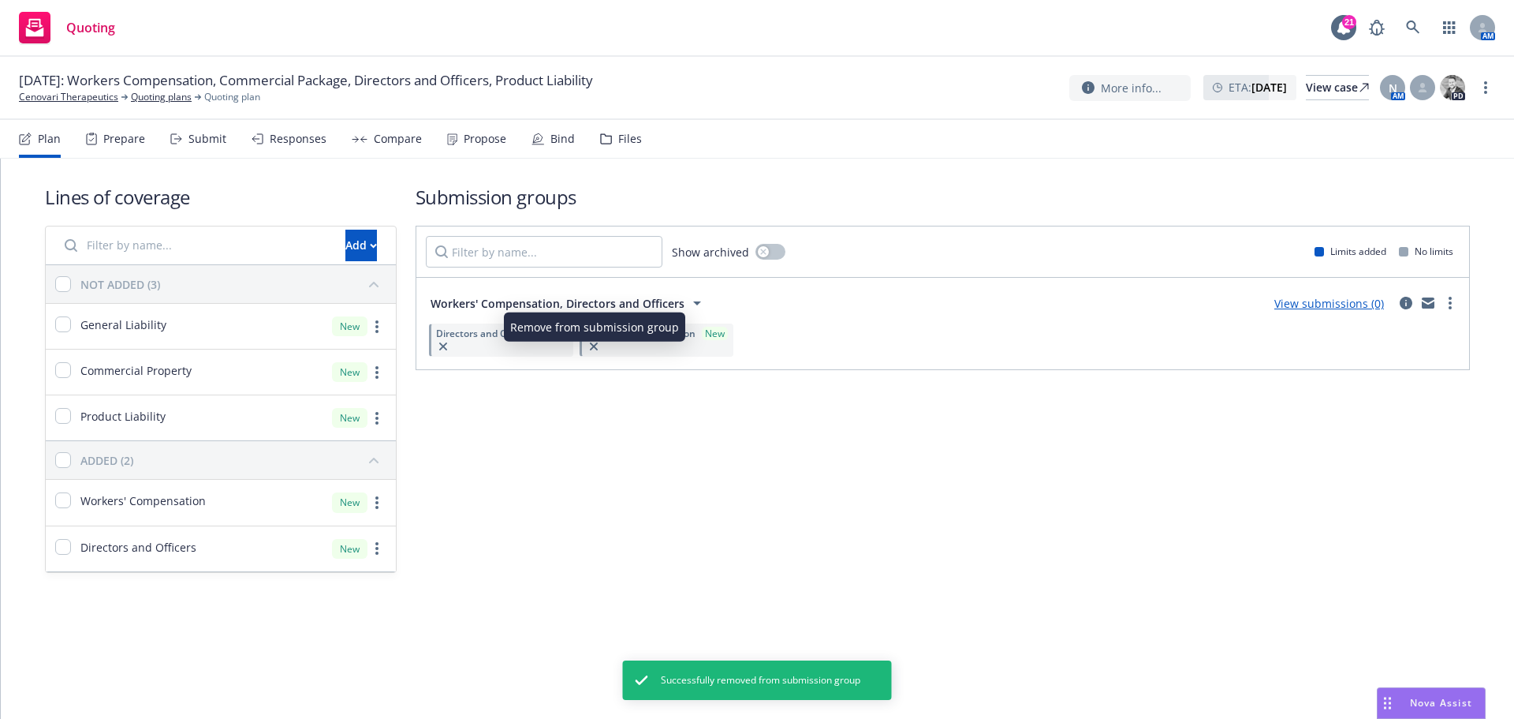
click at [596, 349] on icon "button" at bounding box center [594, 346] width 8 height 8
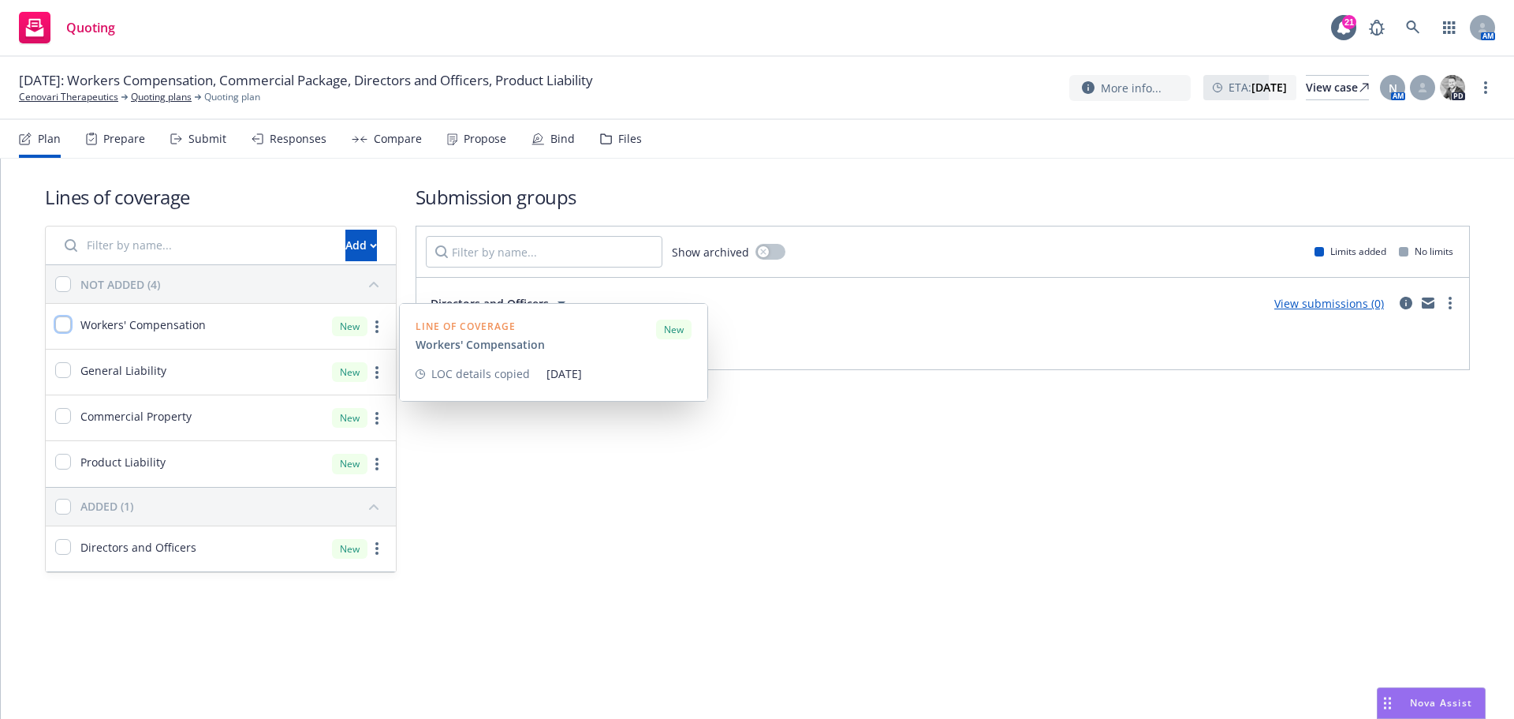
click at [57, 327] on input "checkbox" at bounding box center [63, 324] width 16 height 16
checkbox input "true"
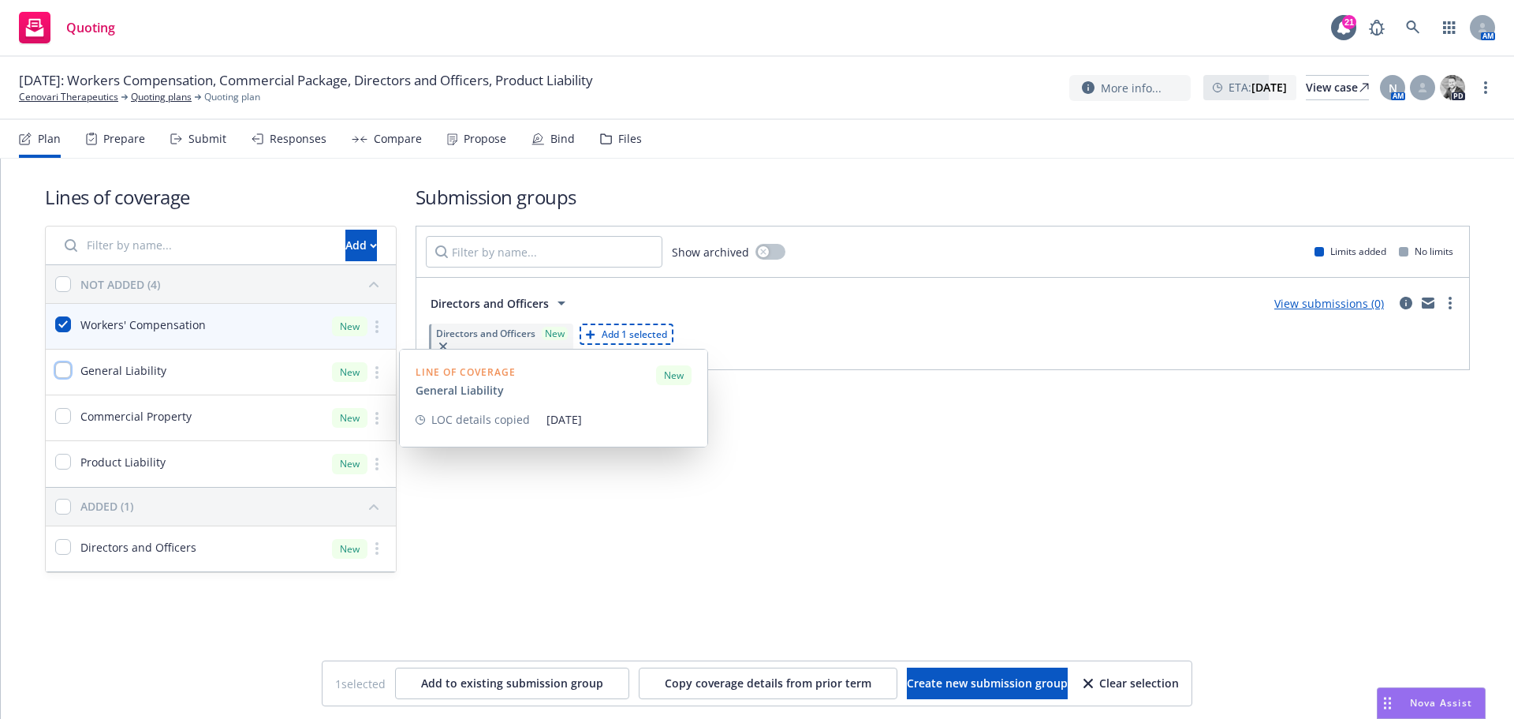
click at [58, 370] on input "checkbox" at bounding box center [63, 370] width 16 height 16
checkbox input "true"
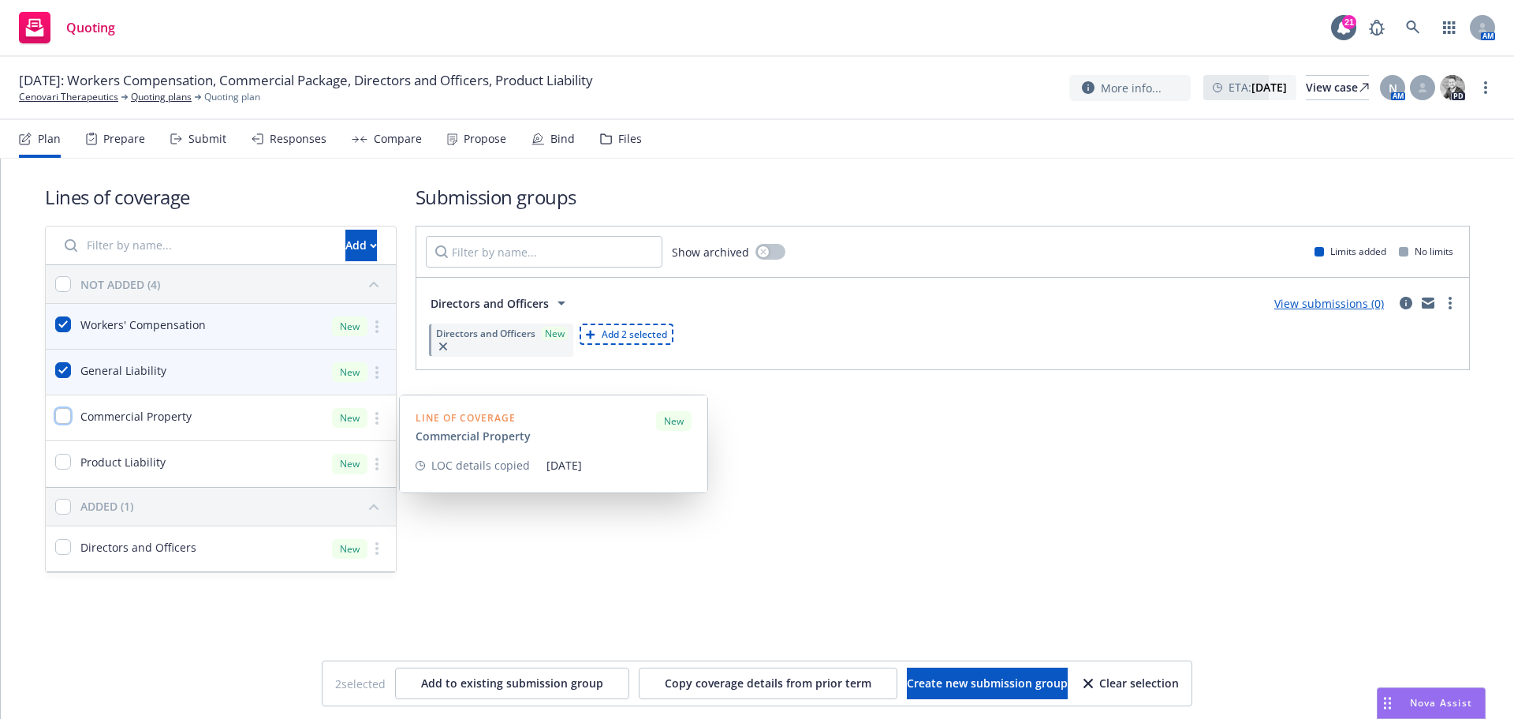
drag, startPoint x: 59, startPoint y: 415, endPoint x: 61, endPoint y: 439, distance: 23.7
click at [58, 416] on input "checkbox" at bounding box center [63, 416] width 16 height 16
checkbox input "true"
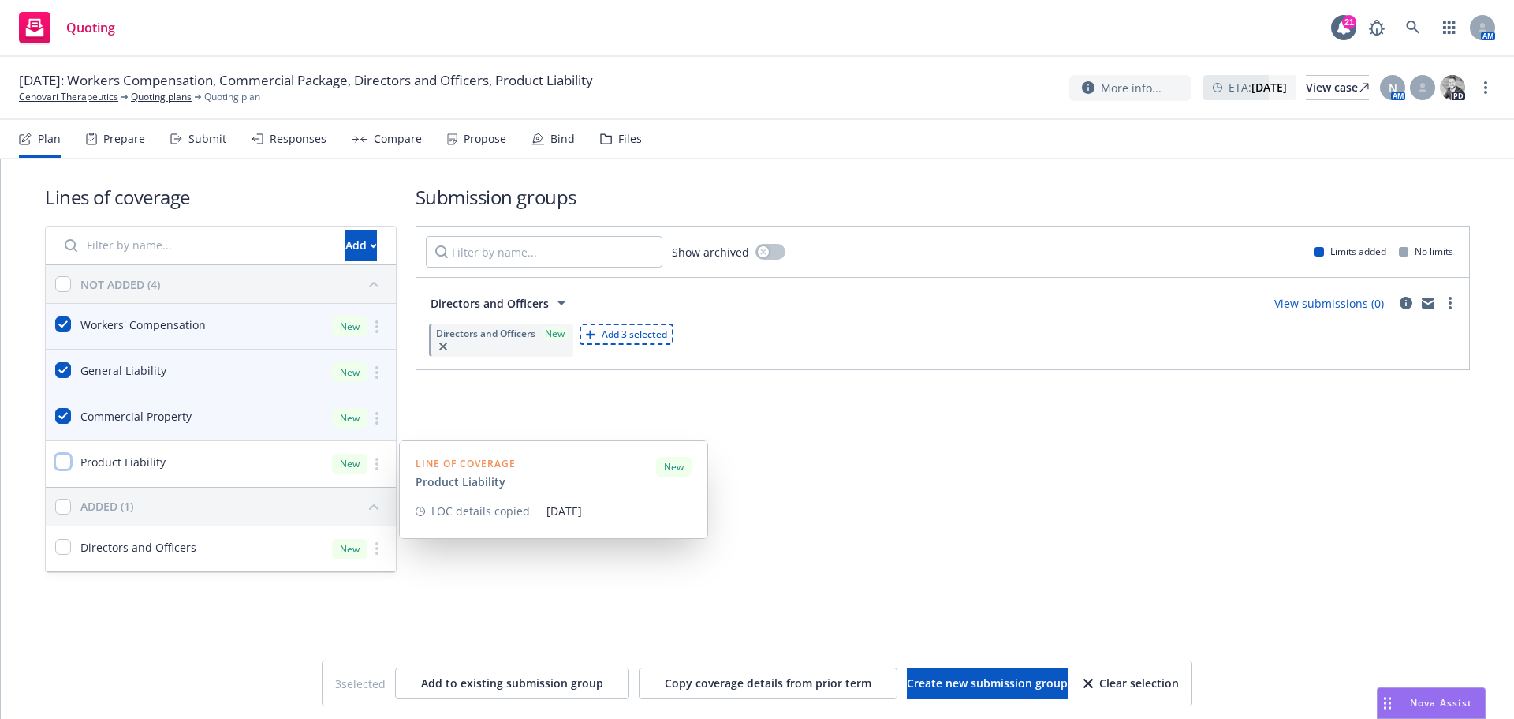
click at [59, 459] on input "checkbox" at bounding box center [63, 462] width 16 height 16
checkbox input "true"
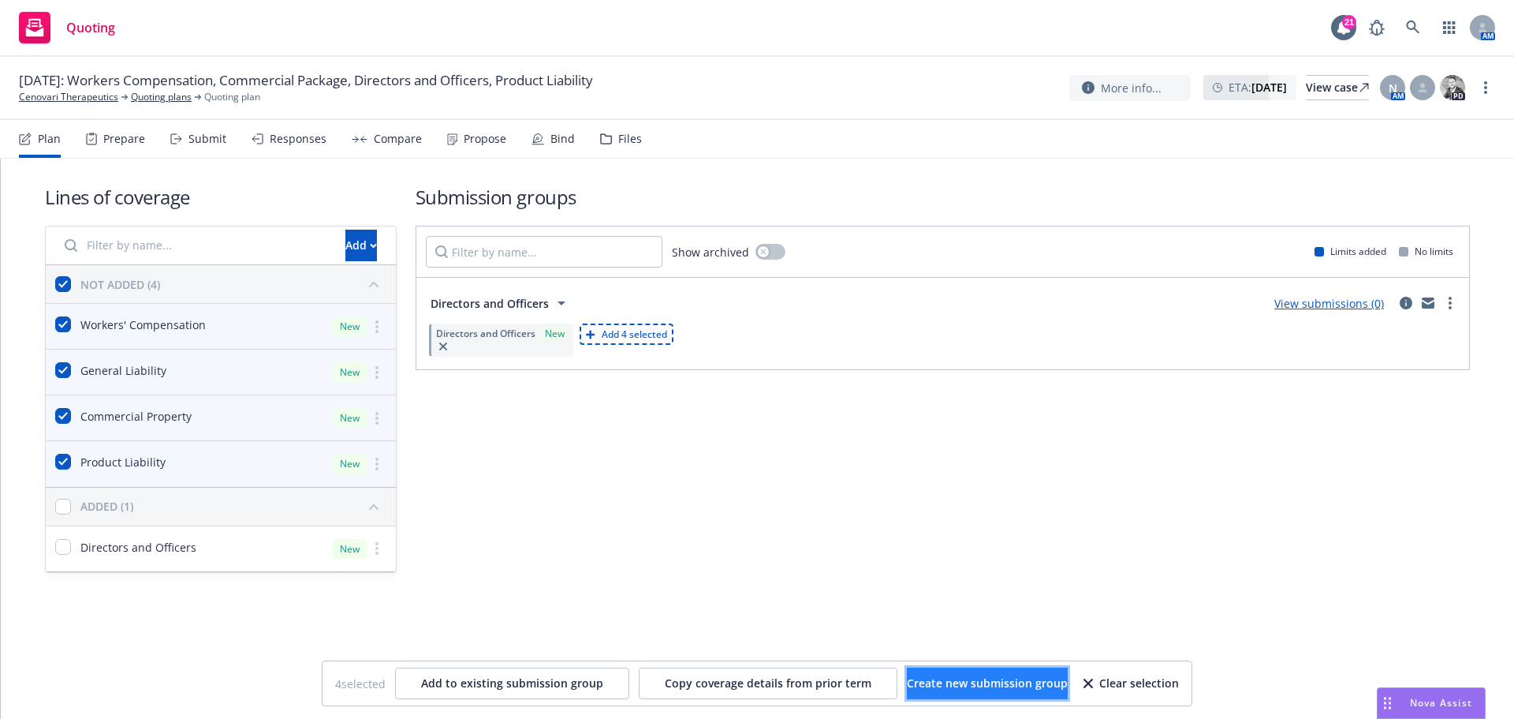
click at [943, 677] on span "Create new submission group" at bounding box center [987, 682] width 161 height 15
checkbox input "false"
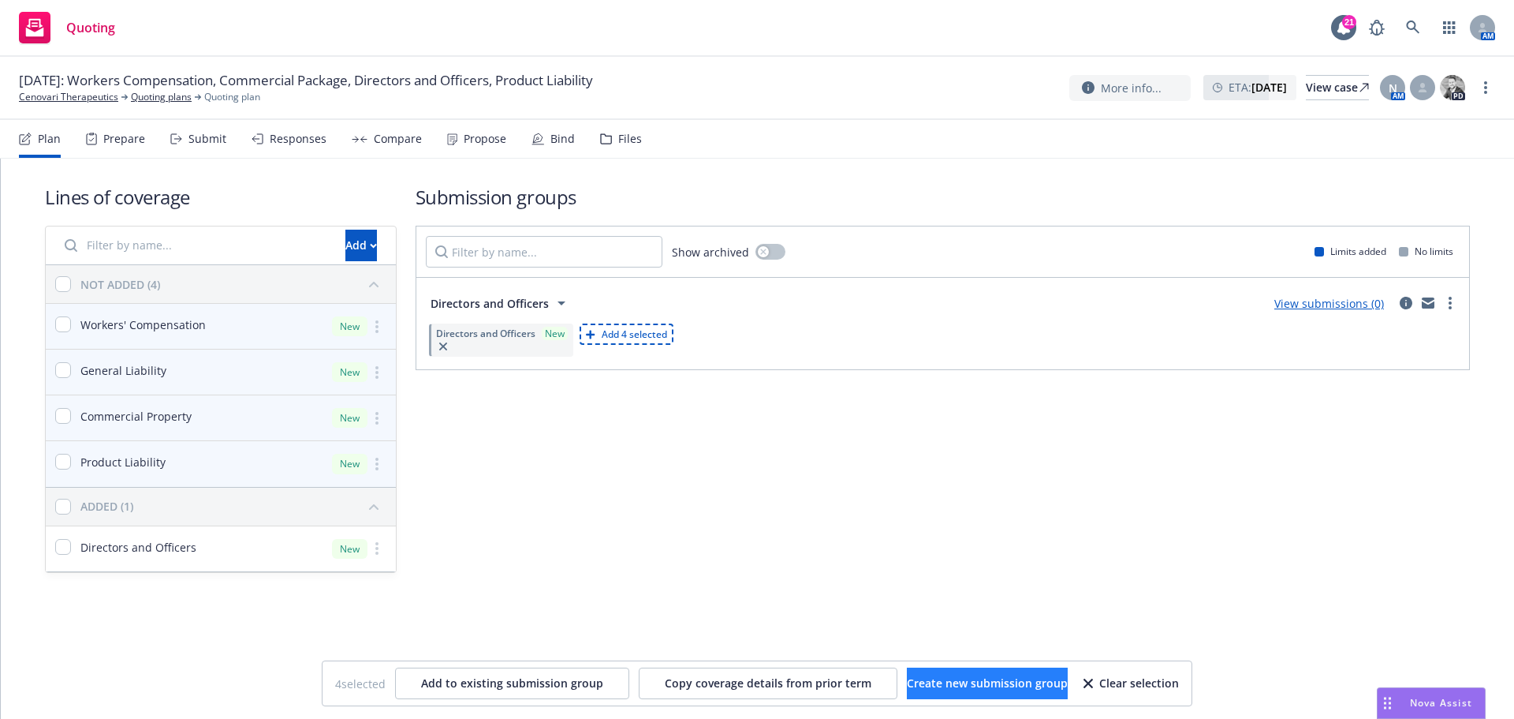
checkbox input "false"
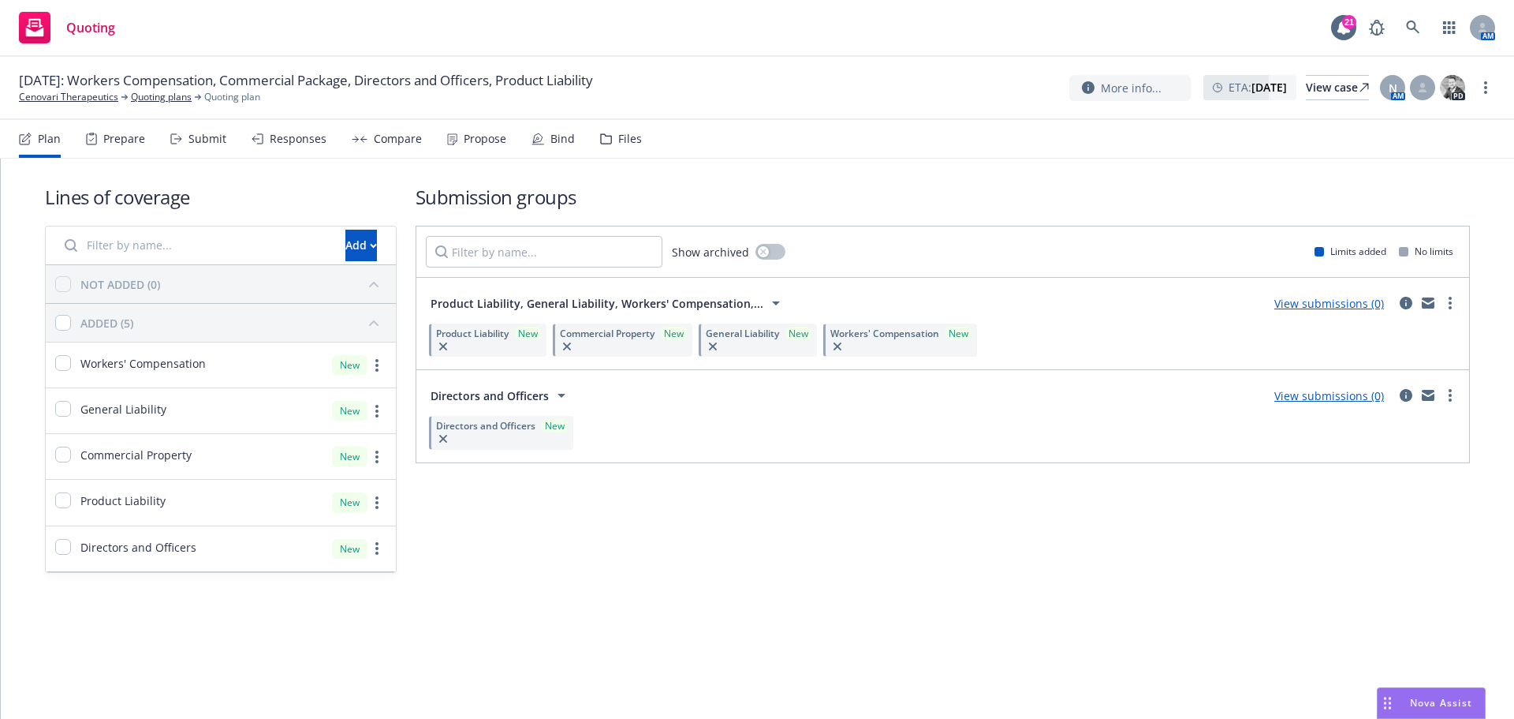
click at [1340, 395] on link "View submissions (0)" at bounding box center [1330, 395] width 110 height 15
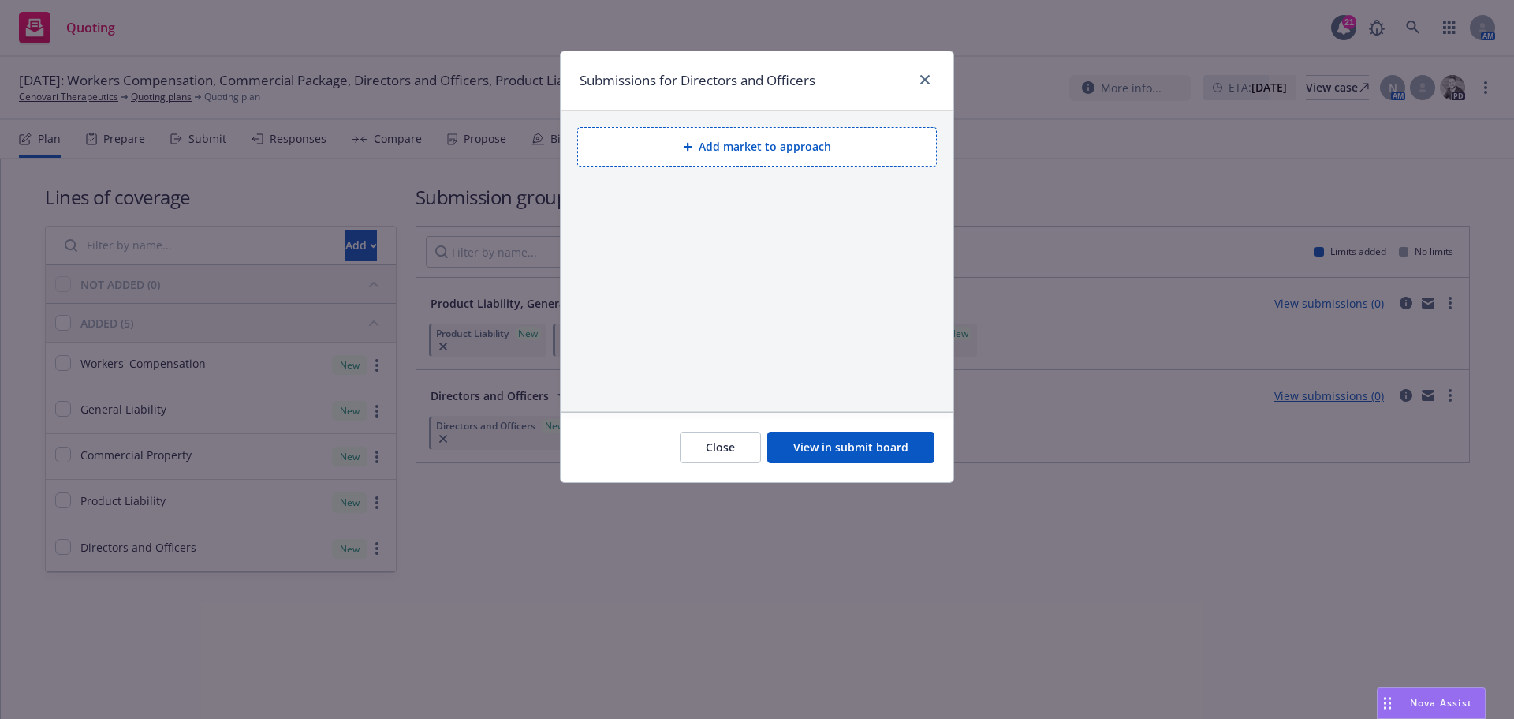
click at [774, 149] on button "Add market to approach" at bounding box center [757, 146] width 360 height 39
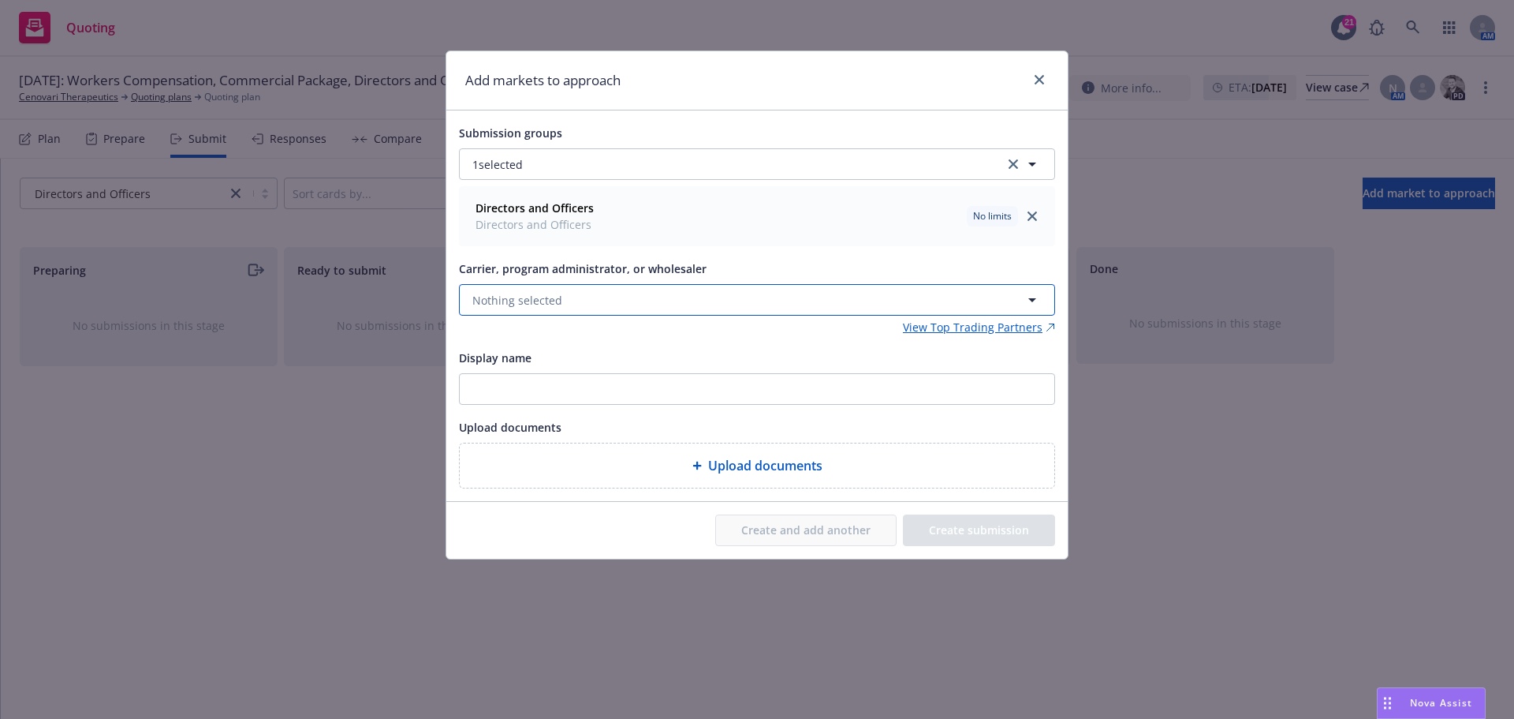
click at [568, 307] on button "Nothing selected" at bounding box center [757, 300] width 596 height 32
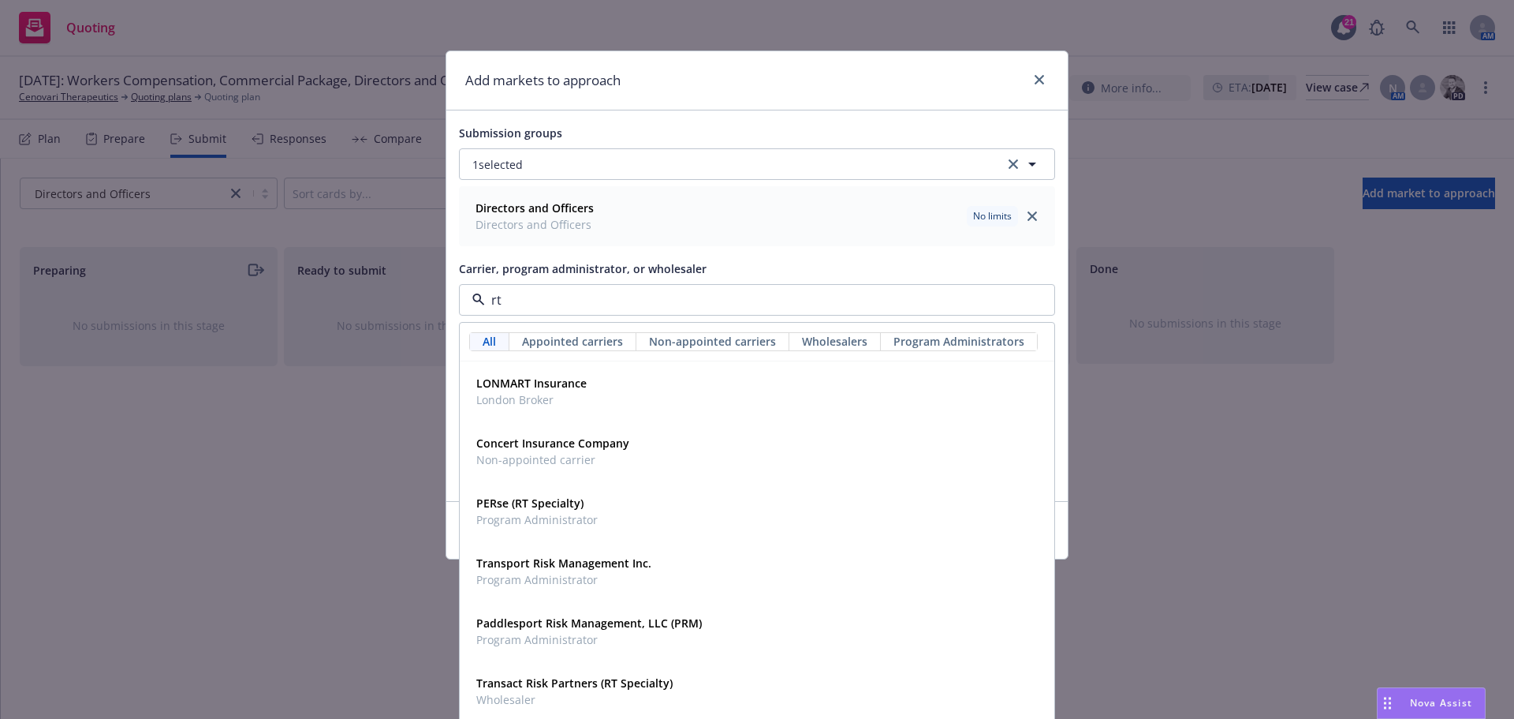
type input "rt s"
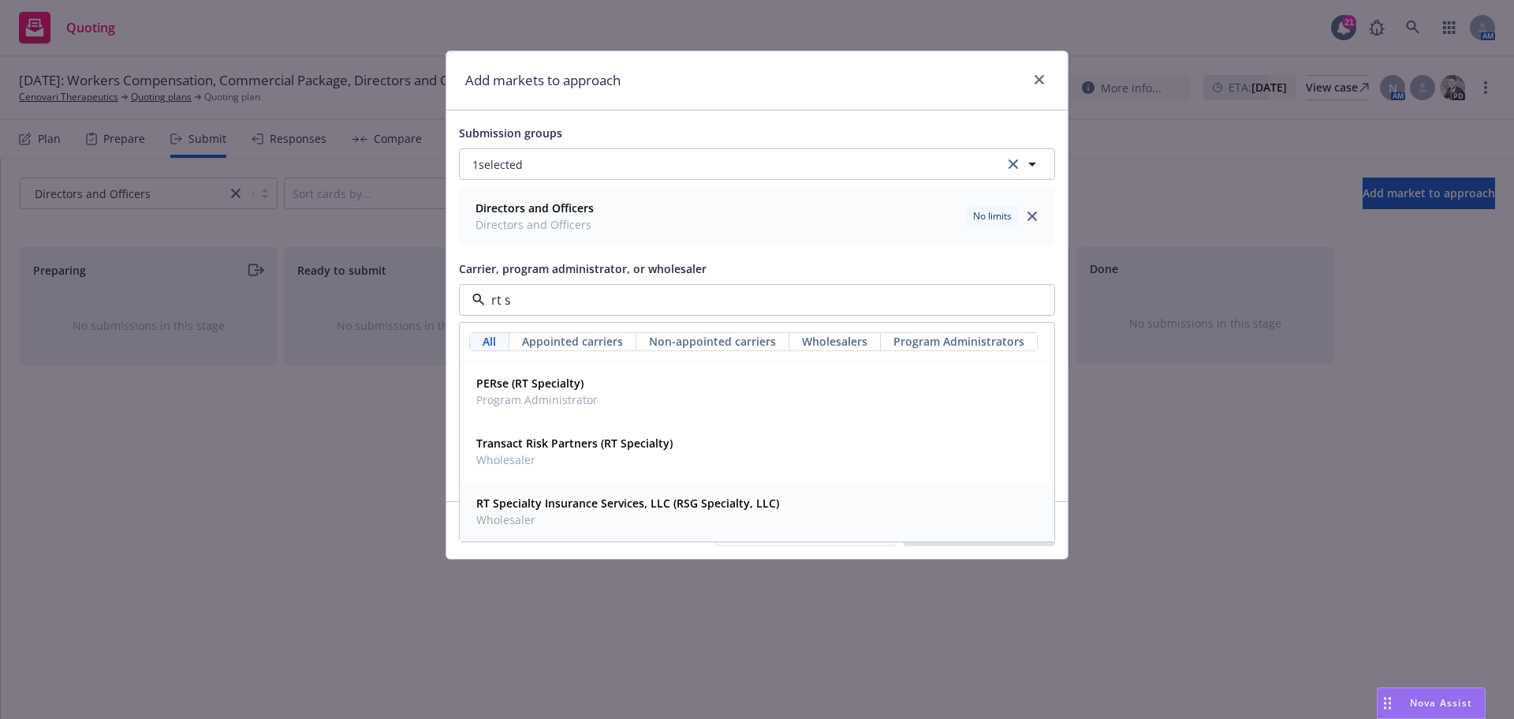
click at [554, 503] on strong "RT Specialty Insurance Services, LLC (RSG Specialty, LLC)" at bounding box center [627, 502] width 303 height 15
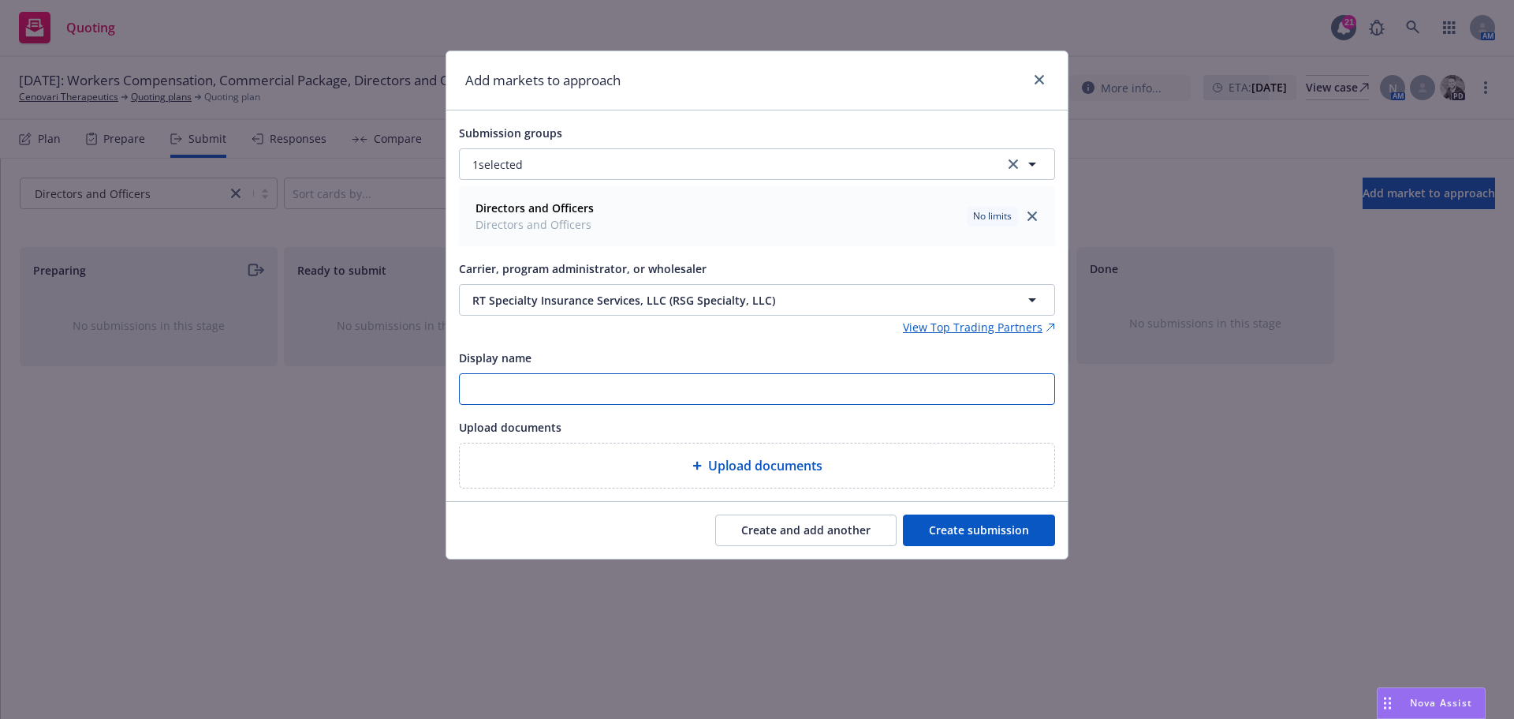
click at [469, 392] on input "Display name" at bounding box center [757, 389] width 595 height 30
click at [596, 385] on input "25-26 RT" at bounding box center [757, 389] width 595 height 30
paste input "Cenovari Therapeutics - NEW D&O submission (quotes at your earliest opportunity)"
drag, startPoint x: 968, startPoint y: 384, endPoint x: 452, endPoint y: 400, distance: 516.1
click at [452, 400] on div "Submission groups 1 selected Directors and Officers Directors and Officers No l…" at bounding box center [757, 305] width 622 height 390
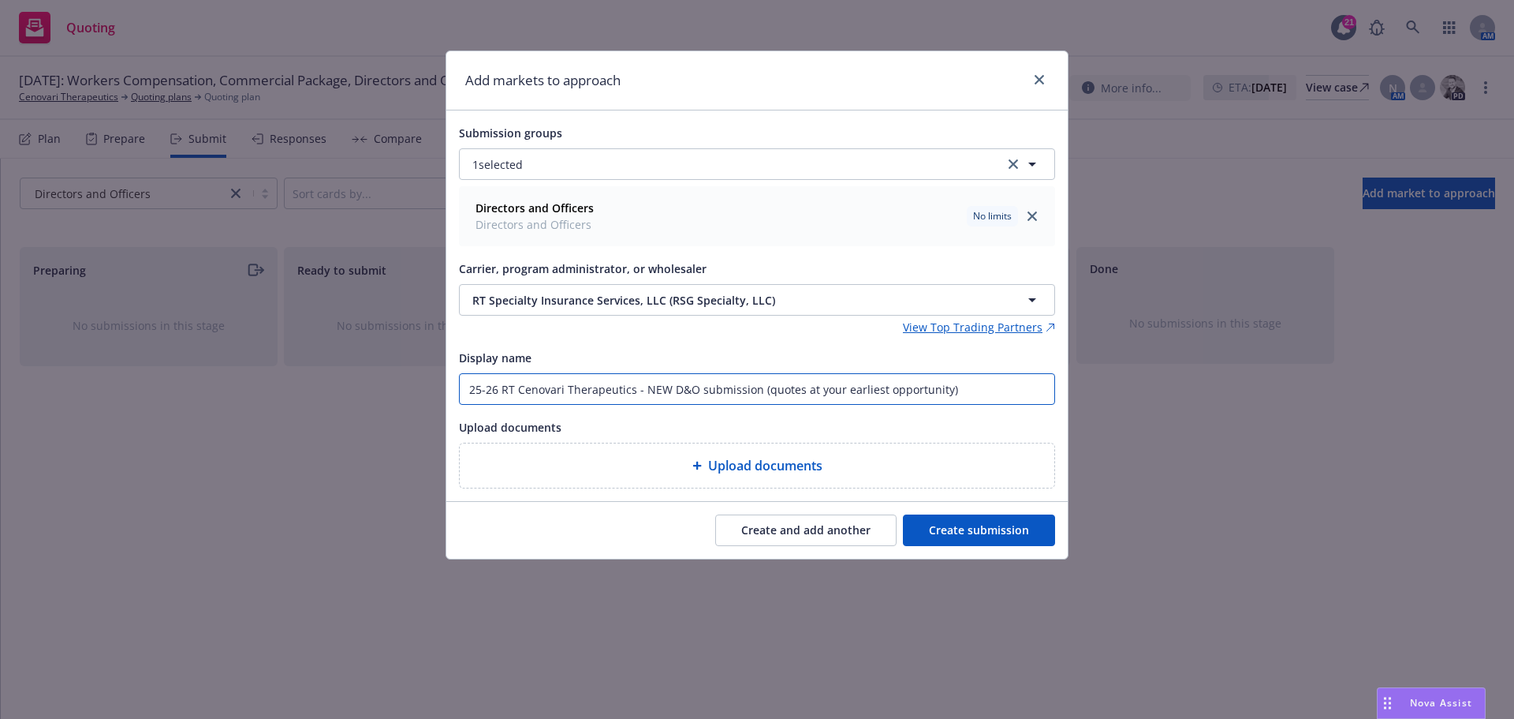
type input "25-26 RT Cenovari Therapeutics - NEW D&O submission (quotes at your earliest op…"
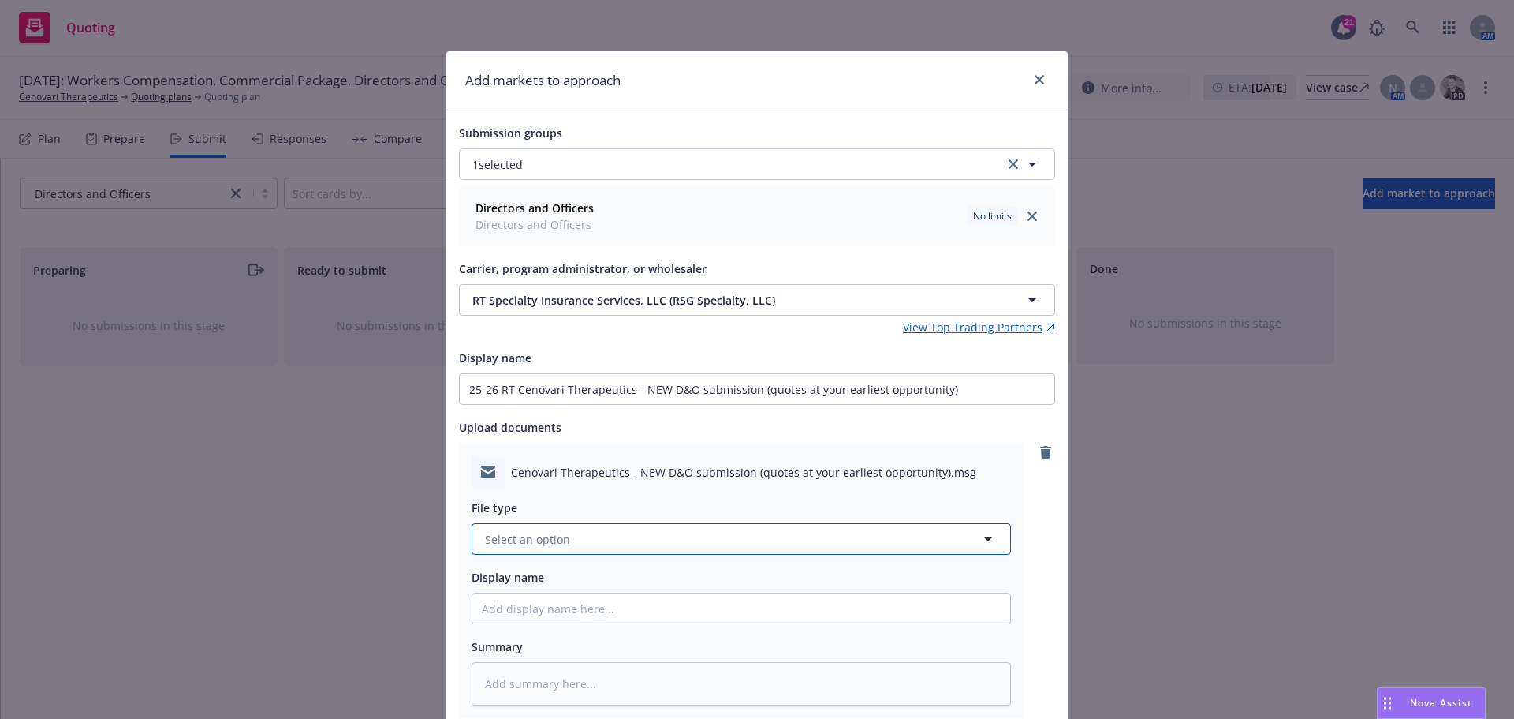
click at [615, 536] on button "Select an option" at bounding box center [742, 539] width 540 height 32
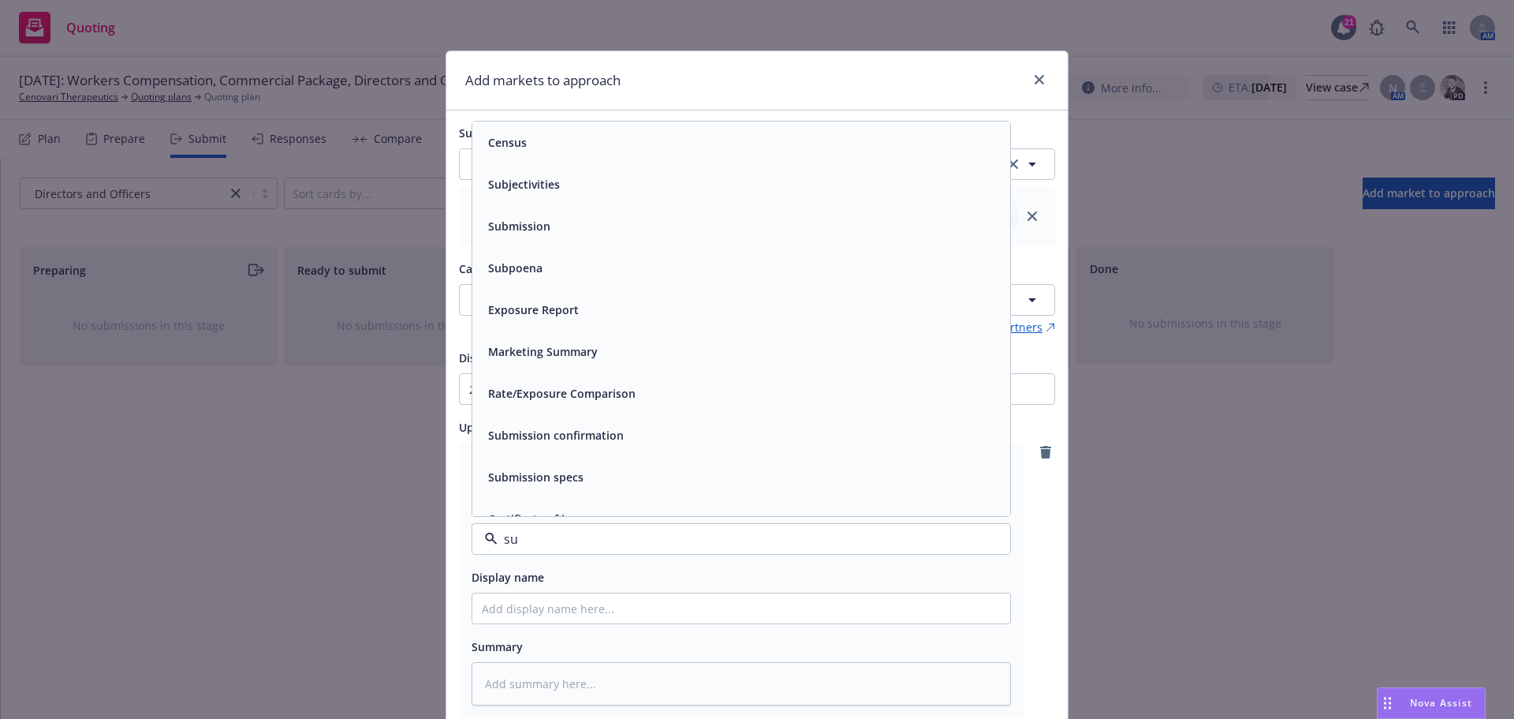
type input "sub"
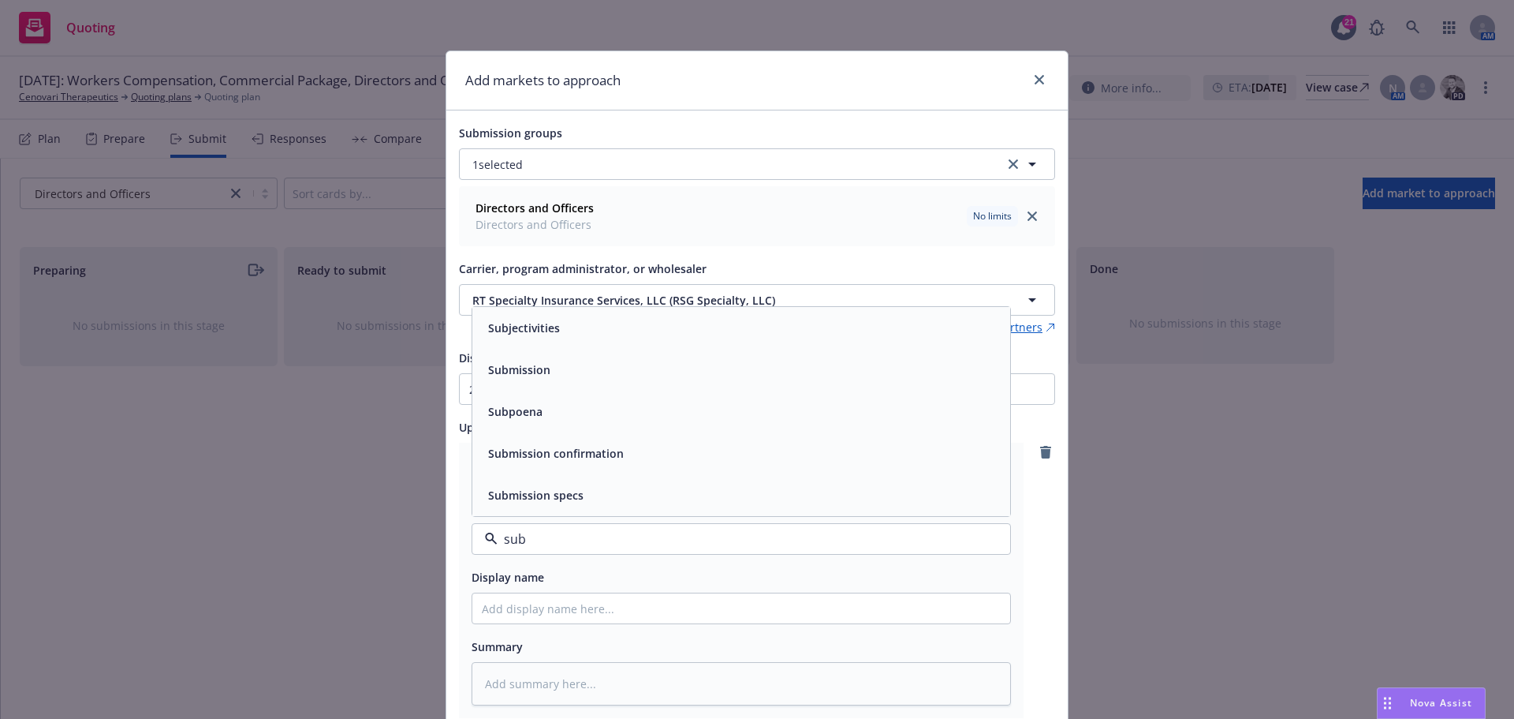
click at [540, 383] on div "Submission" at bounding box center [741, 370] width 538 height 42
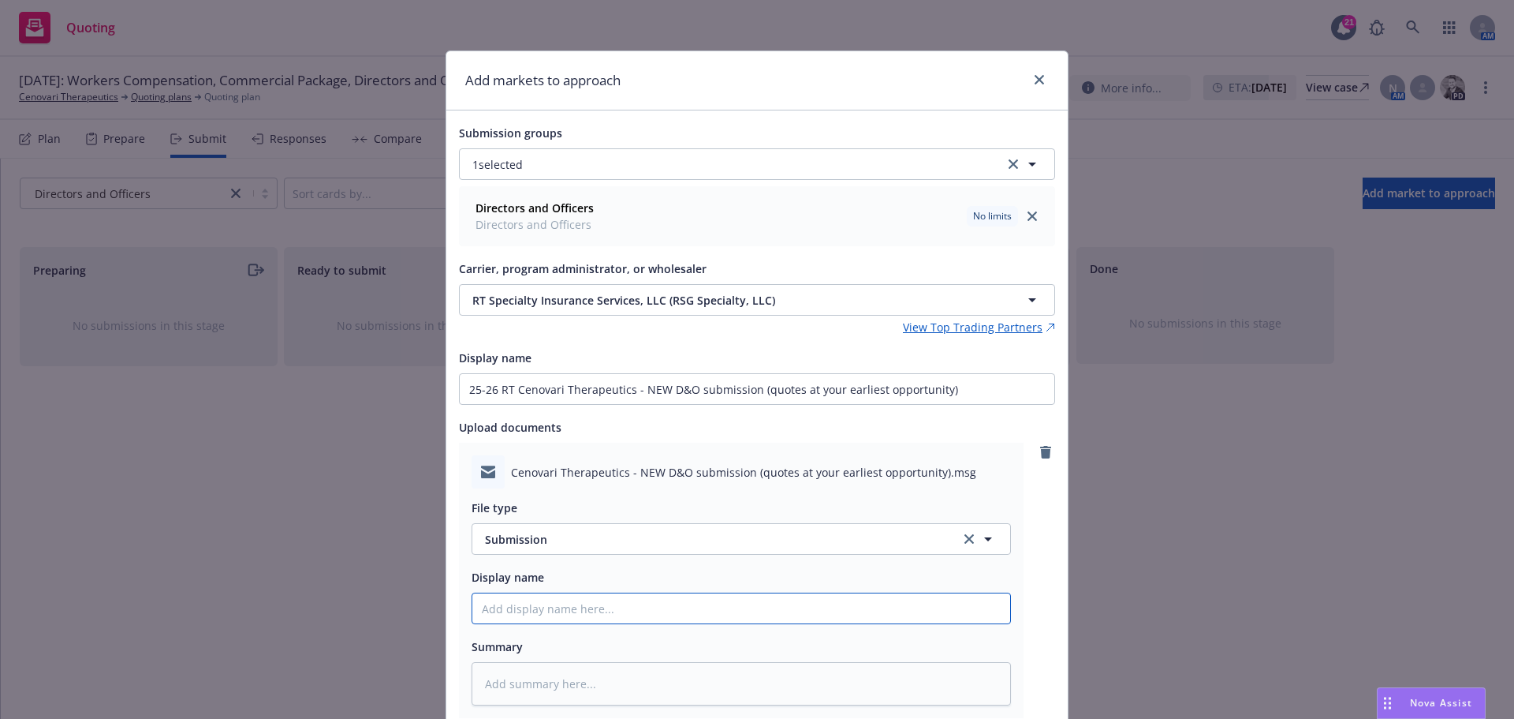
click at [530, 607] on input "Display name" at bounding box center [741, 608] width 538 height 30
paste input "25-26 RT Cenovari Therapeutics - NEW D&O submission (quotes at your earliest op…"
type textarea "x"
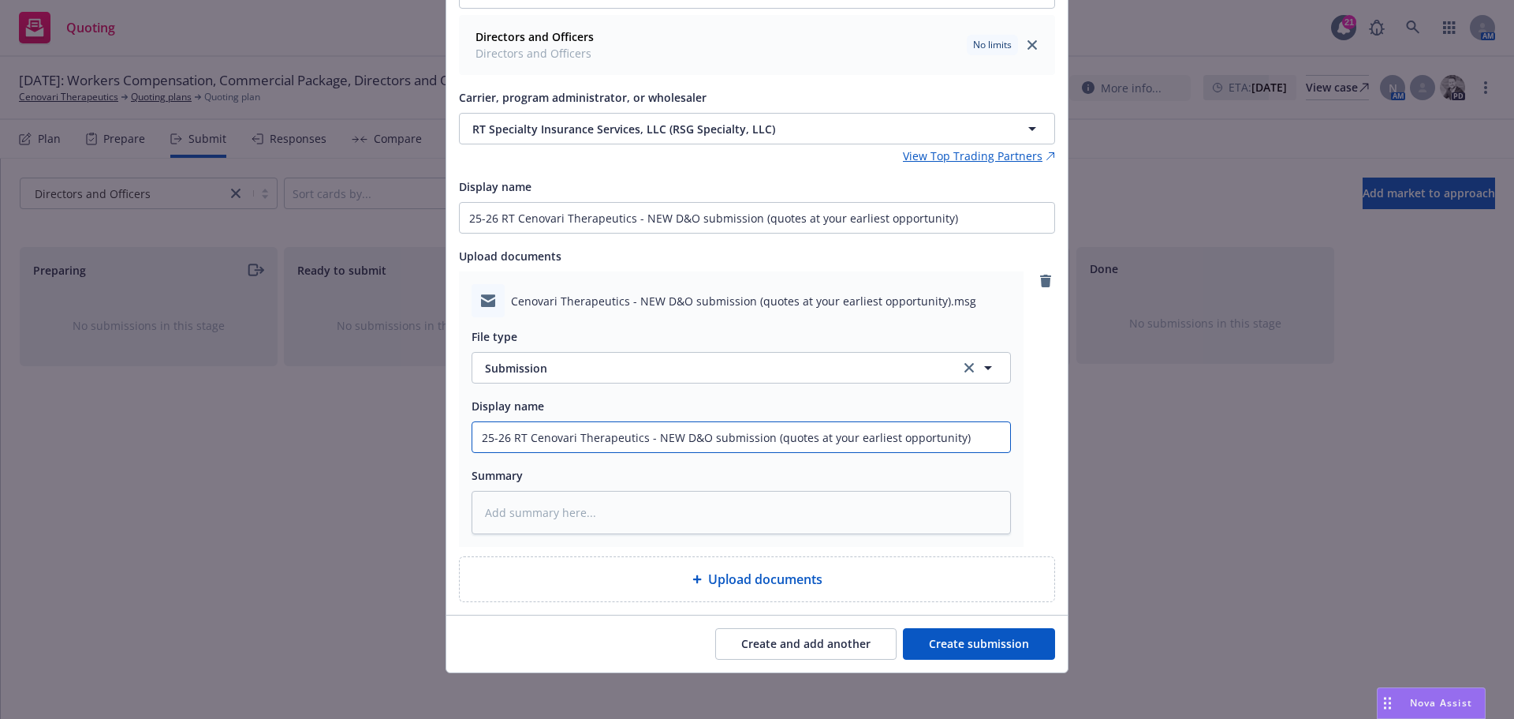
scroll to position [176, 0]
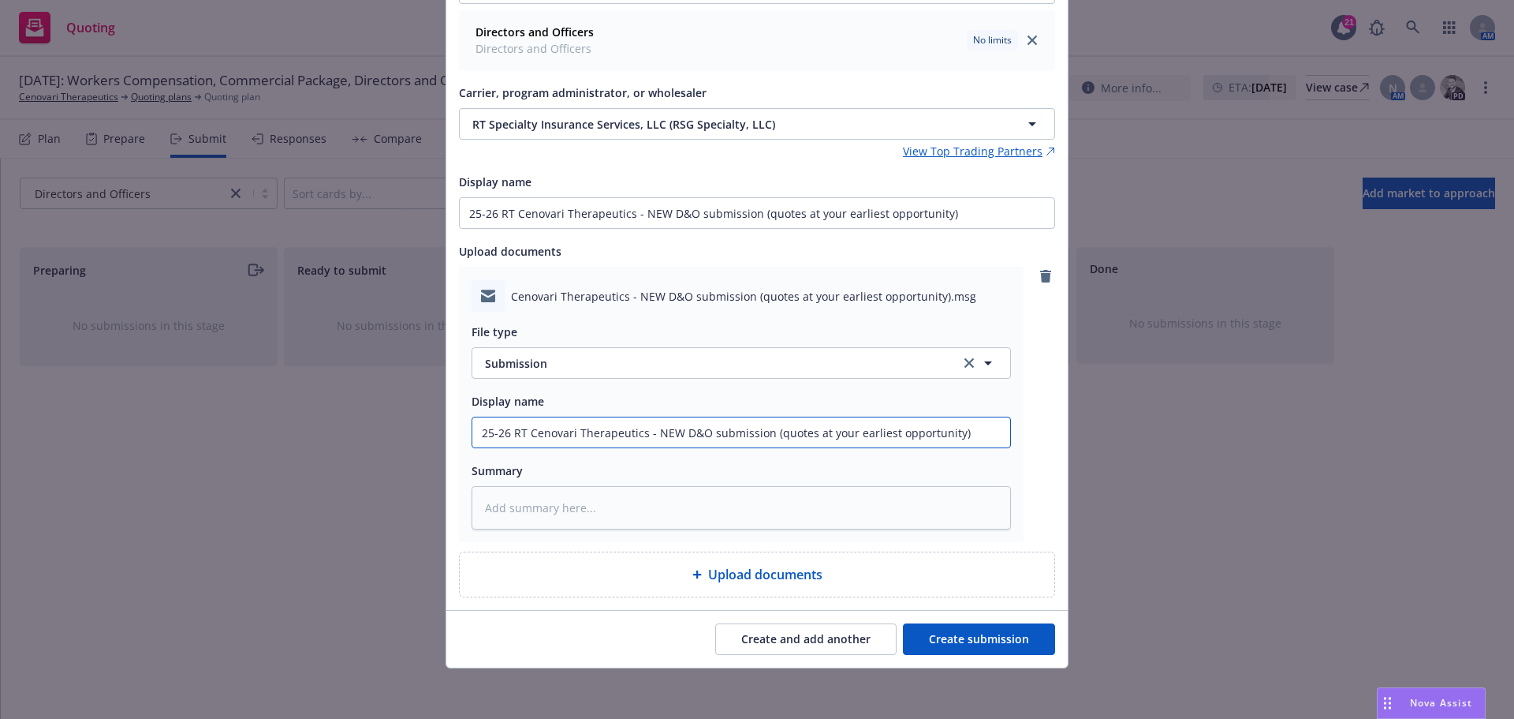
type input "25-26 RT Cenovari Therapeutics - NEW D&O submission (quotes at your earliest op…"
drag, startPoint x: 958, startPoint y: 637, endPoint x: 961, endPoint y: 666, distance: 29.3
click at [958, 637] on button "Create submission" at bounding box center [979, 639] width 152 height 32
type textarea "x"
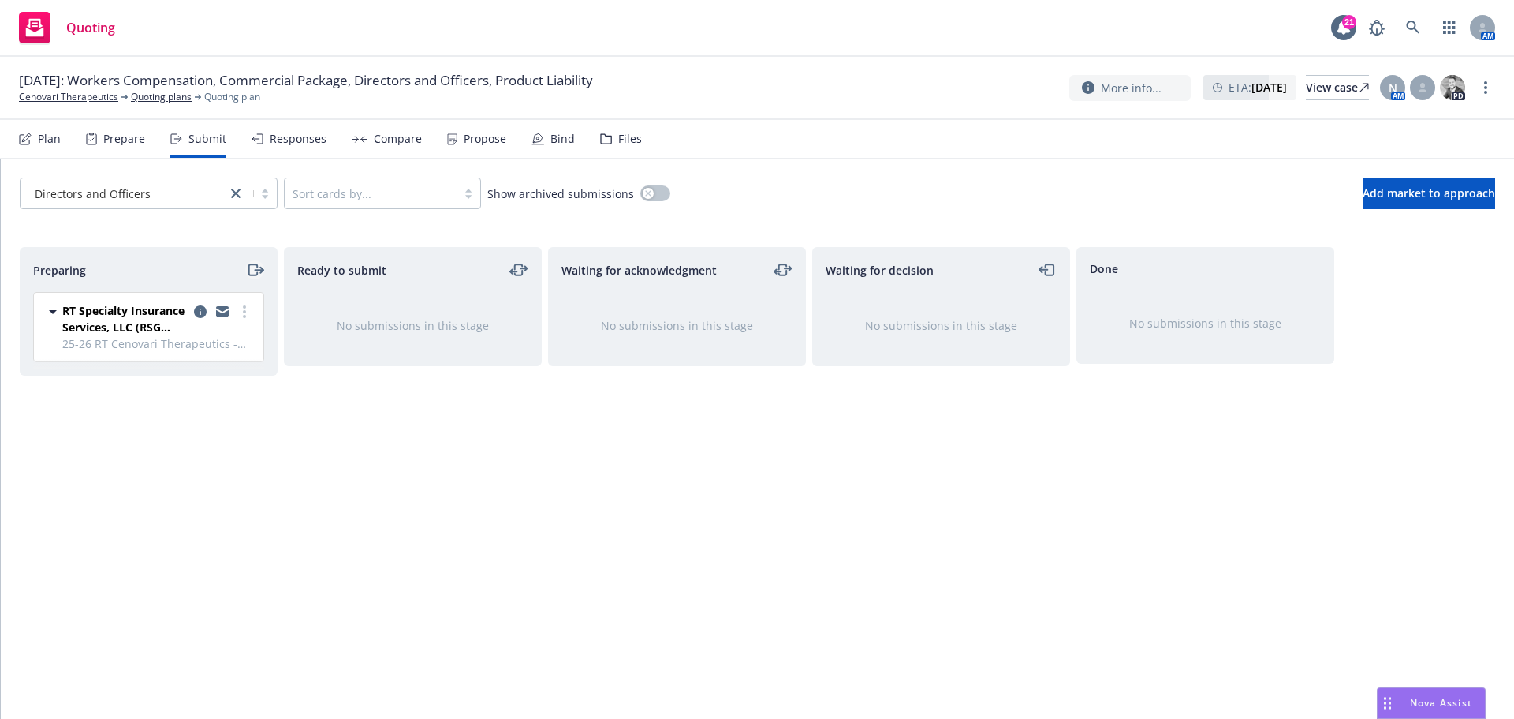
click at [249, 267] on icon "moveRight" at bounding box center [252, 269] width 9 height 11
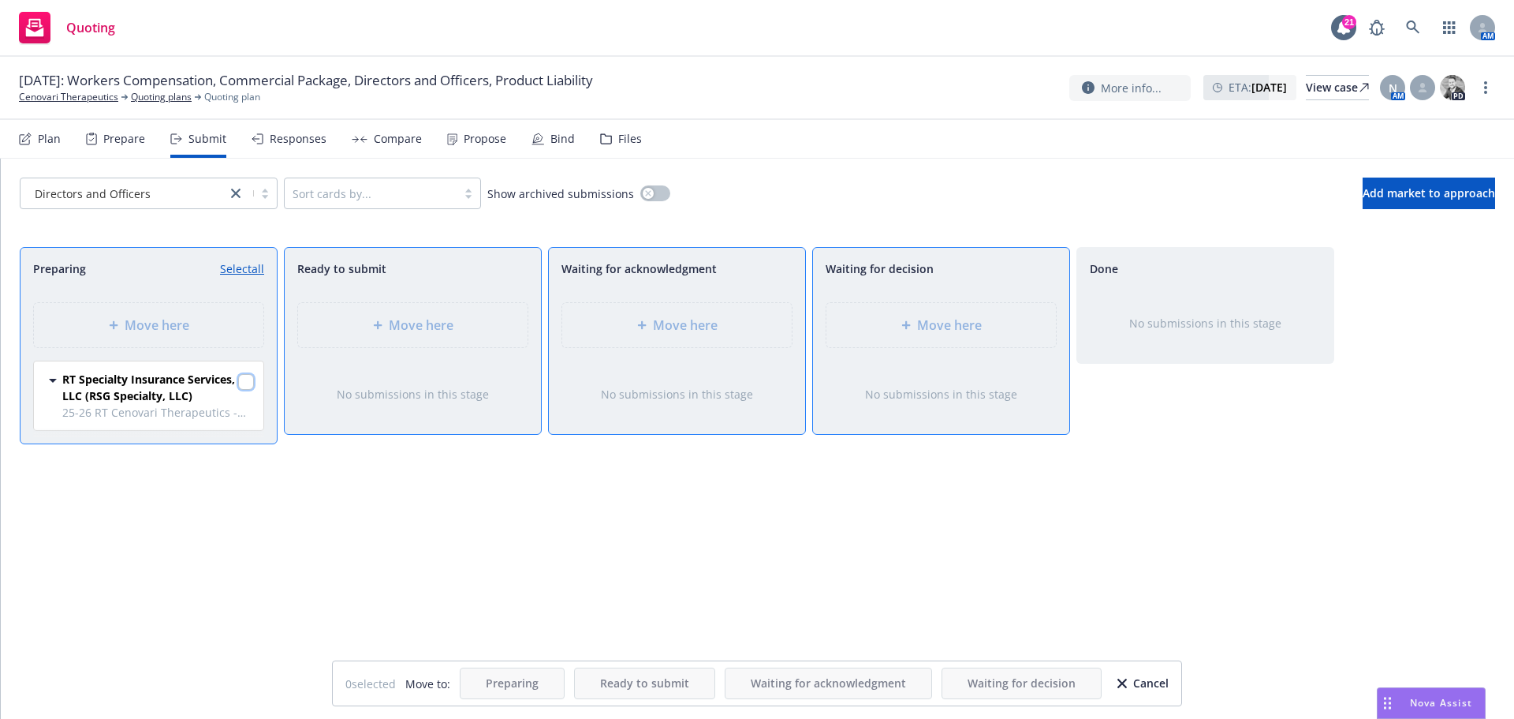
click at [242, 383] on input "checkbox" at bounding box center [246, 382] width 16 height 16
checkbox input "true"
drag, startPoint x: 960, startPoint y: 321, endPoint x: 935, endPoint y: 358, distance: 44.4
click at [960, 323] on span "Move here" at bounding box center [949, 325] width 65 height 19
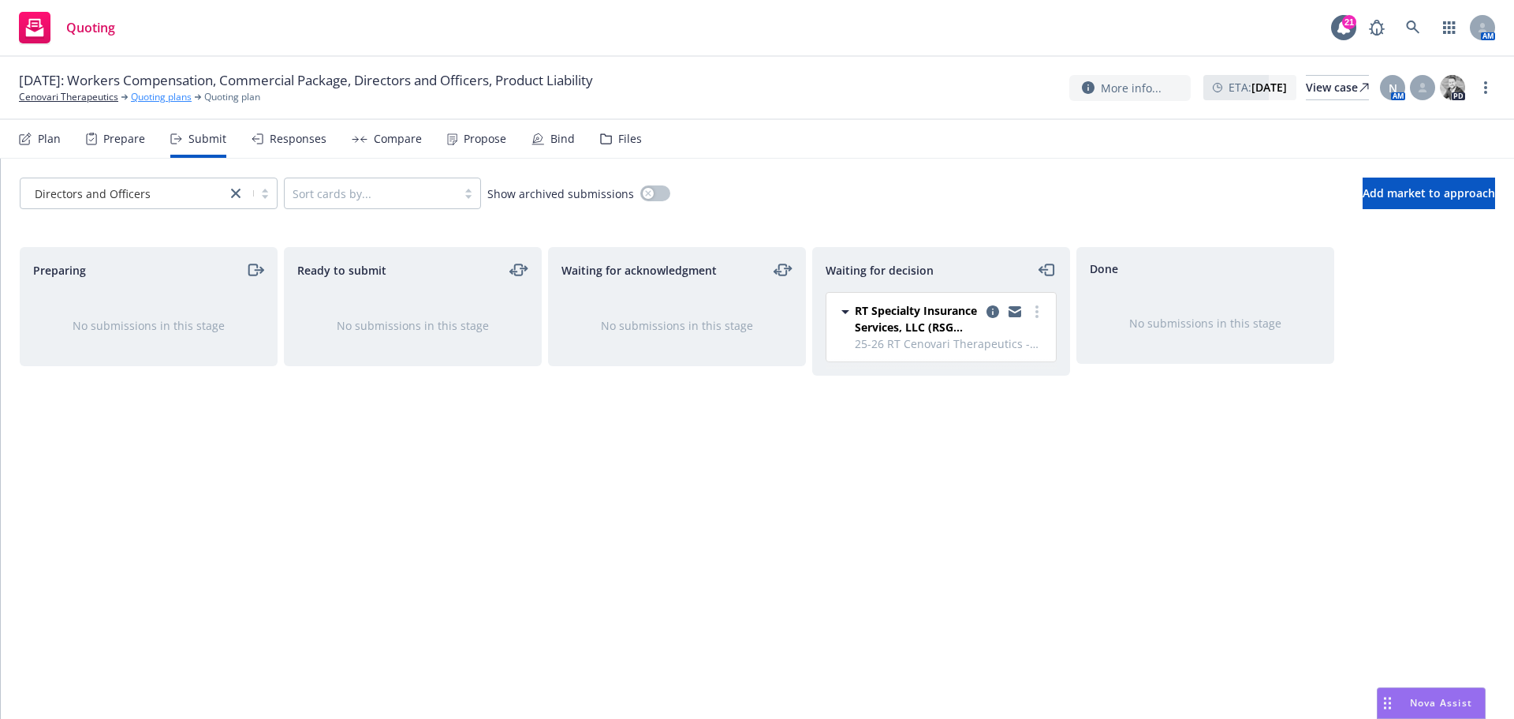
click at [152, 90] on link "Quoting plans" at bounding box center [161, 97] width 61 height 14
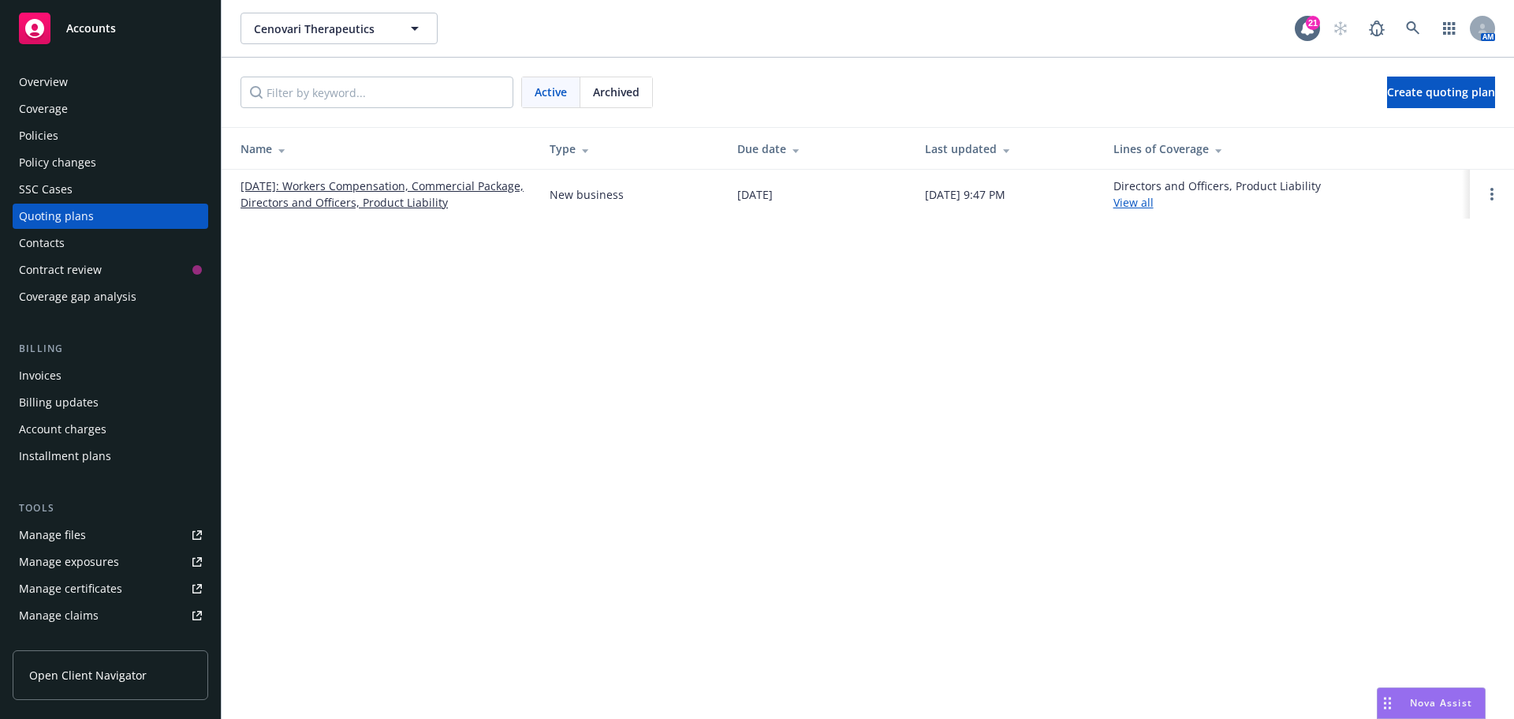
click at [349, 181] on link "[DATE]: Workers Compensation, Commercial Package, Directors and Officers, Produ…" at bounding box center [383, 193] width 284 height 33
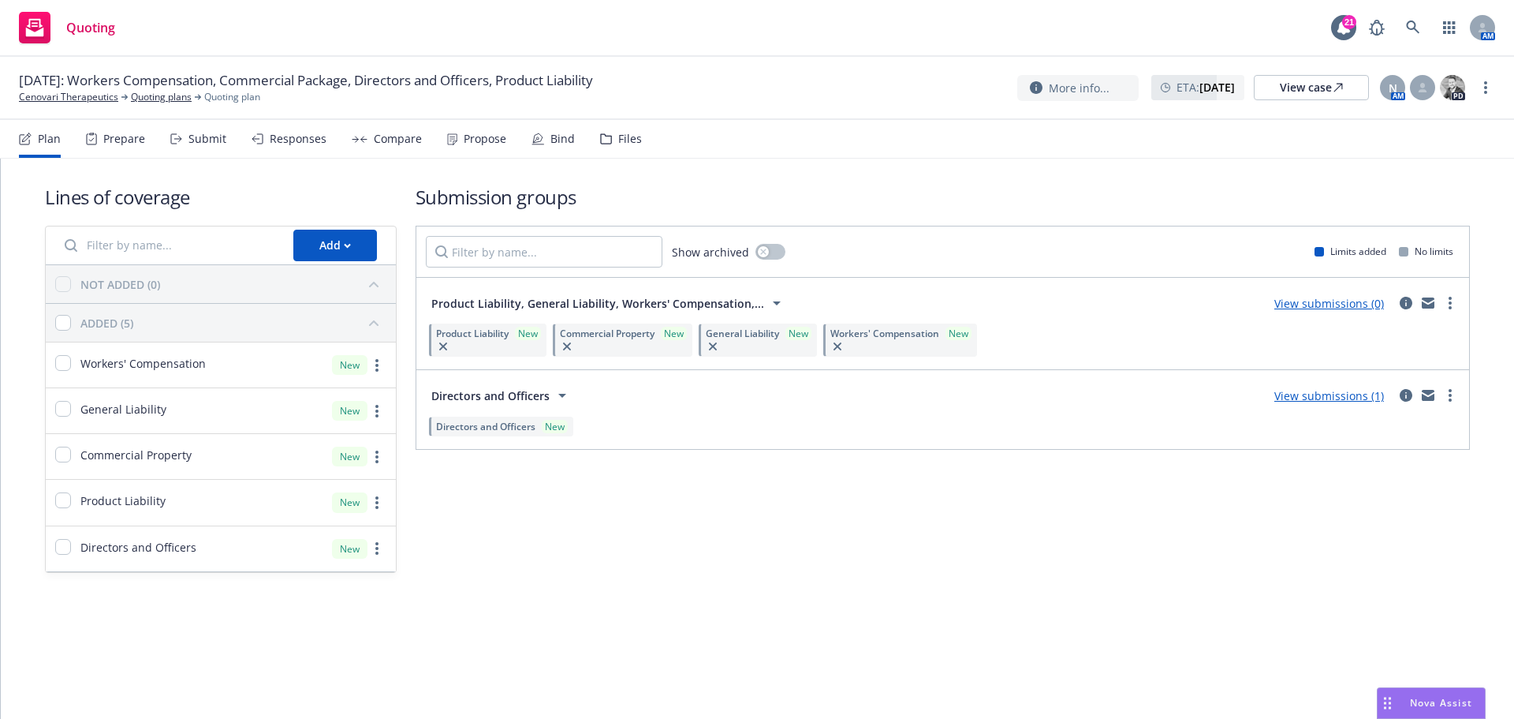
click at [484, 398] on span "Directors and Officers" at bounding box center [490, 395] width 118 height 17
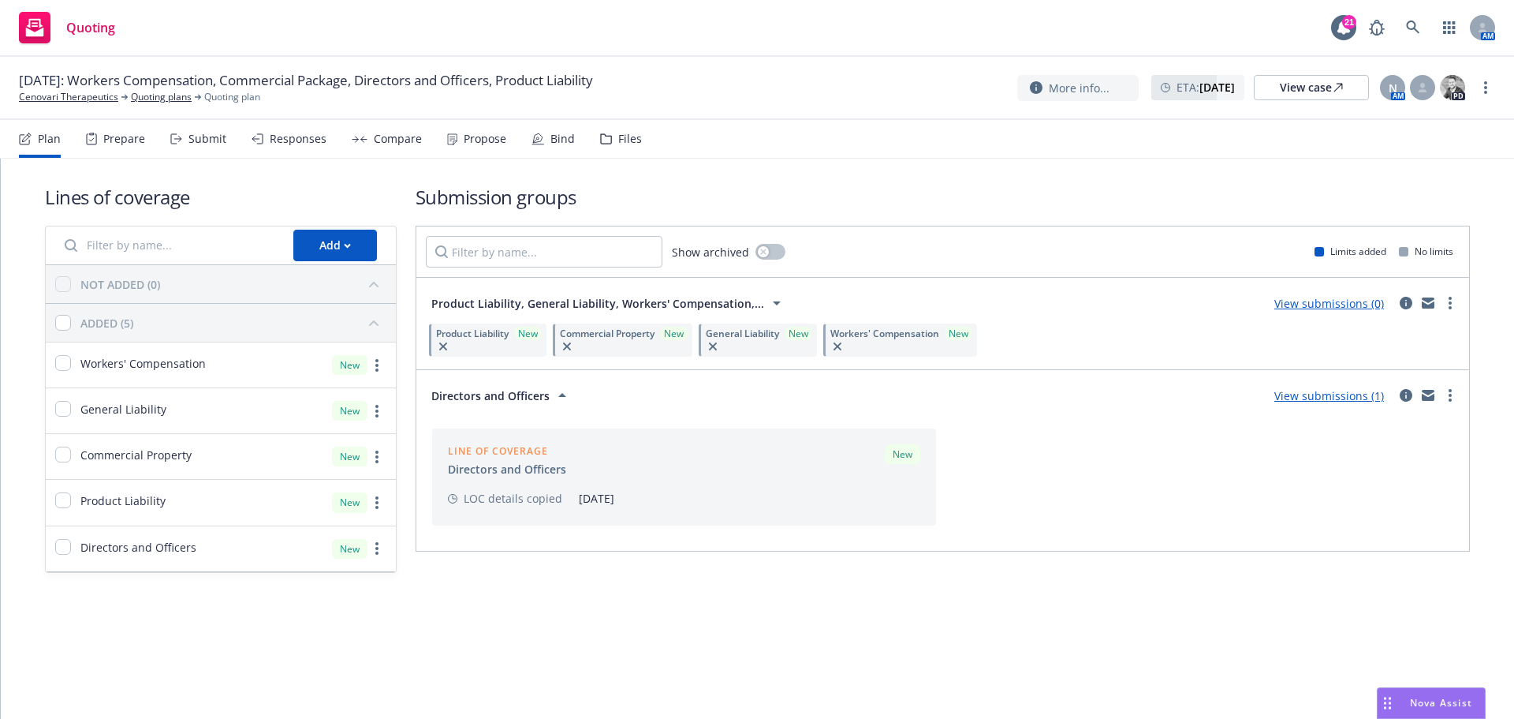
click at [633, 142] on div "Files" at bounding box center [630, 139] width 24 height 13
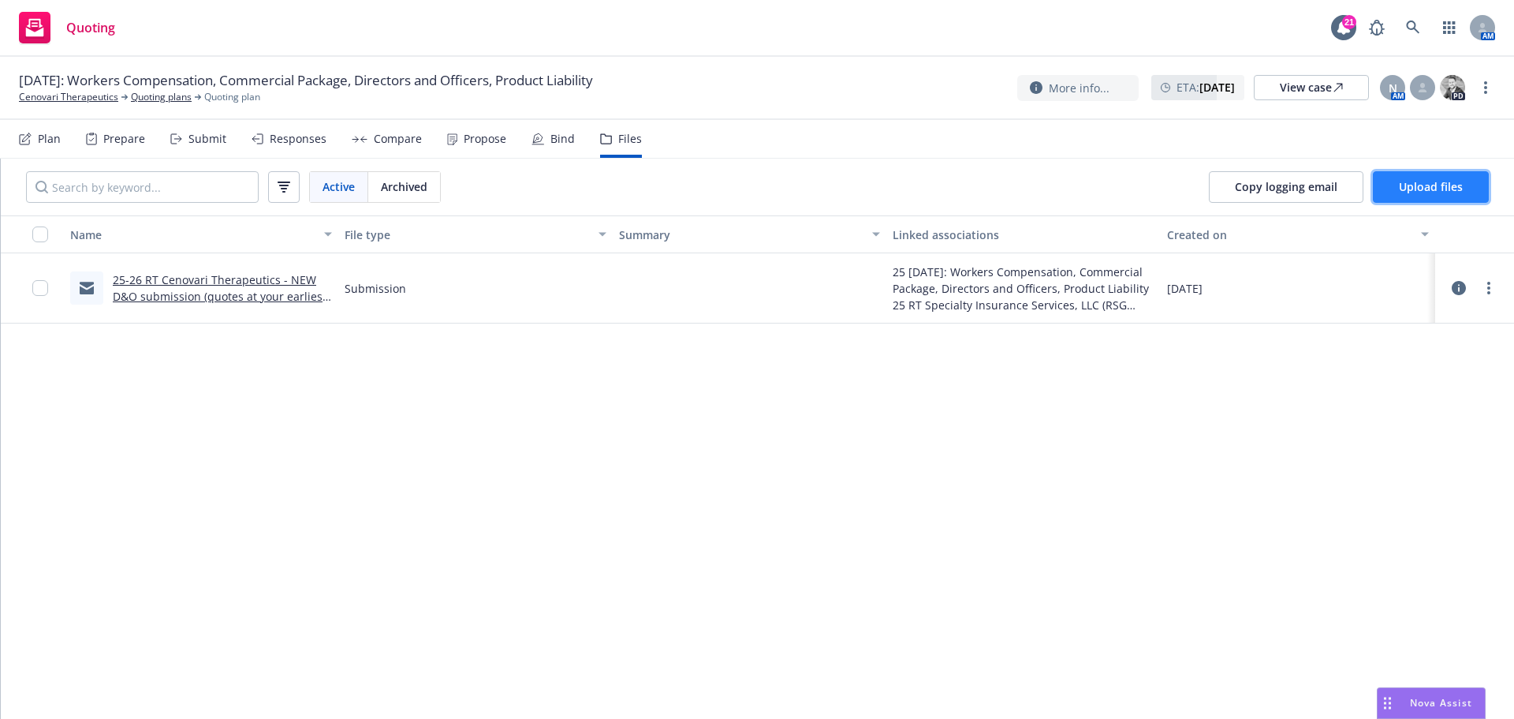
click at [1449, 190] on span "Upload files" at bounding box center [1431, 186] width 64 height 15
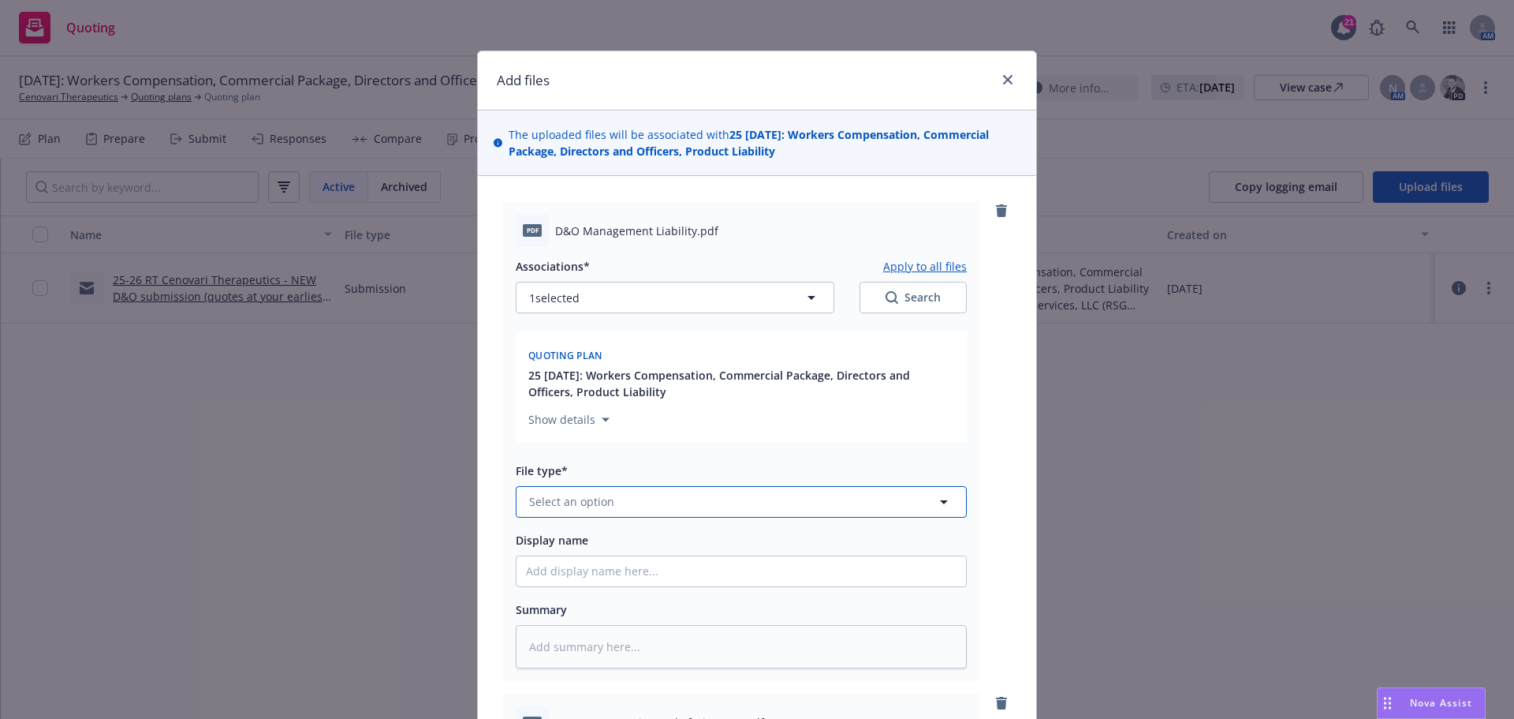
click at [555, 509] on span "Select an option" at bounding box center [571, 501] width 85 height 17
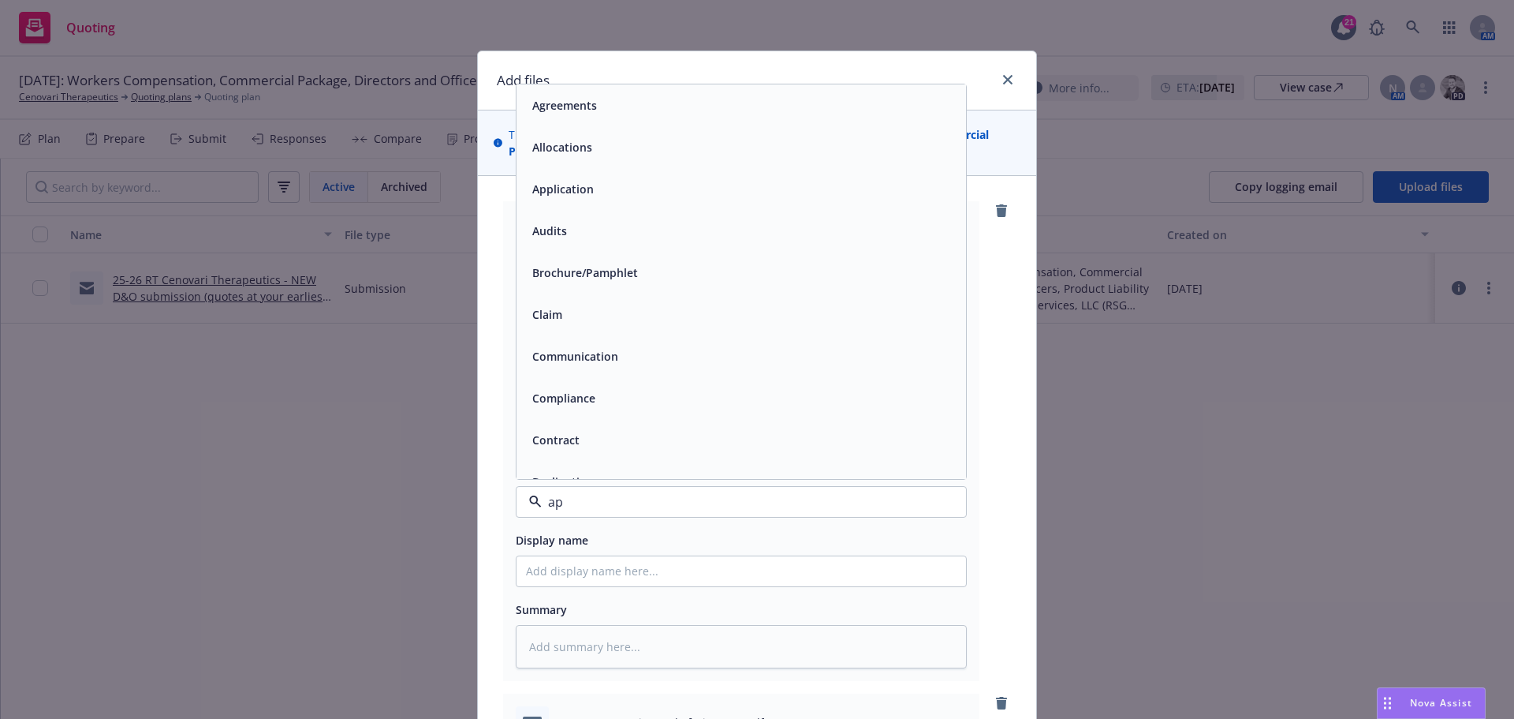
type input "app"
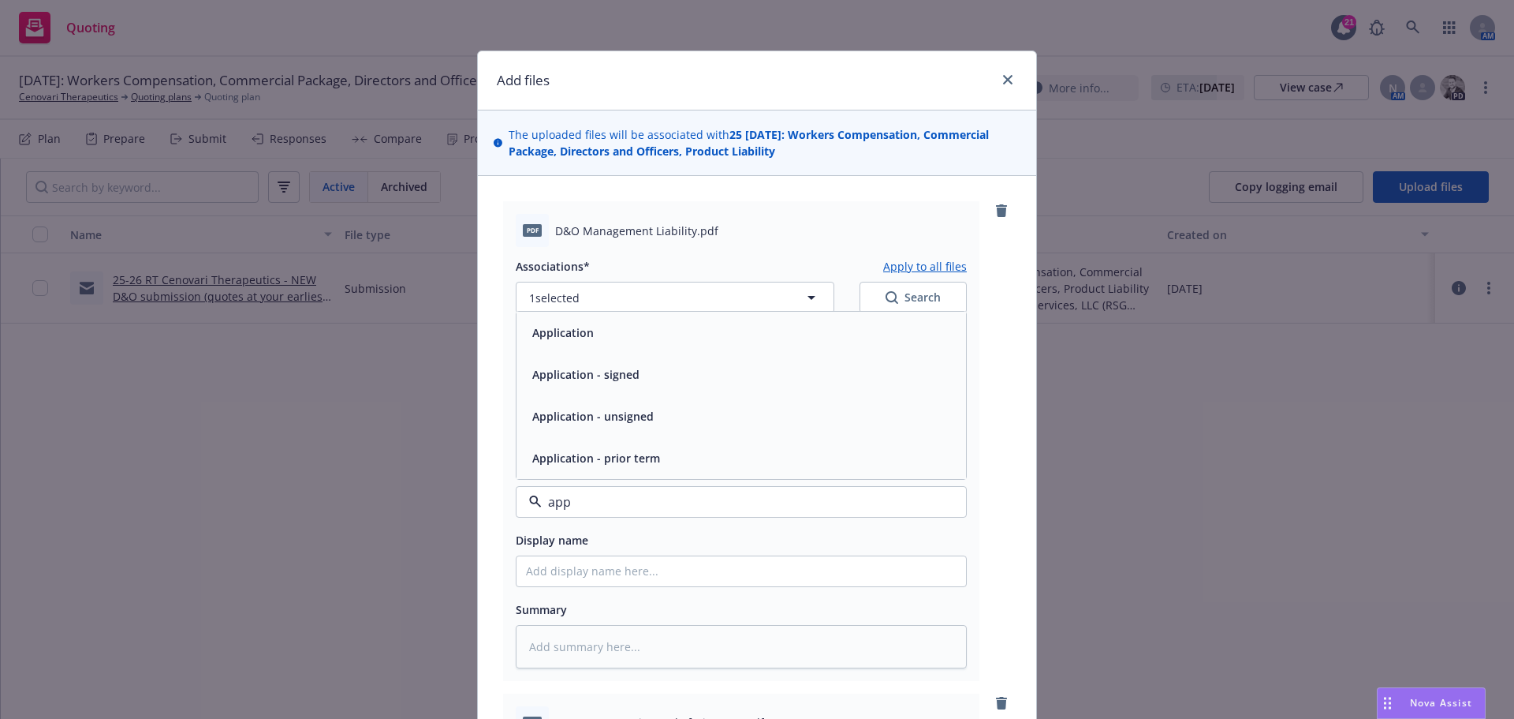
click at [566, 333] on span "Application" at bounding box center [563, 332] width 62 height 17
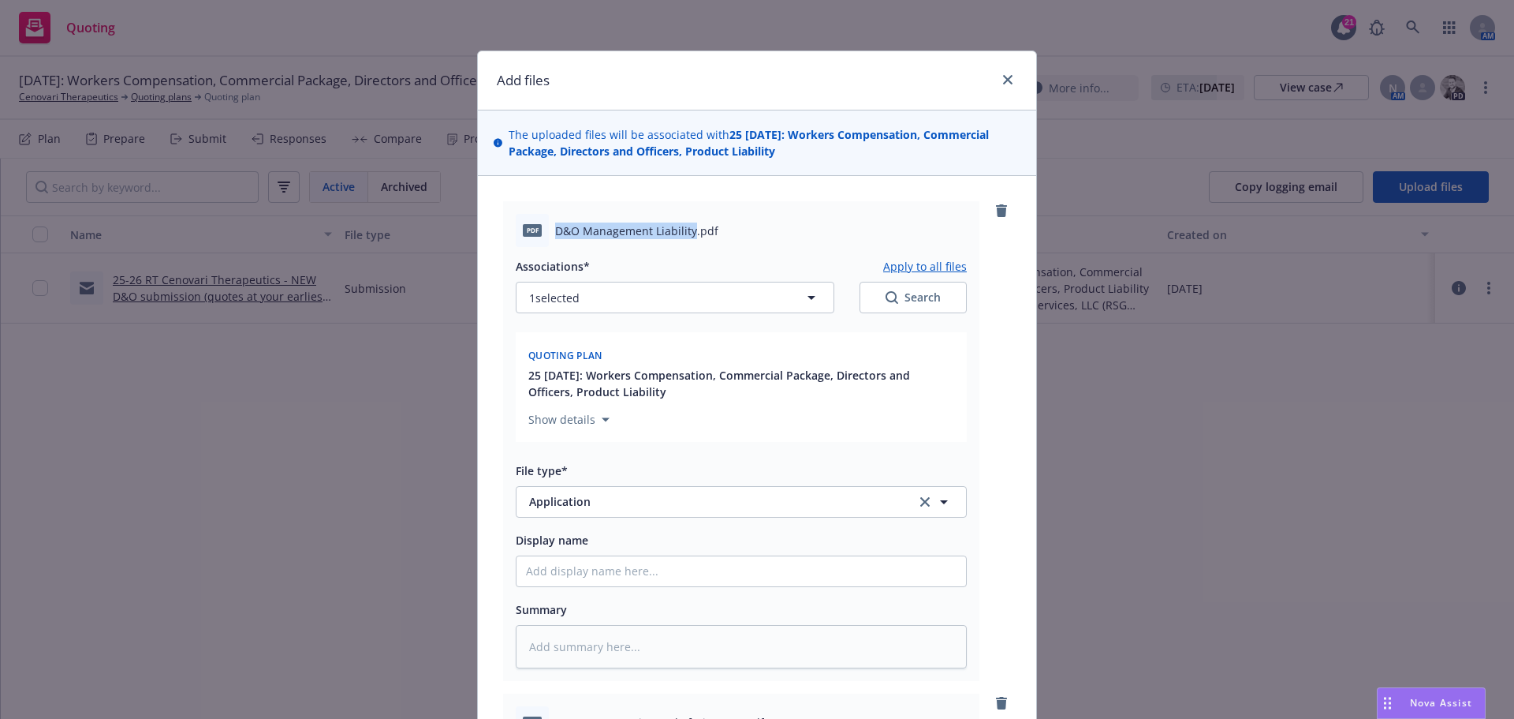
drag, startPoint x: 550, startPoint y: 231, endPoint x: 686, endPoint y: 234, distance: 136.5
click at [686, 234] on span "D&O Management Liability.pdf" at bounding box center [636, 230] width 163 height 17
copy span "D&O Management Liability"
click at [558, 574] on input "Display name" at bounding box center [742, 571] width 450 height 30
paste input "D&O Management Liability"
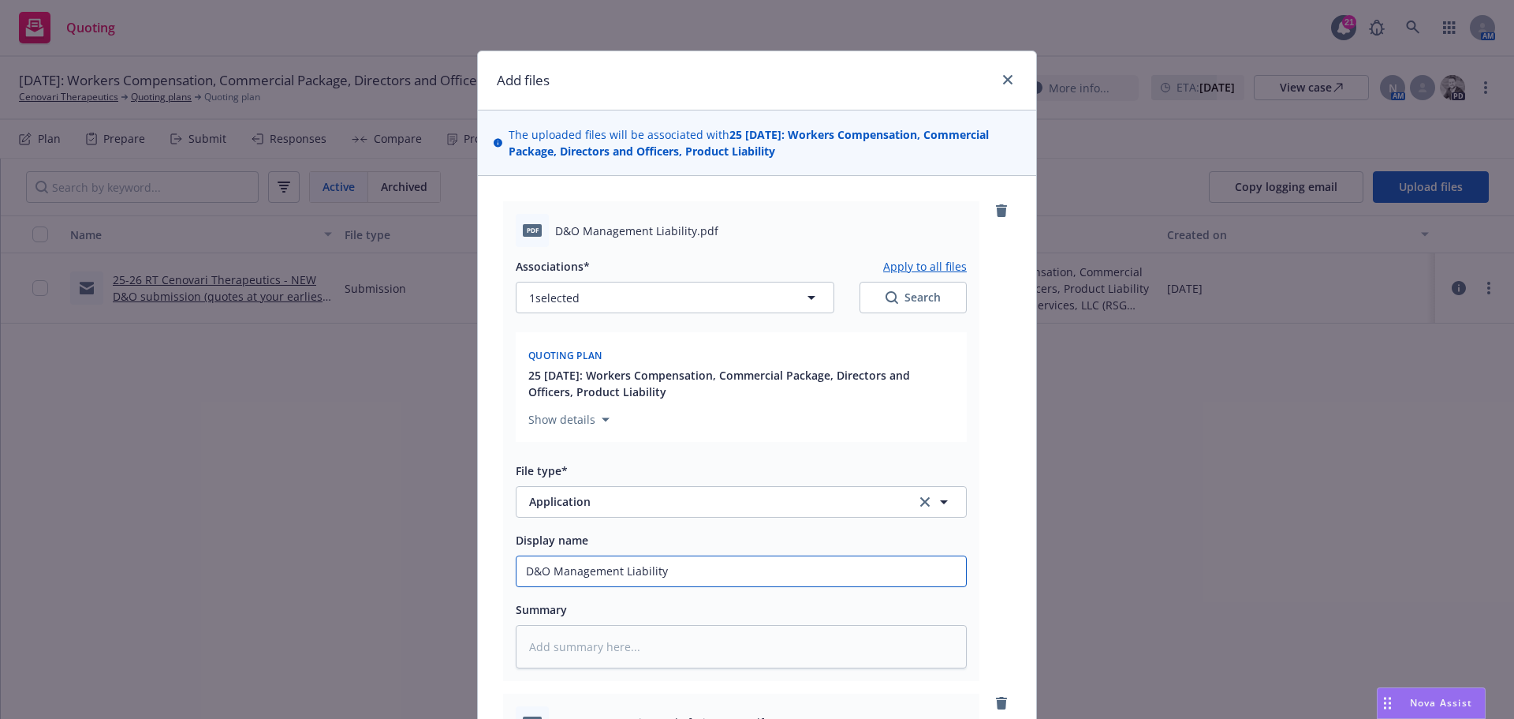
type textarea "x"
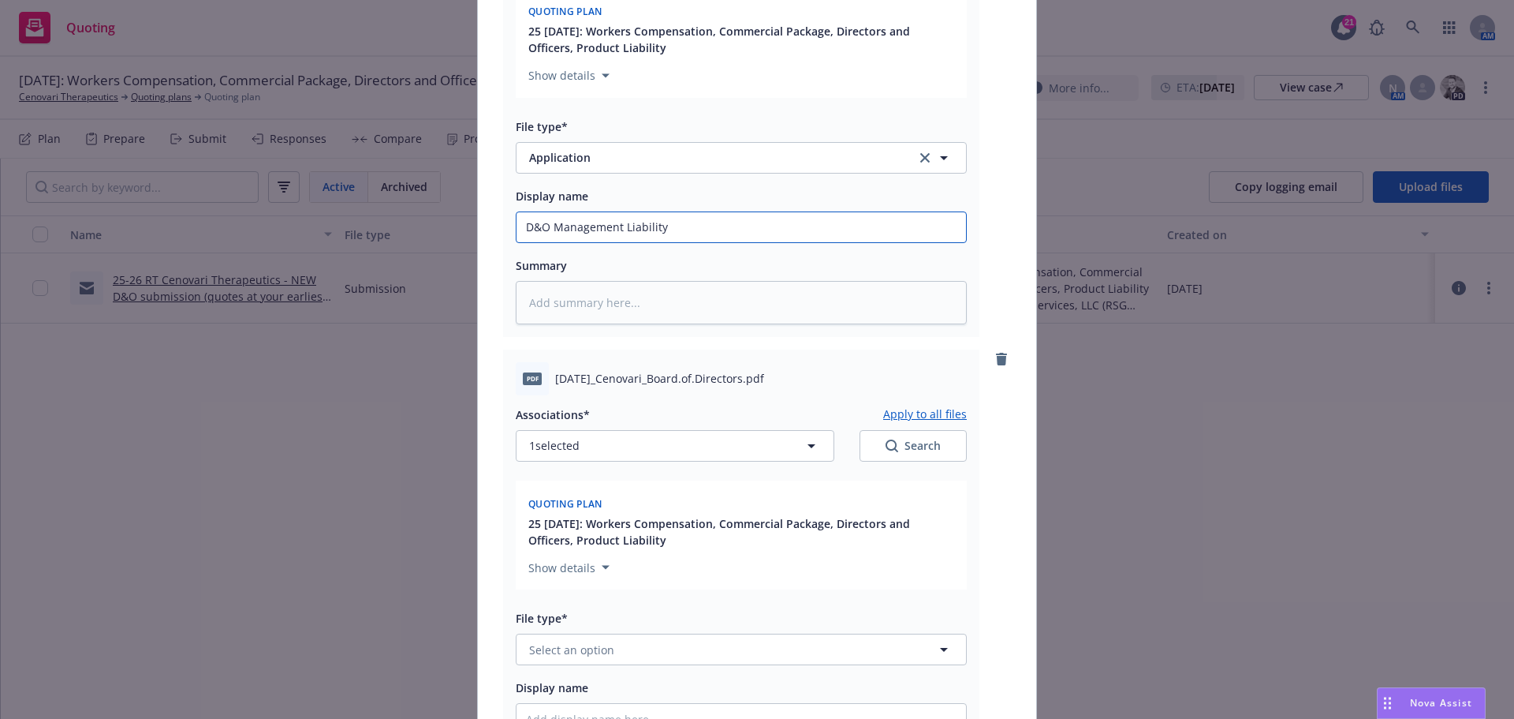
scroll to position [394, 0]
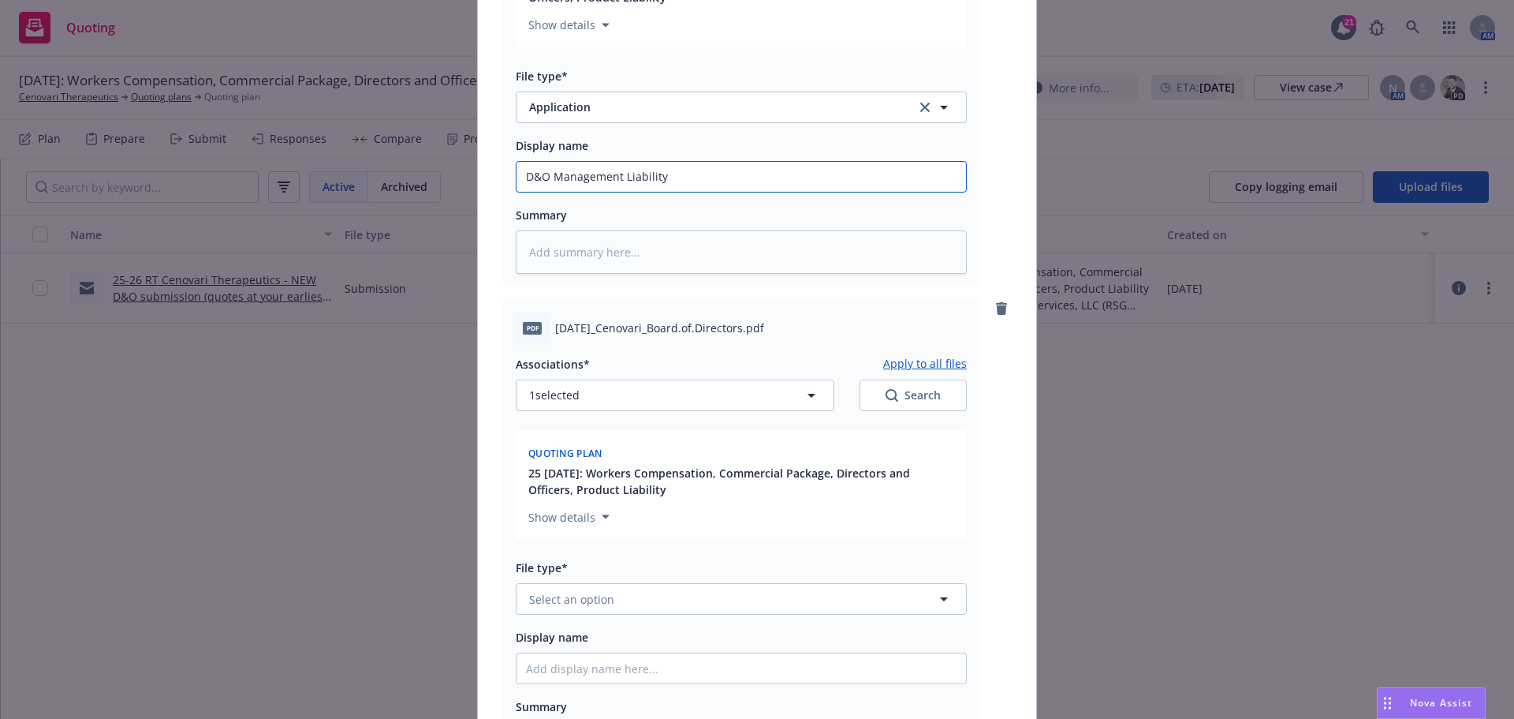
type input "D&O Management Liability"
drag, startPoint x: 551, startPoint y: 329, endPoint x: 753, endPoint y: 321, distance: 202.1
click at [753, 321] on span "[DATE]_Cenovari_Board.of.Directors.pdf" at bounding box center [659, 327] width 209 height 17
copy span "[DATE]_Cenovari_Board.of.Directors"
click at [569, 597] on span "Select an option" at bounding box center [571, 599] width 85 height 17
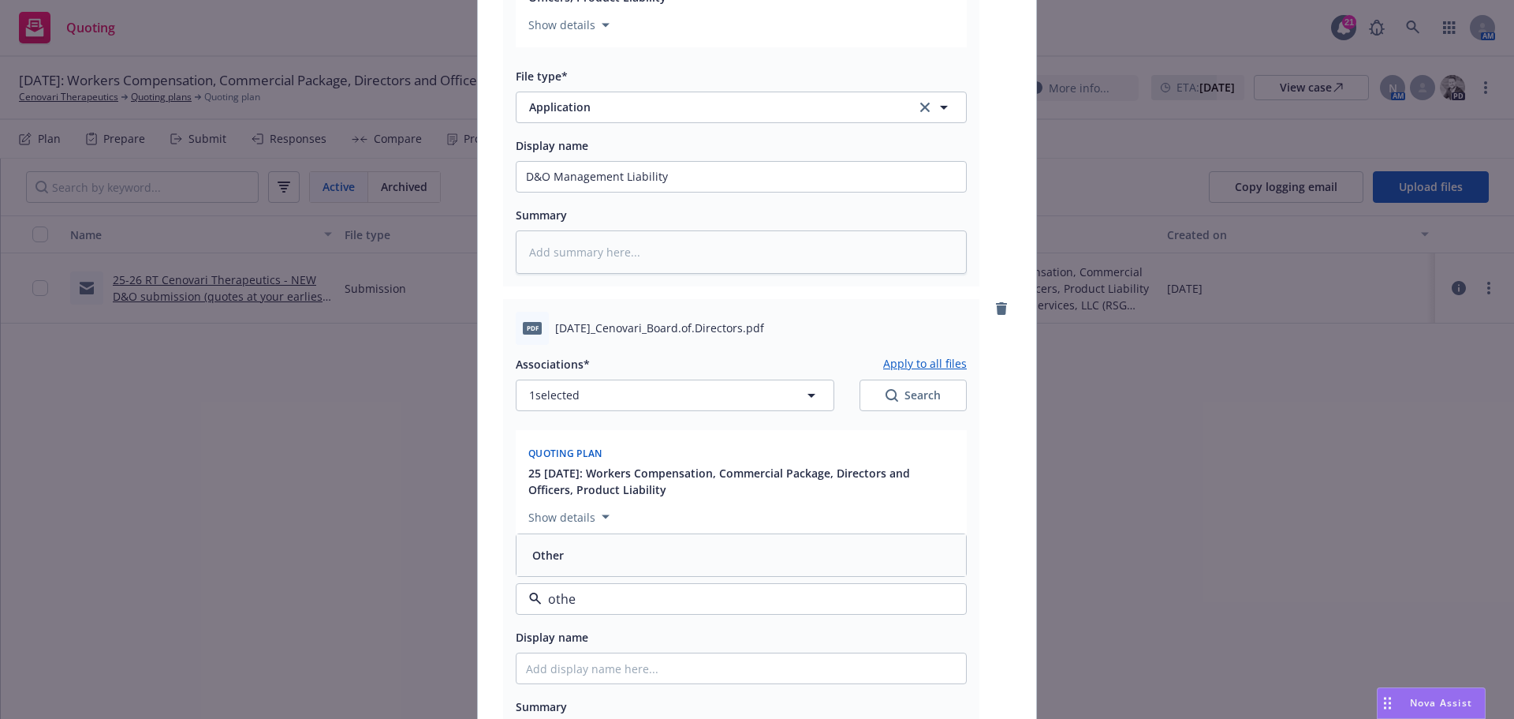
type input "other"
click at [611, 548] on div "Other" at bounding box center [741, 554] width 431 height 23
click at [551, 192] on input "Display name" at bounding box center [742, 177] width 450 height 30
paste input "[DATE]_Cenovari_Board.of.Directors"
type textarea "x"
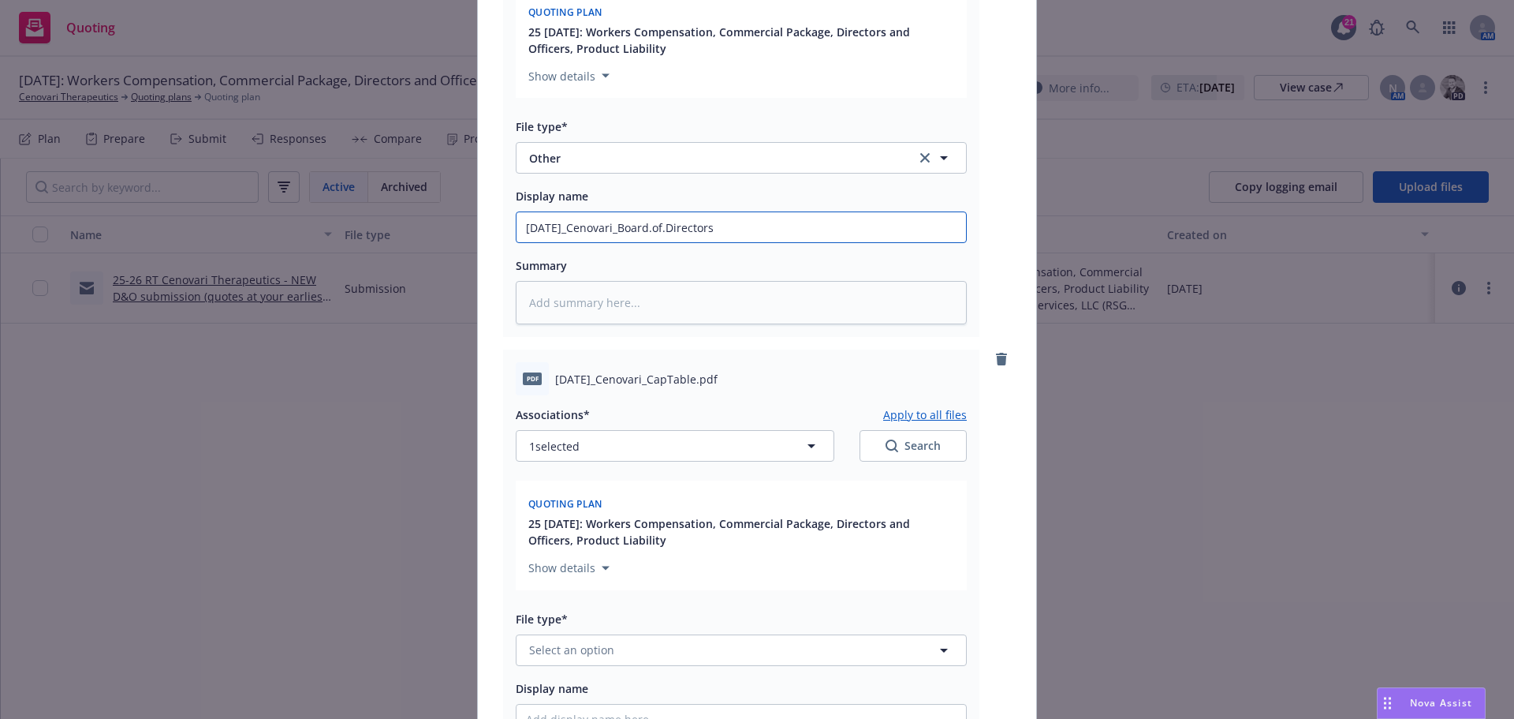
scroll to position [868, 0]
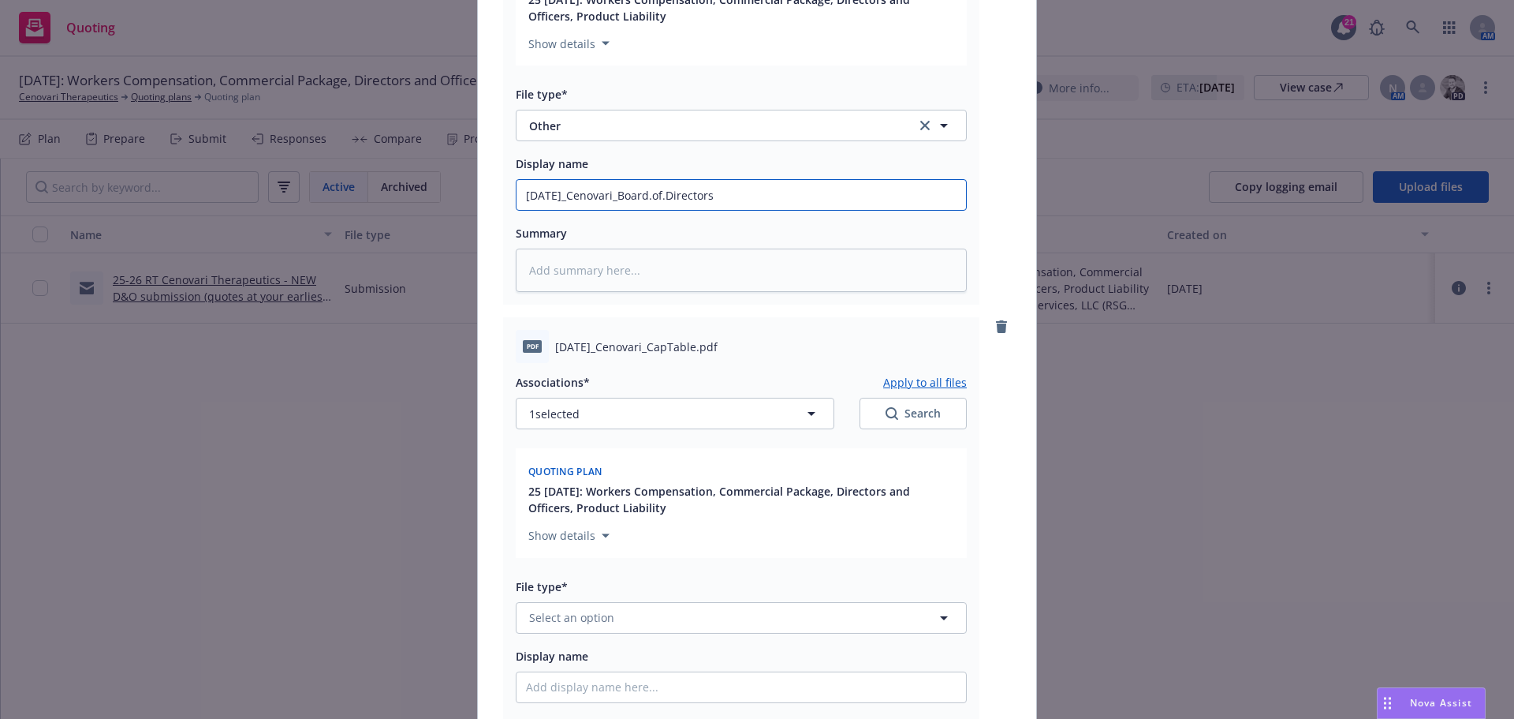
type input "[DATE]_Cenovari_Board.of.Directors"
drag, startPoint x: 551, startPoint y: 343, endPoint x: 709, endPoint y: 343, distance: 158.5
click at [709, 343] on span "[DATE]_Cenovari_CapTable.pdf" at bounding box center [636, 346] width 162 height 17
copy span "[DATE]_Cenovari_CapTable"
click at [560, 618] on span "Select an option" at bounding box center [571, 617] width 85 height 17
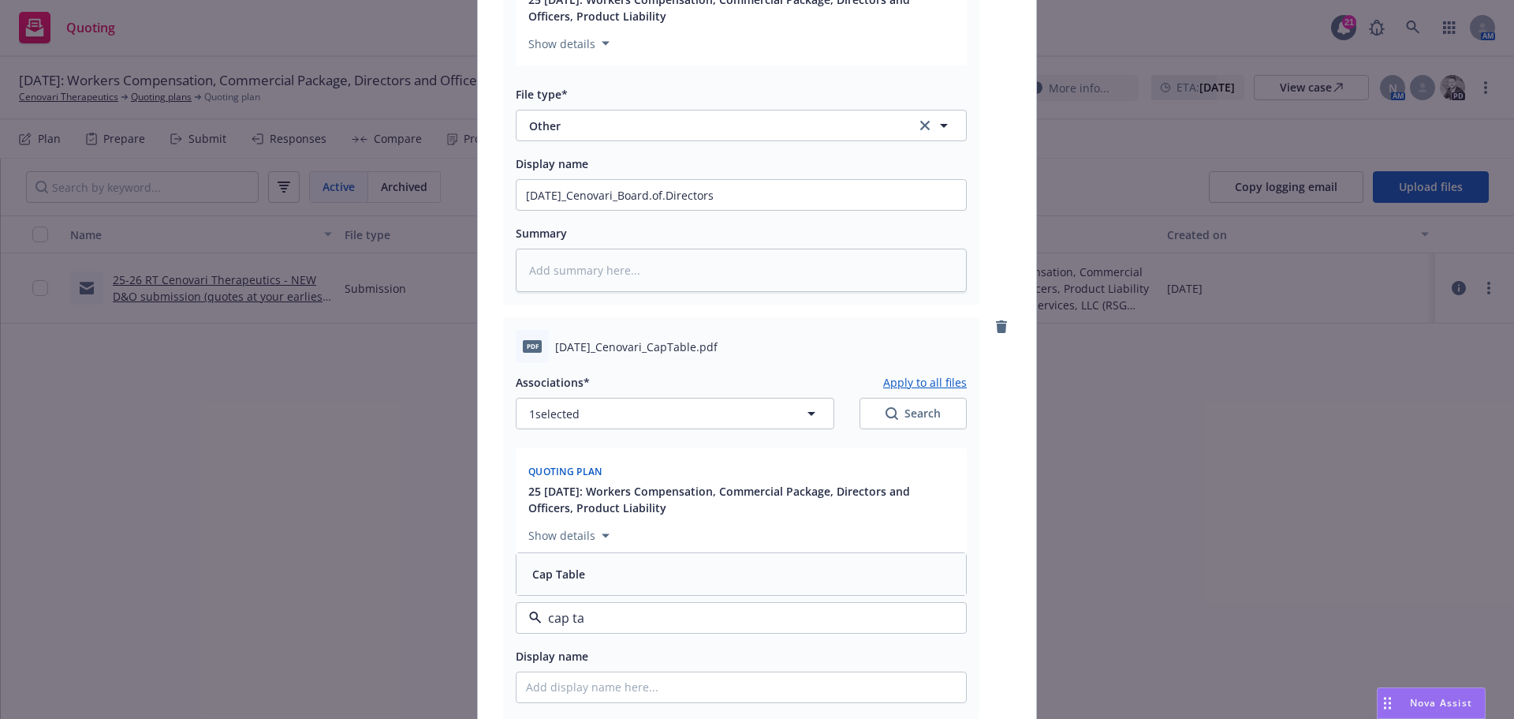
type input "cap tab"
click at [577, 577] on span "Cap Table" at bounding box center [558, 574] width 53 height 17
paste input "[DATE]_Cenovari_CapTable"
type textarea "x"
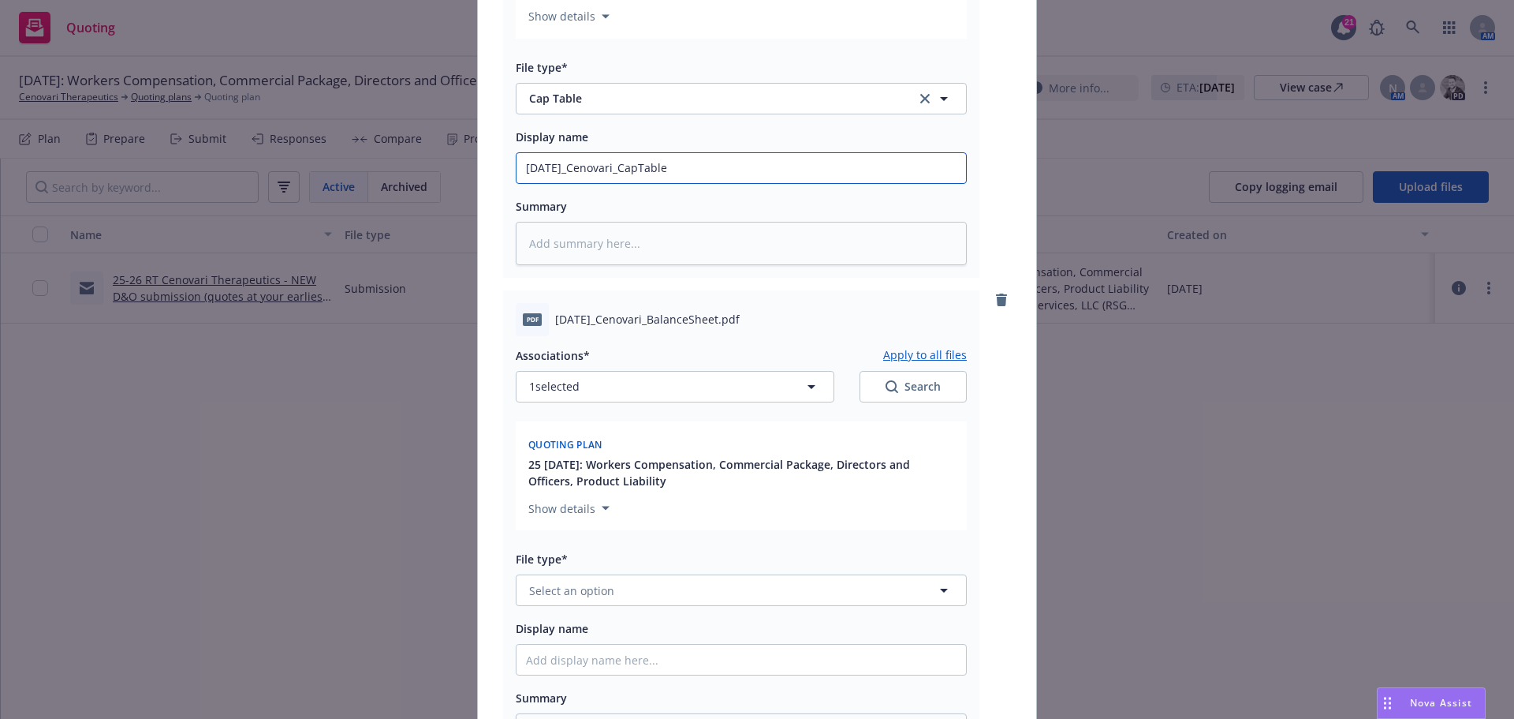
scroll to position [1420, 0]
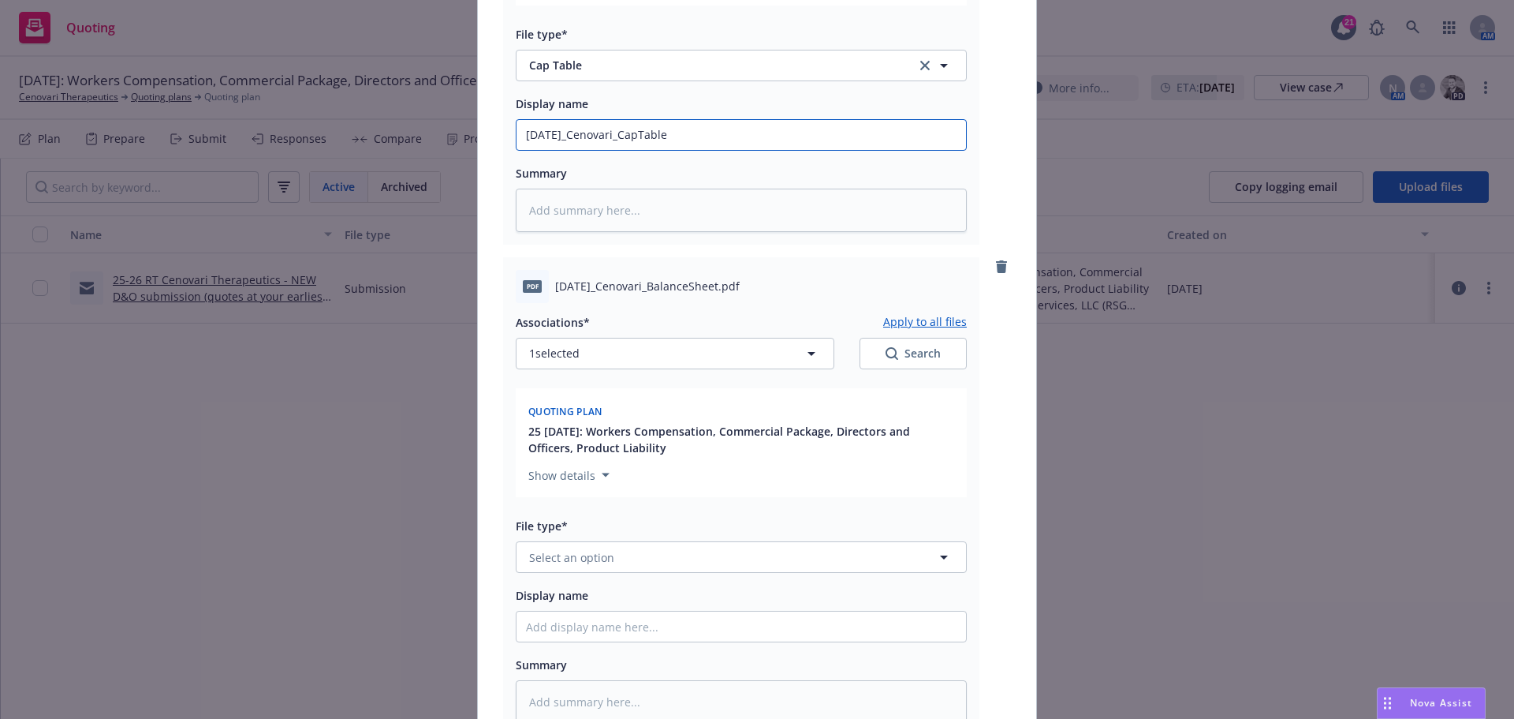
type input "[DATE]_Cenovari_CapTable"
click at [652, 556] on button "Select an option" at bounding box center [741, 557] width 451 height 32
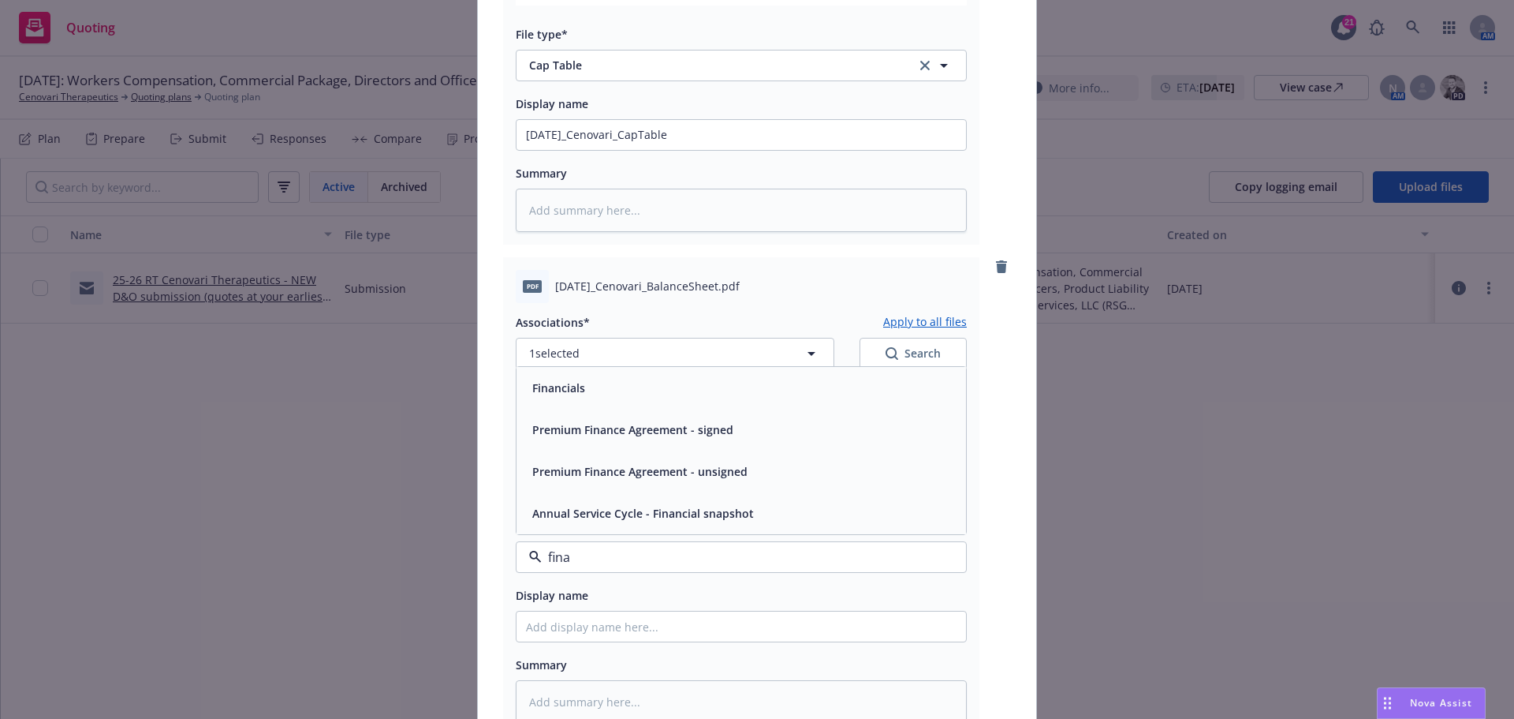
type input "[PERSON_NAME]"
click at [638, 399] on div "Financials" at bounding box center [741, 387] width 431 height 23
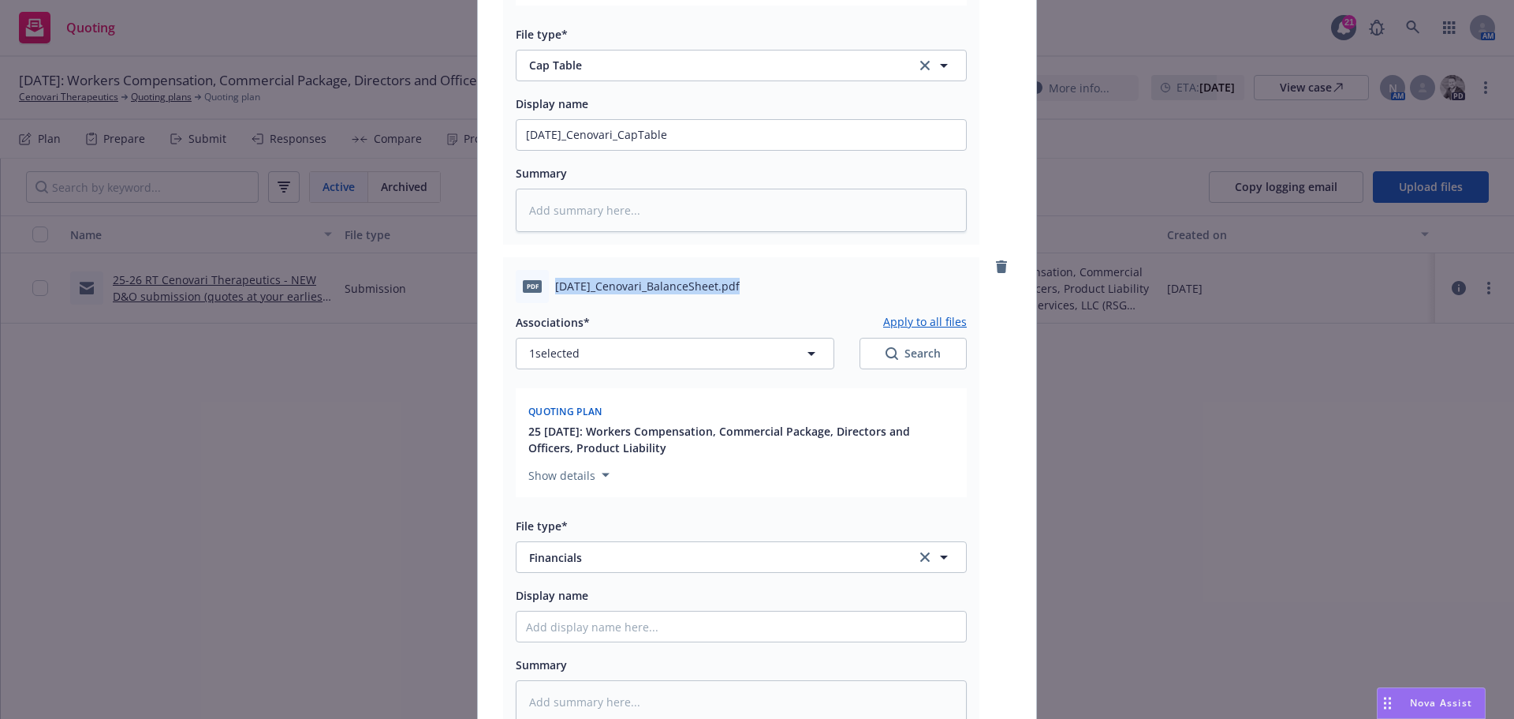
drag, startPoint x: 550, startPoint y: 286, endPoint x: 730, endPoint y: 289, distance: 179.9
click at [730, 289] on span "[DATE]_Cenovari_BalanceSheet.pdf" at bounding box center [647, 286] width 185 height 17
copy span "[DATE]_Cenovari_BalanceSheet"
paste input "[DATE]_Cenovari_BalanceSheet"
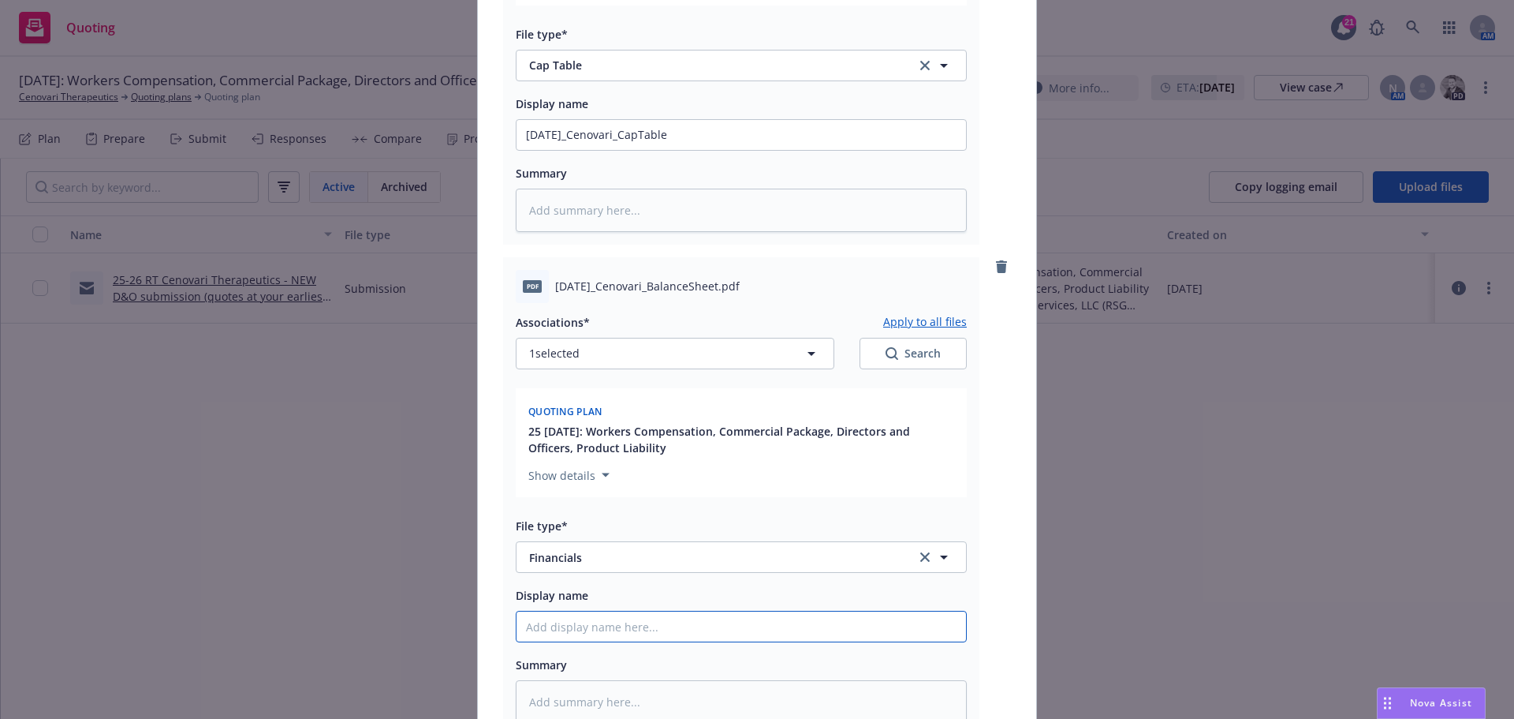
type textarea "x"
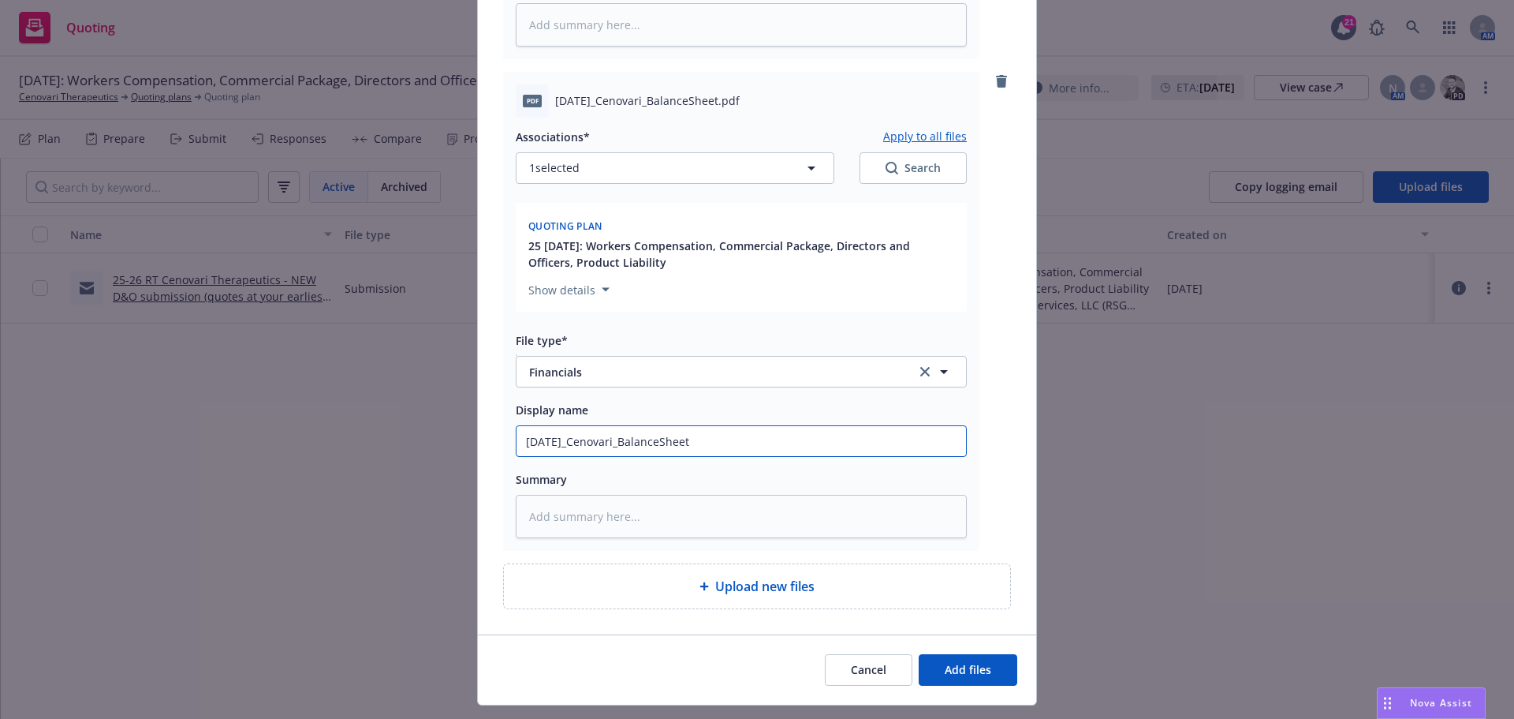
scroll to position [1642, 0]
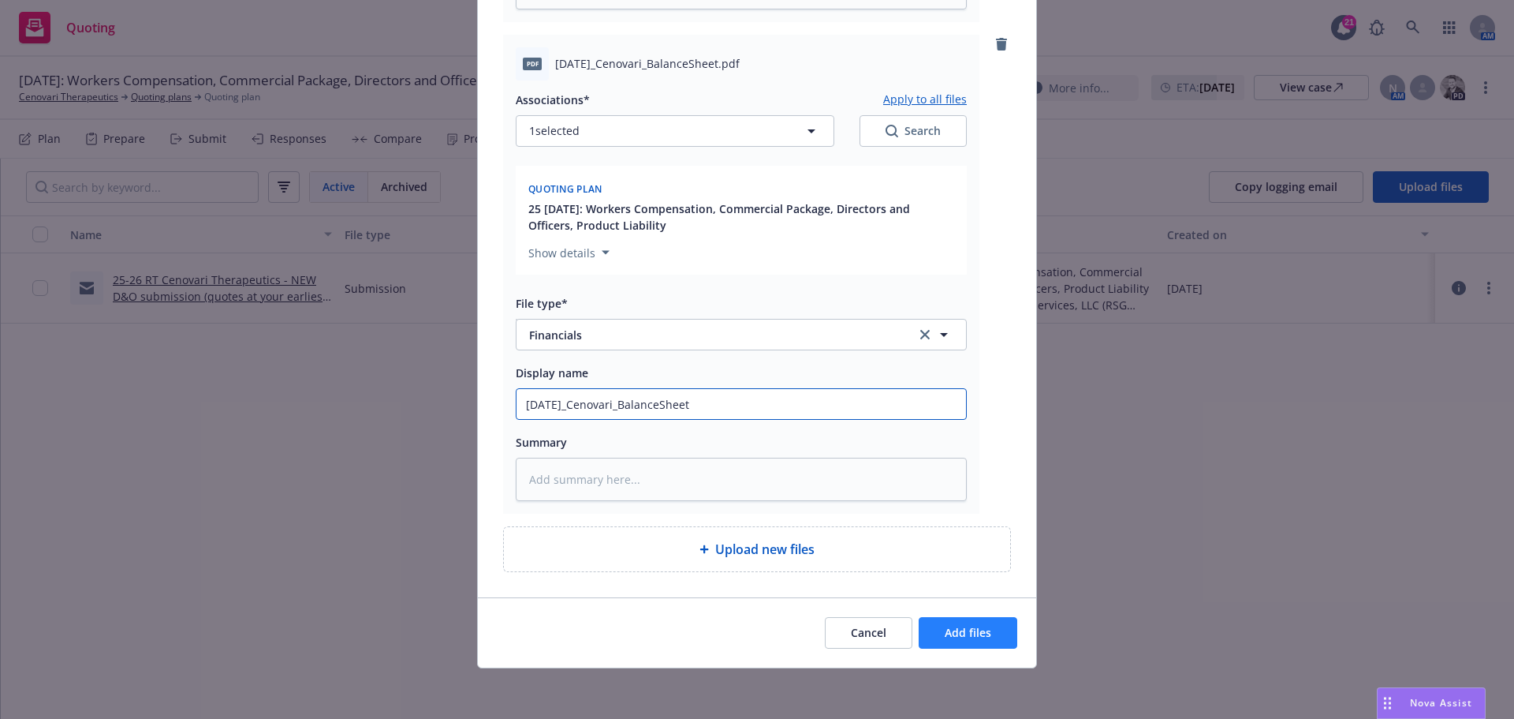
type input "[DATE]_Cenovari_BalanceSheet"
click at [959, 636] on span "Add files" at bounding box center [968, 632] width 47 height 15
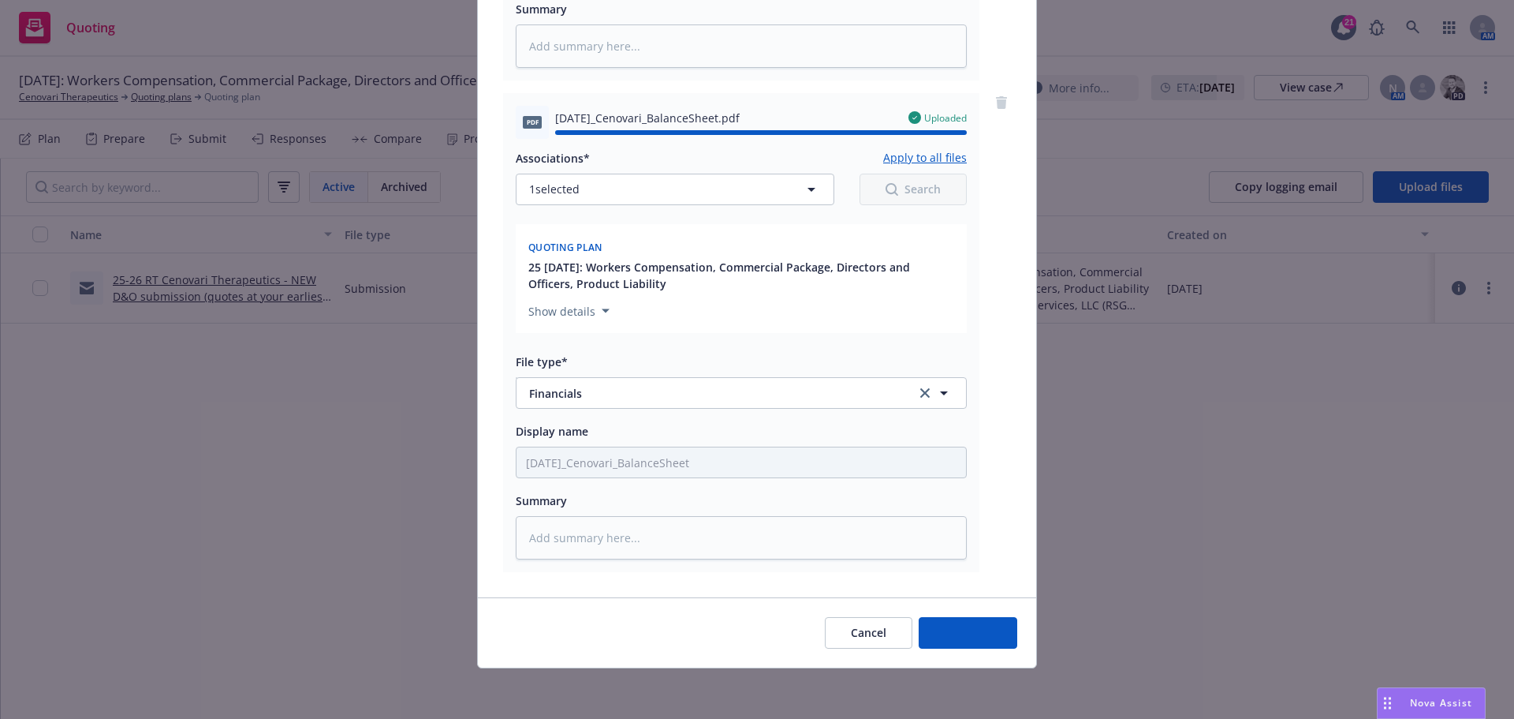
type textarea "x"
